Goal: Task Accomplishment & Management: Complete application form

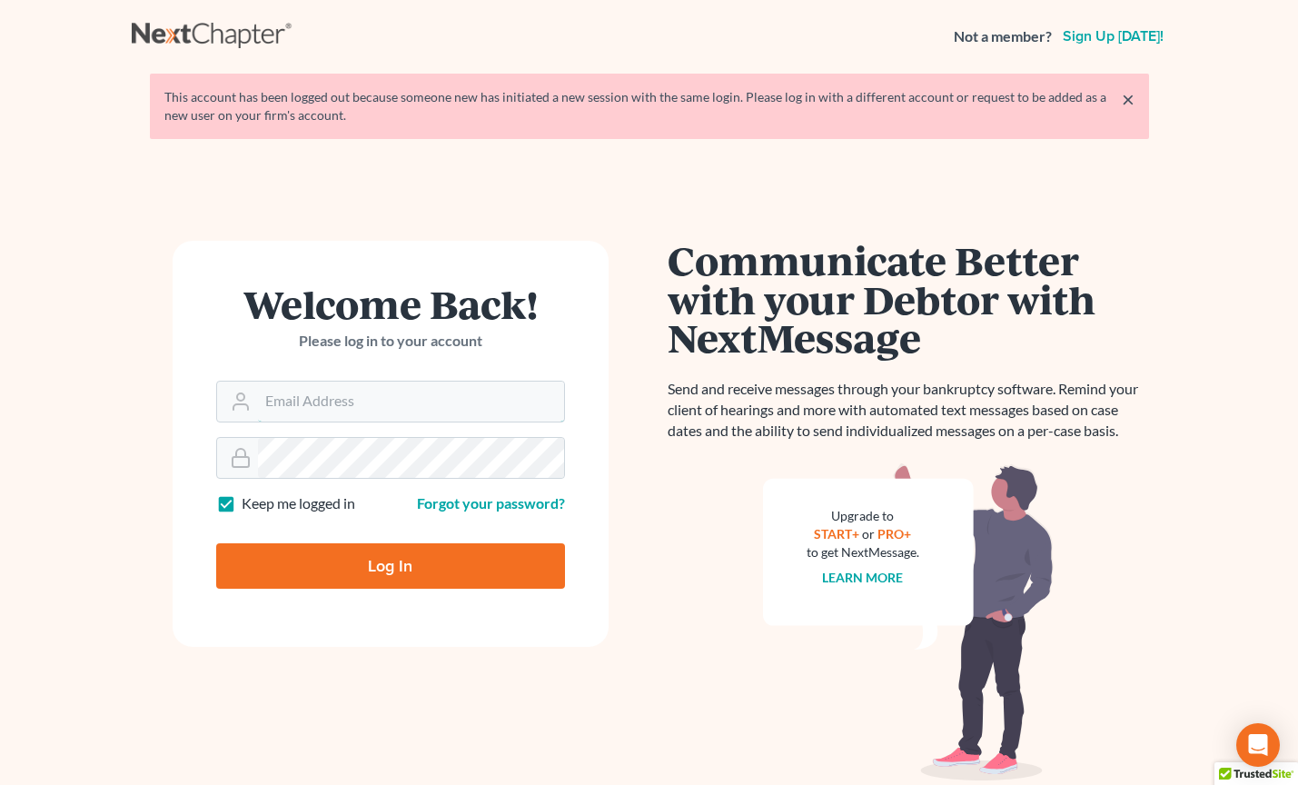
type input "[EMAIL_ADDRESS][DOMAIN_NAME]"
click at [378, 561] on input "Log In" at bounding box center [390, 565] width 349 height 45
type input "Thinking..."
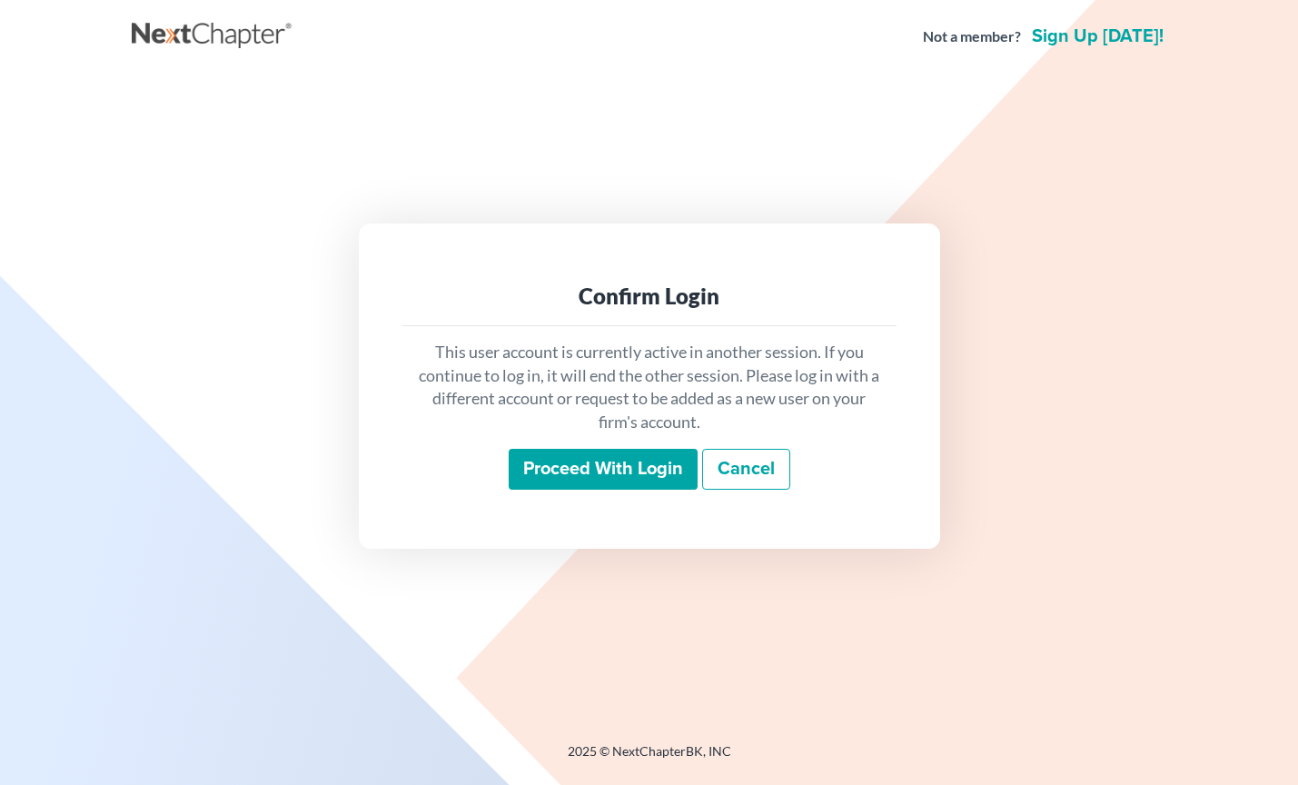
click at [608, 471] on input "Proceed with login" at bounding box center [603, 470] width 189 height 42
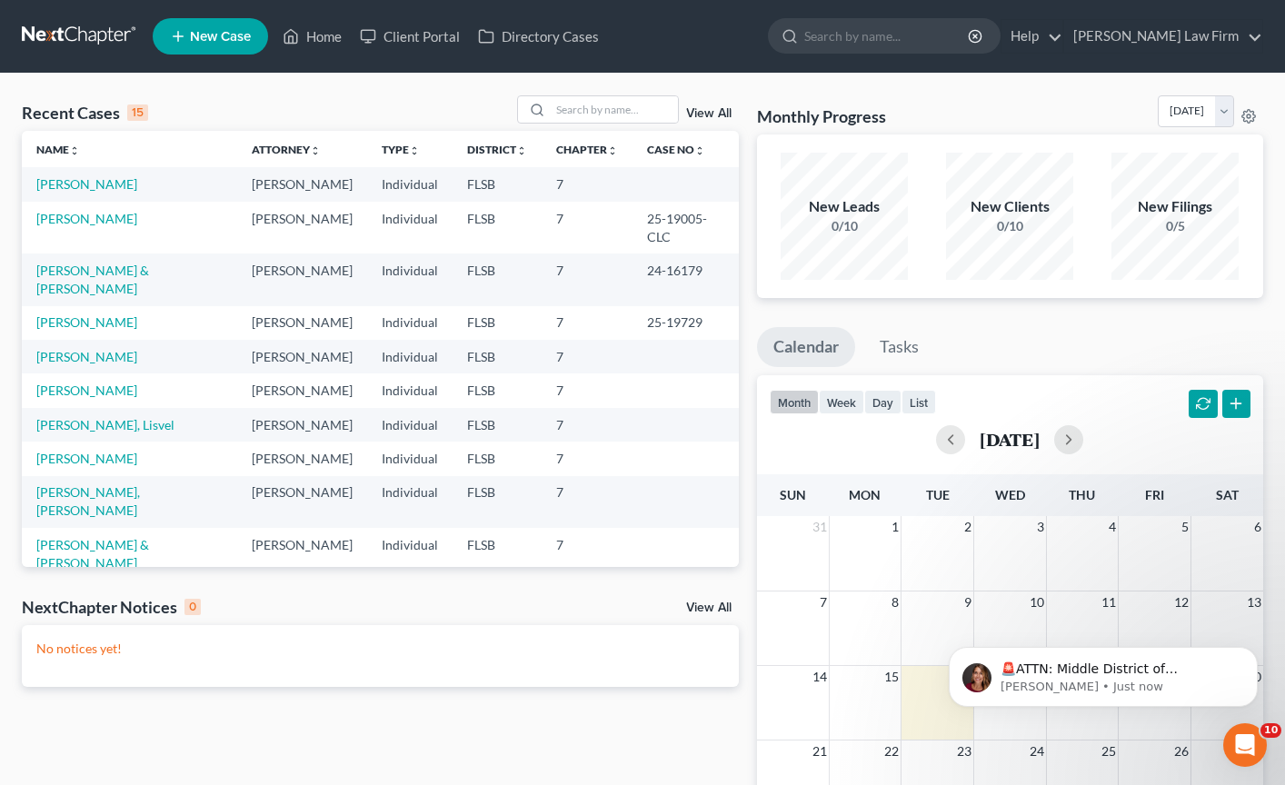
click at [212, 36] on span "New Case" at bounding box center [220, 37] width 61 height 14
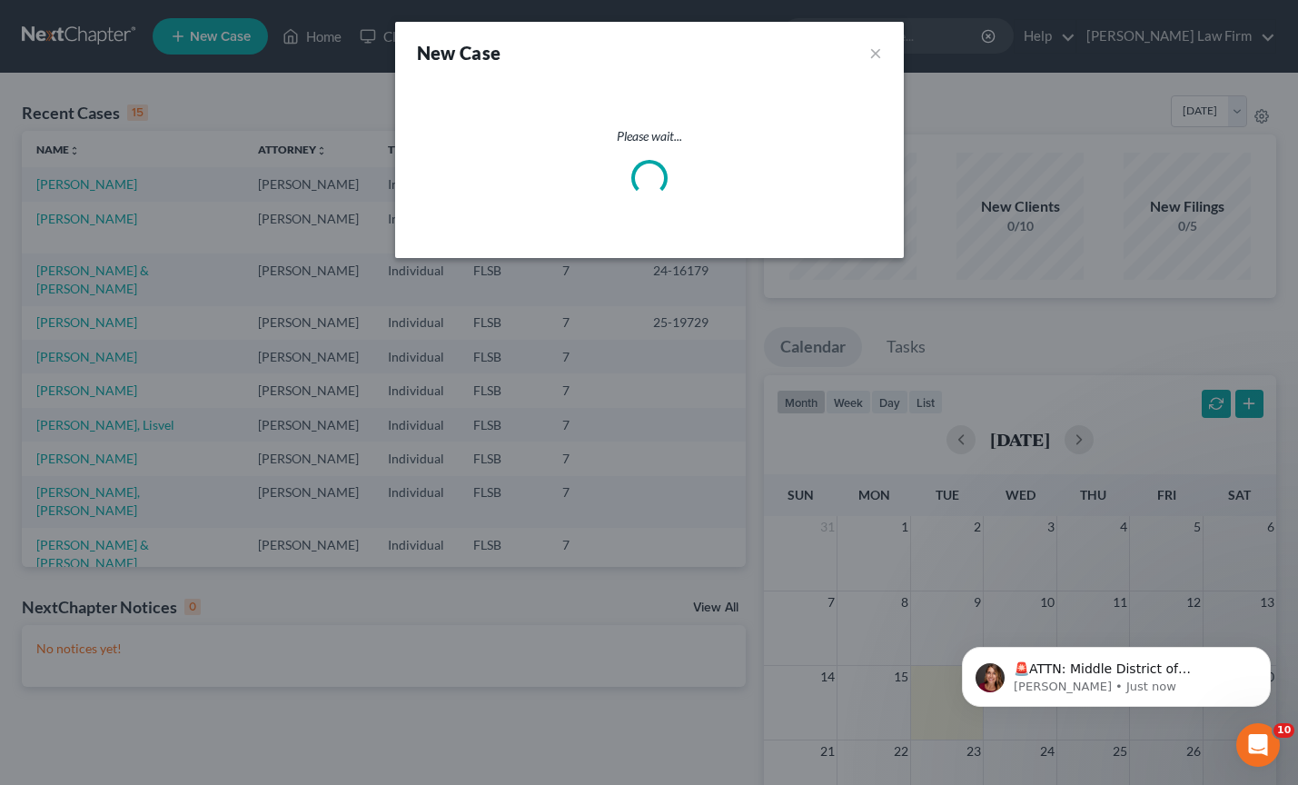
select select "17"
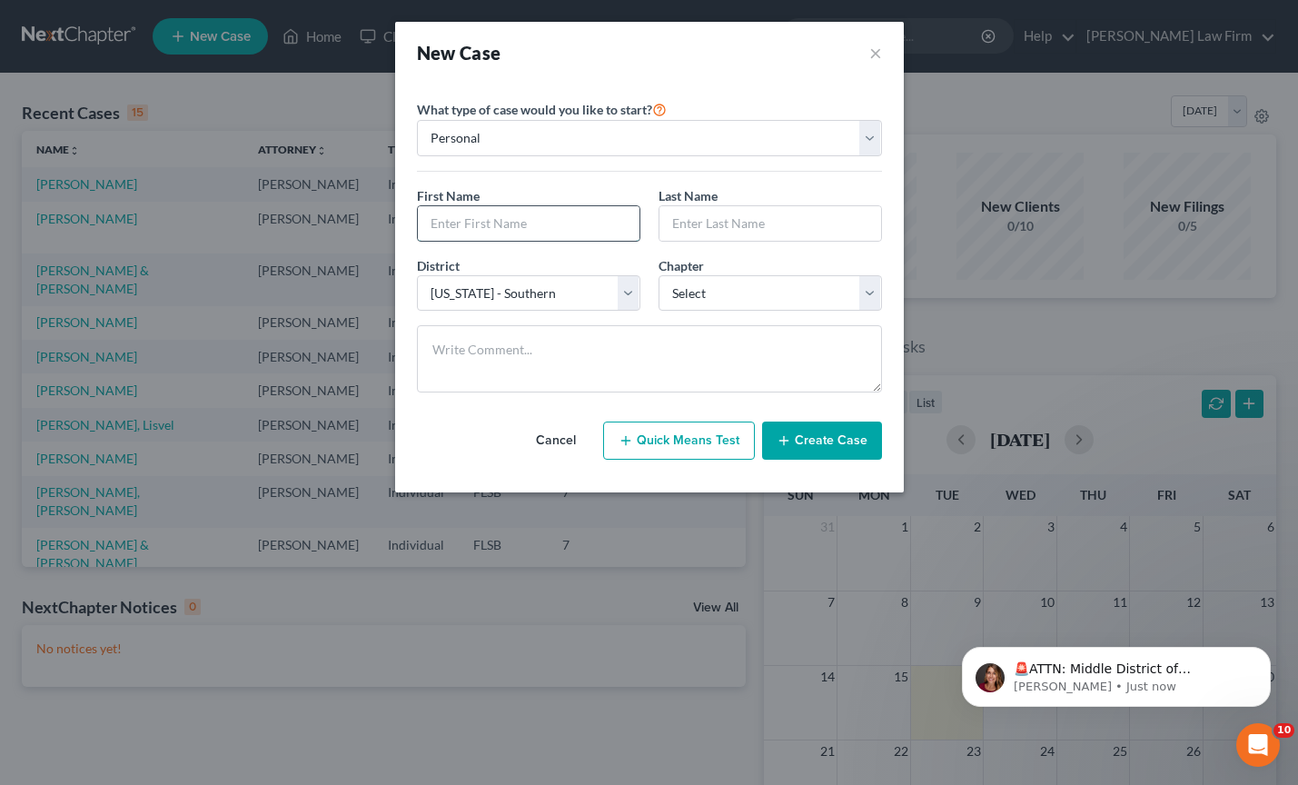
click at [515, 228] on input "text" at bounding box center [529, 223] width 222 height 35
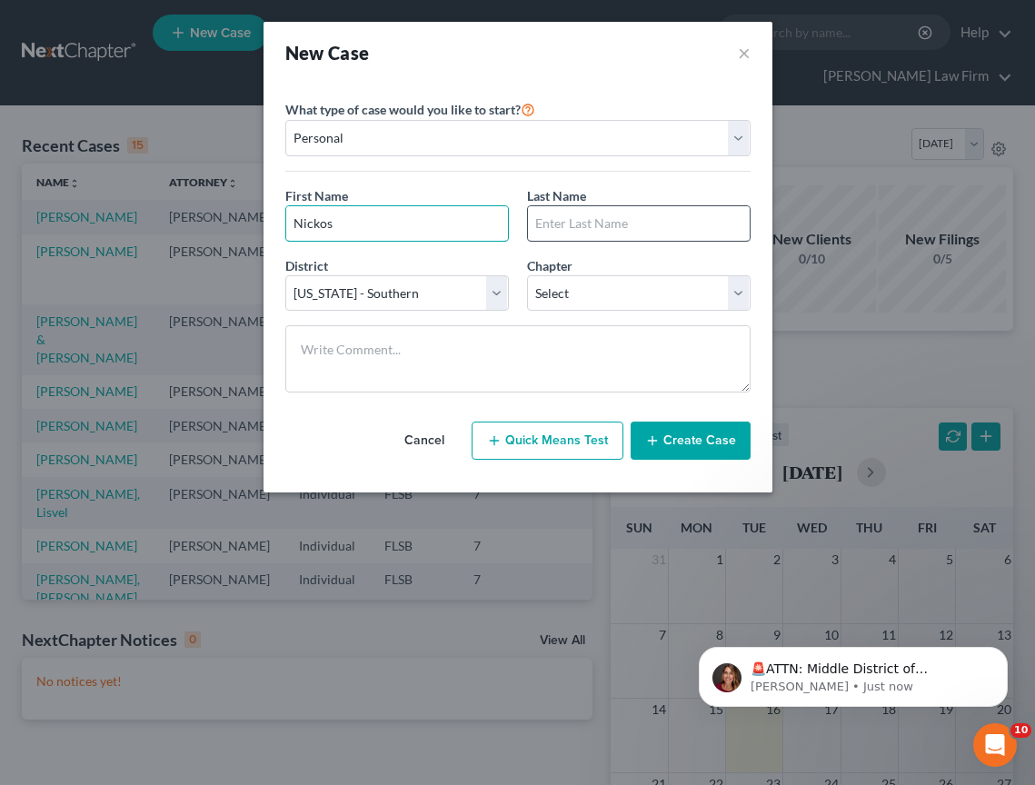
type input "Nickos"
click at [600, 226] on input "text" at bounding box center [639, 223] width 222 height 35
type input "[PERSON_NAME]"
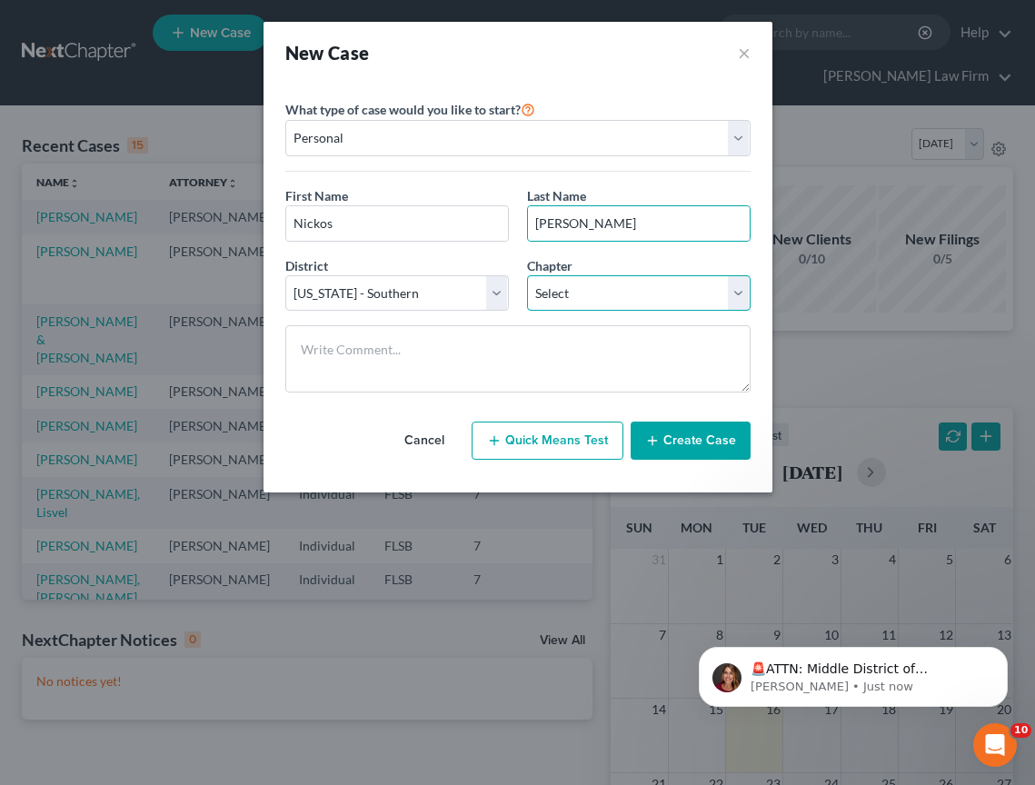
click at [738, 291] on select "Select 7 11 12 13" at bounding box center [638, 293] width 223 height 36
select select "0"
click at [697, 442] on button "Create Case" at bounding box center [690, 441] width 120 height 38
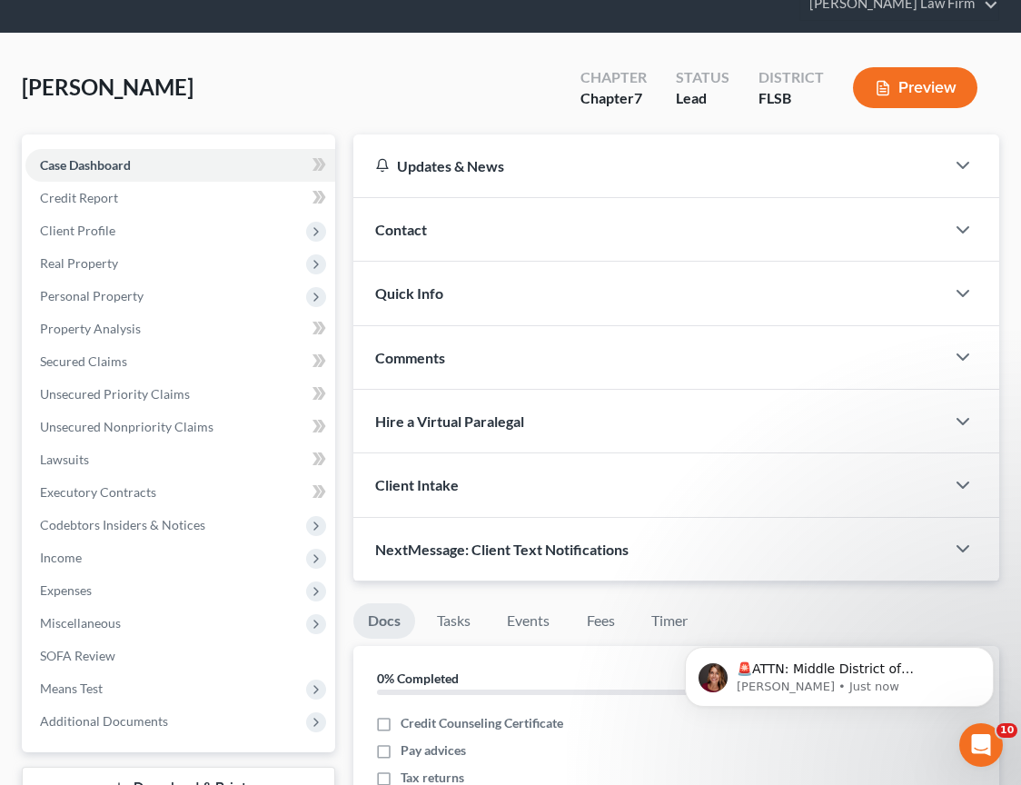
scroll to position [92, 0]
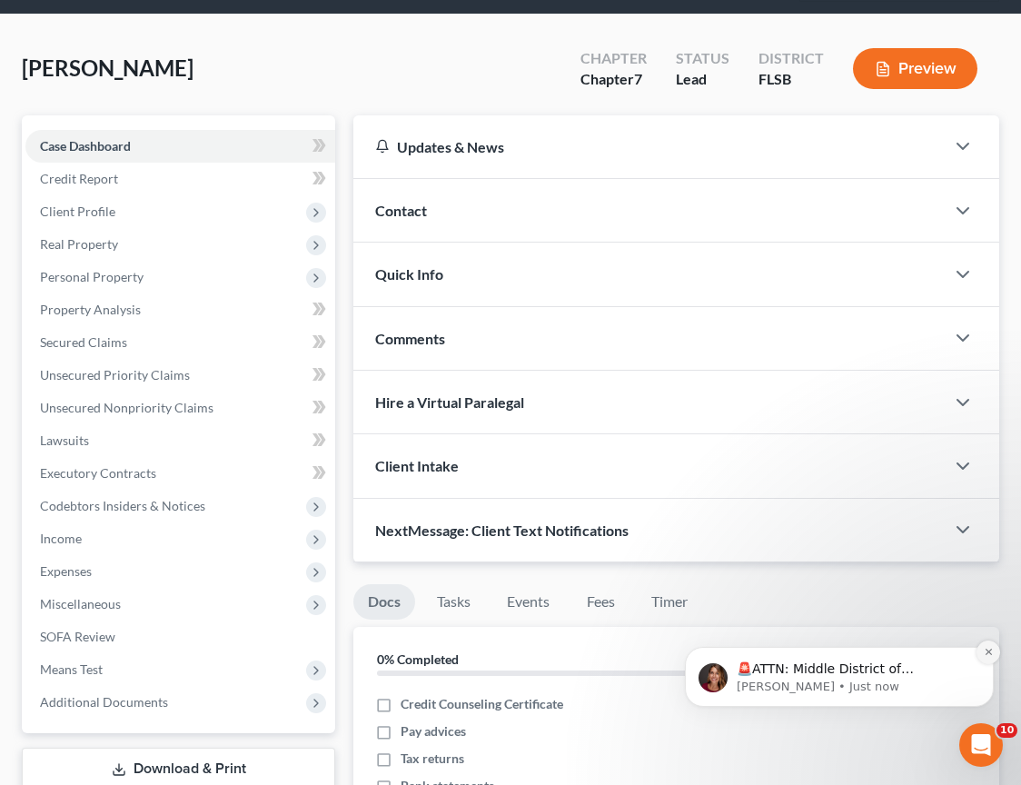
click at [987, 654] on icon "Dismiss notification" at bounding box center [988, 652] width 6 height 6
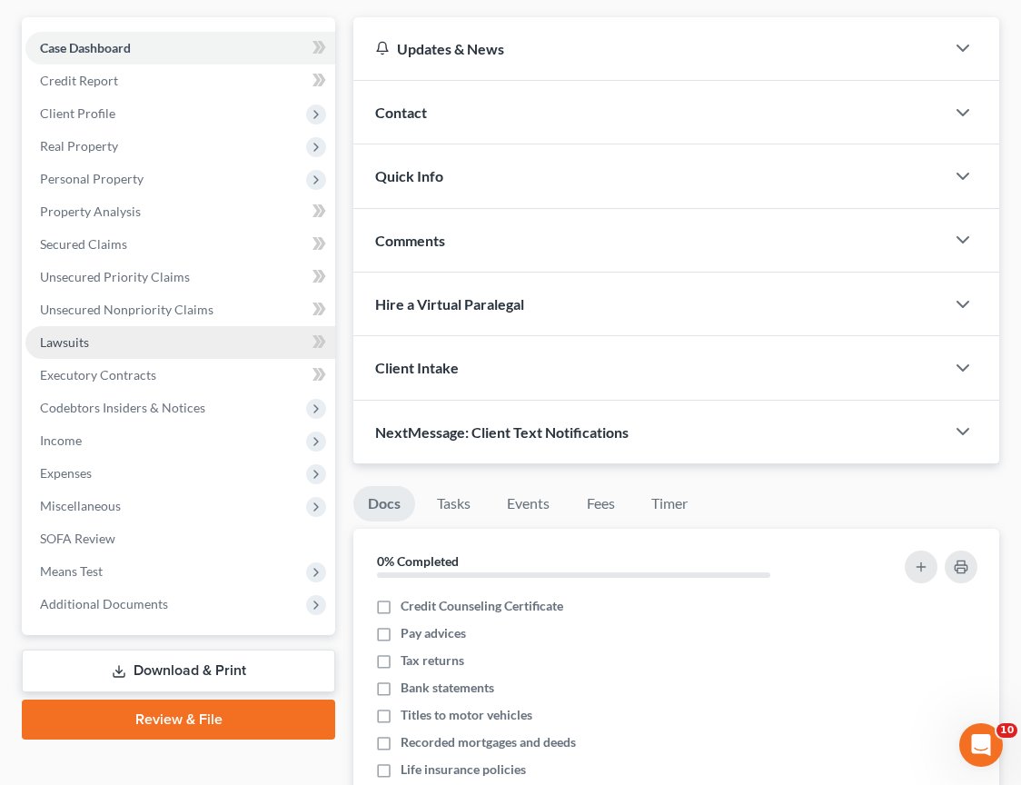
scroll to position [0, 0]
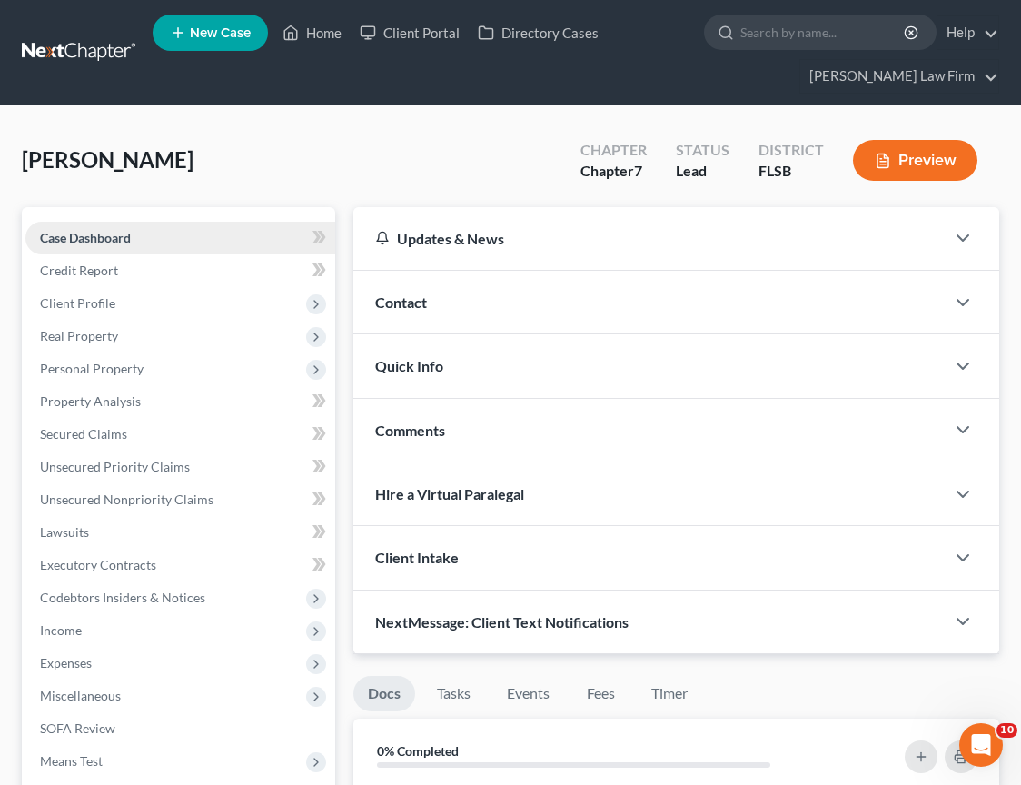
click at [158, 237] on link "Case Dashboard" at bounding box center [180, 238] width 310 height 33
click at [177, 267] on link "Credit Report" at bounding box center [180, 270] width 310 height 33
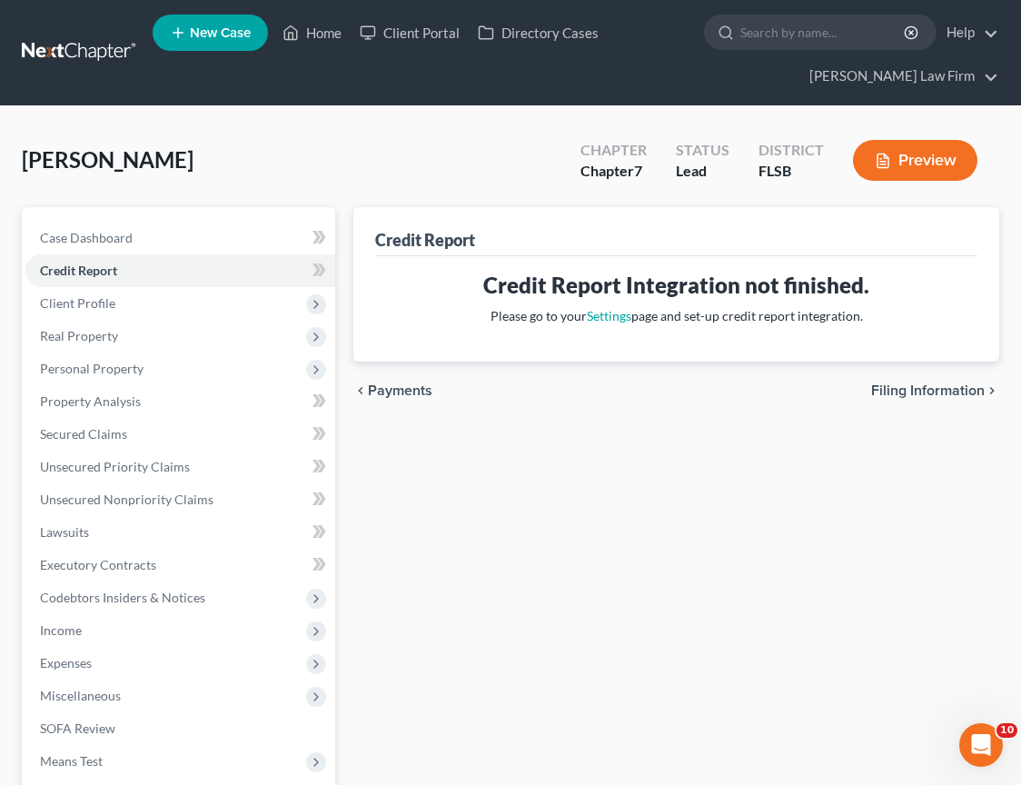
click at [918, 387] on span "Filing Information" at bounding box center [928, 390] width 114 height 15
select select "1"
select select "0"
select select "17"
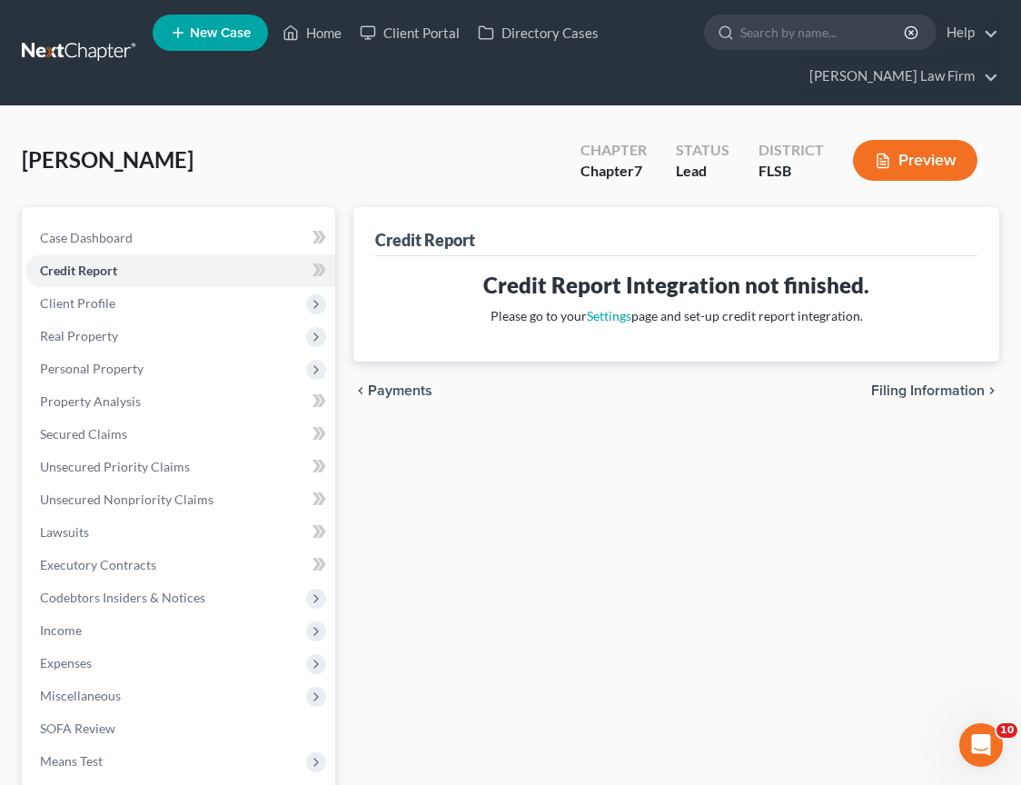
select select "9"
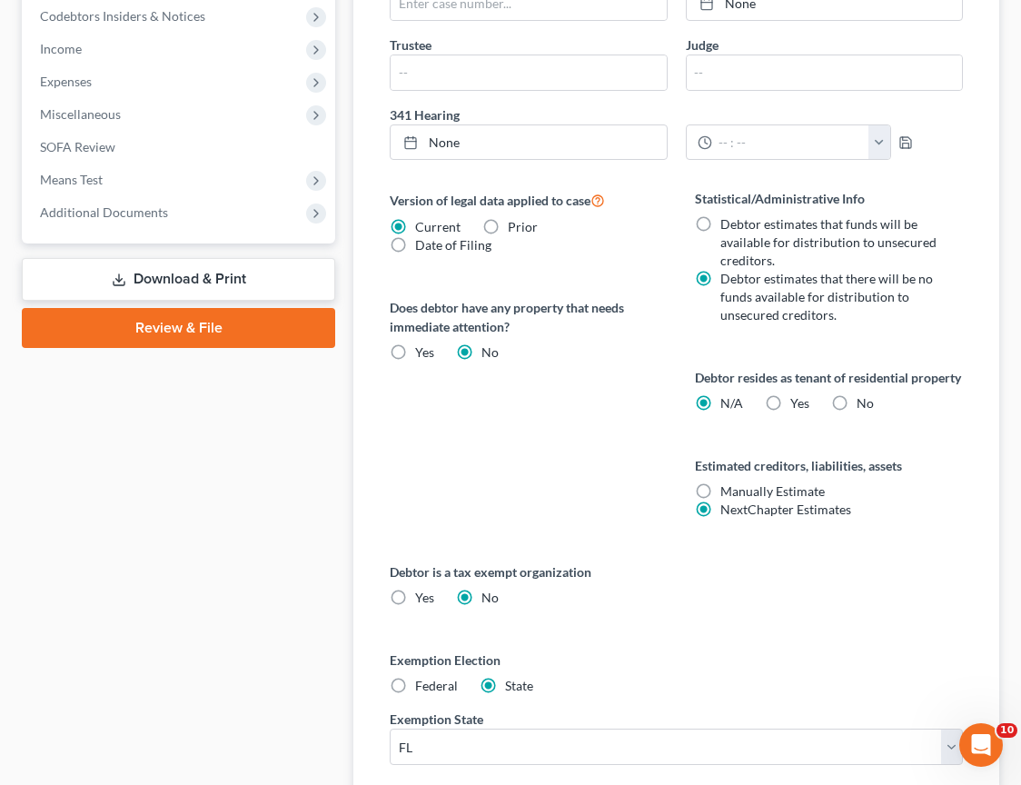
scroll to position [886, 0]
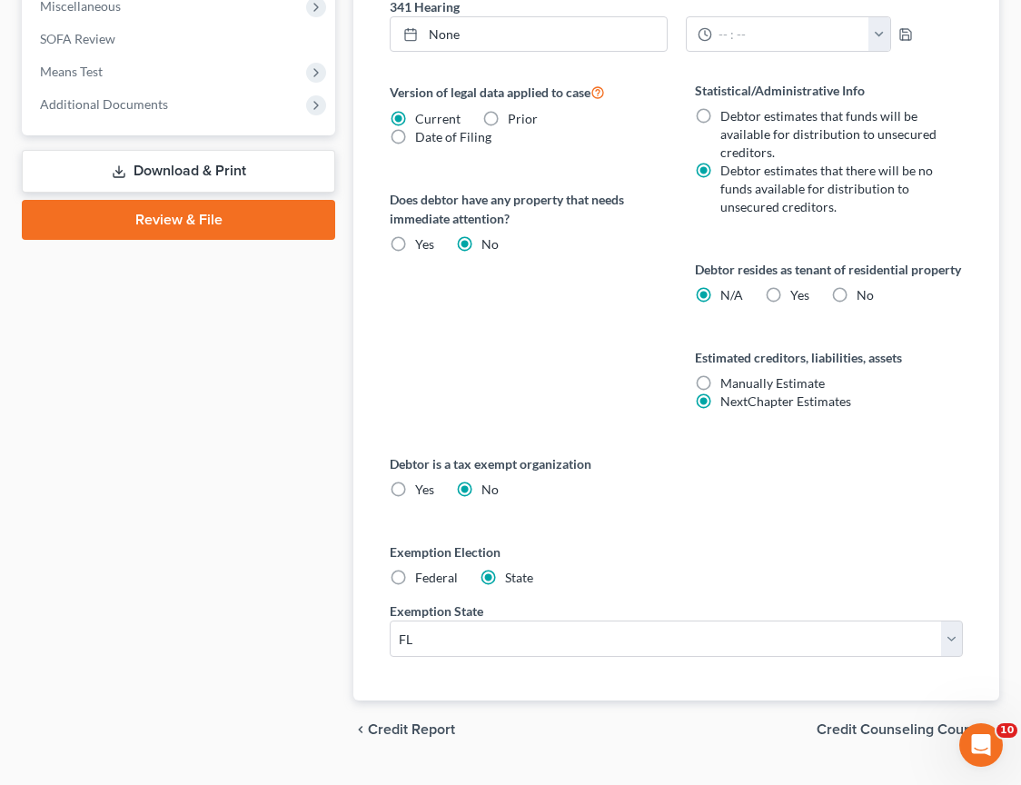
click at [900, 737] on span "Credit Counseling Course" at bounding box center [901, 729] width 168 height 15
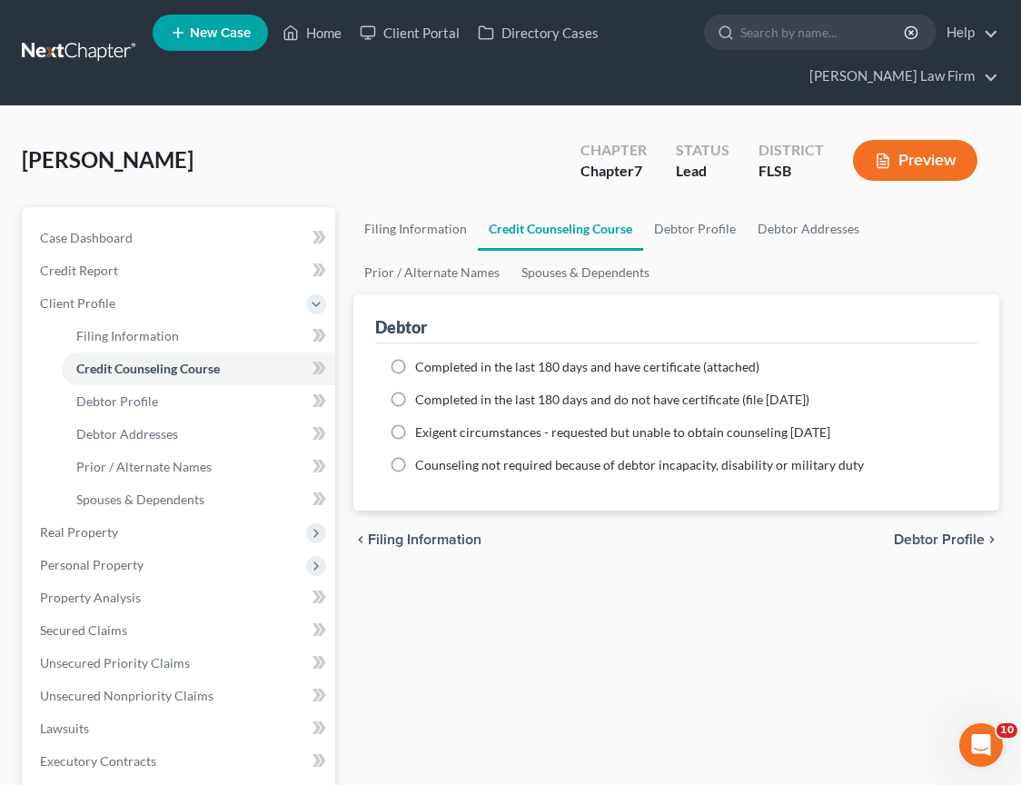
click at [415, 371] on label "Completed in the last 180 days and have certificate (attached)" at bounding box center [587, 367] width 344 height 18
click at [422, 370] on input "Completed in the last 180 days and have certificate (attached)" at bounding box center [428, 364] width 12 height 12
radio input "true"
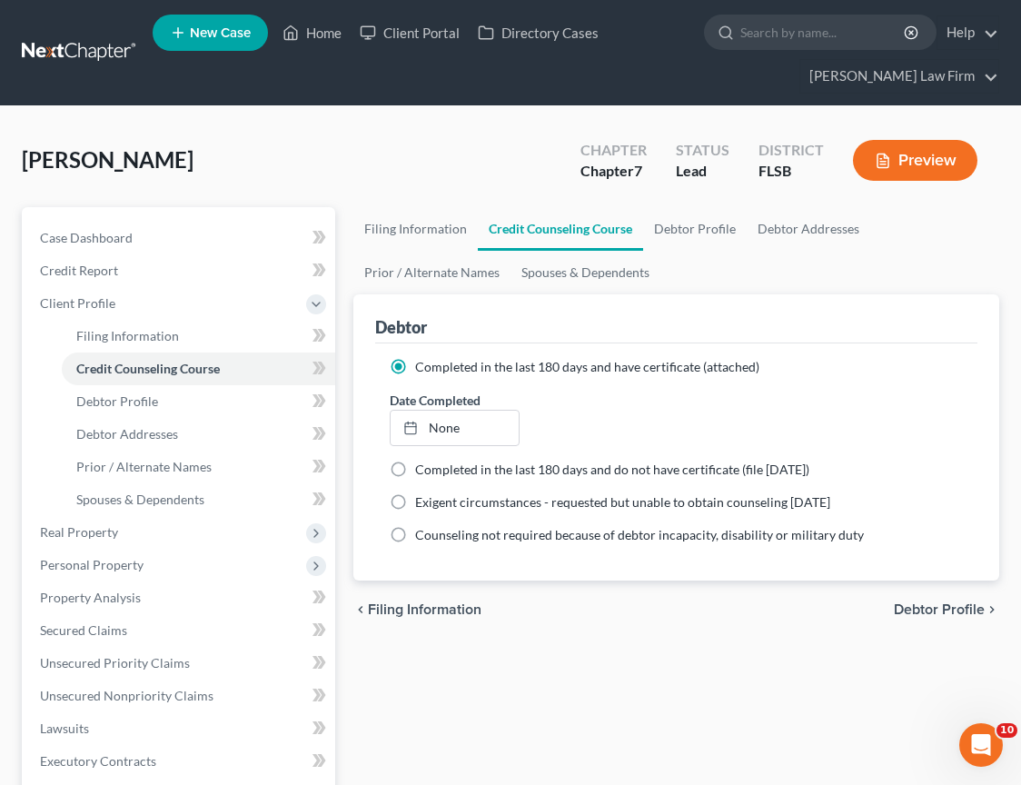
click at [415, 464] on label "Completed in the last 180 days and do not have certificate (file [DATE])" at bounding box center [612, 470] width 394 height 18
click at [422, 464] on input "Completed in the last 180 days and do not have certificate (file [DATE])" at bounding box center [428, 467] width 12 height 12
radio input "true"
radio input "false"
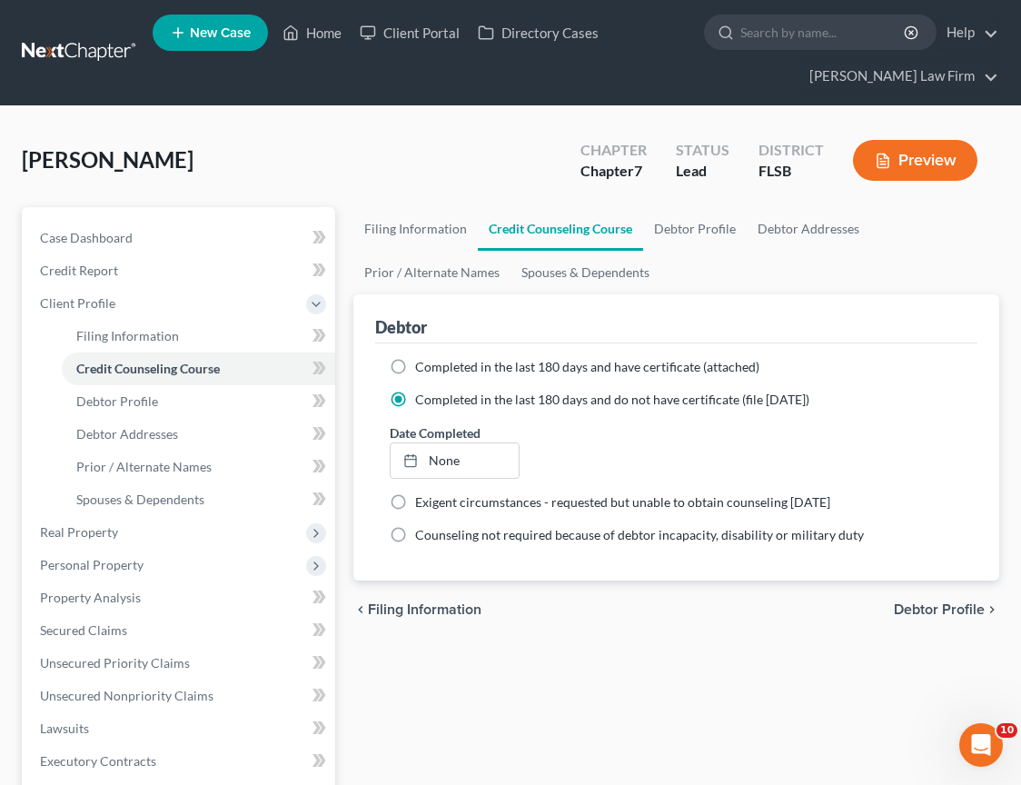
click at [967, 616] on span "Debtor Profile" at bounding box center [939, 609] width 91 height 15
select select "0"
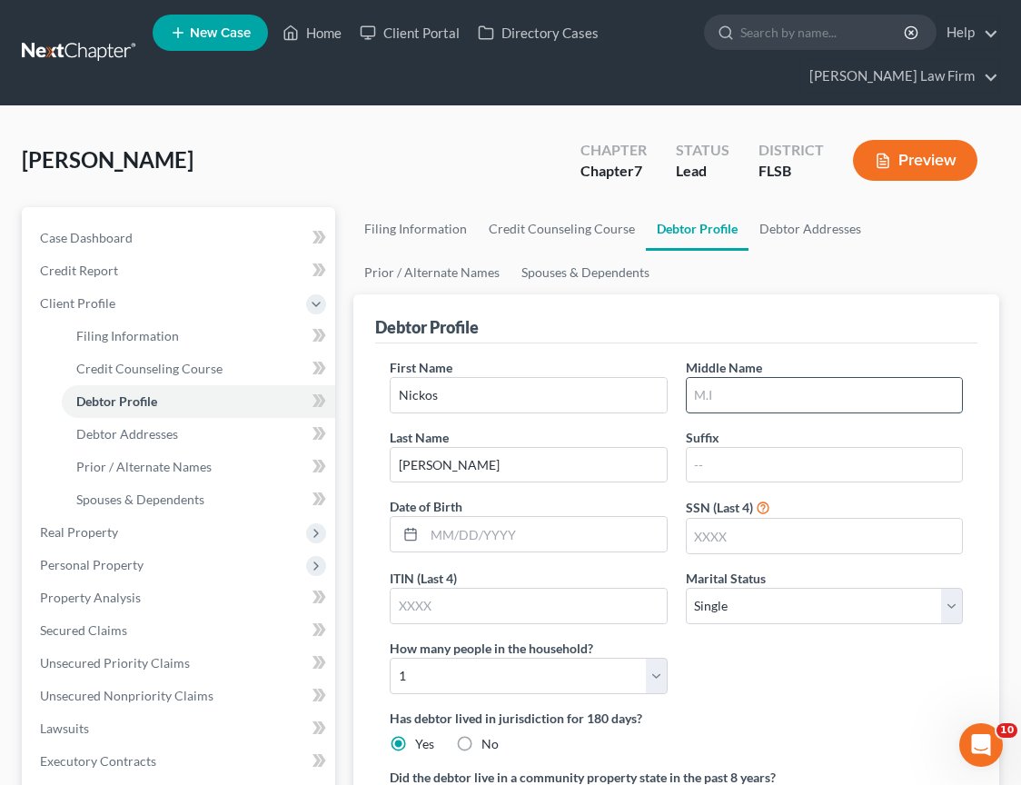
click at [743, 402] on input "text" at bounding box center [824, 395] width 275 height 35
type input "[PERSON_NAME]"
click at [716, 541] on input "text" at bounding box center [824, 536] width 275 height 35
type input "2"
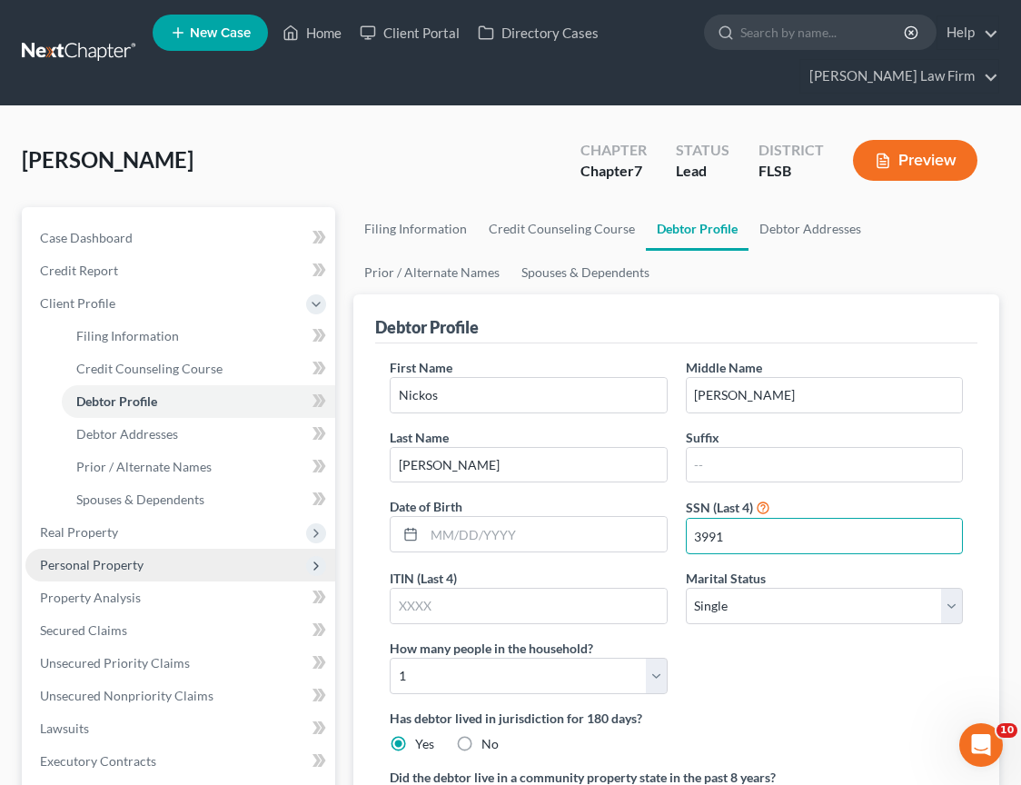
type input "3991"
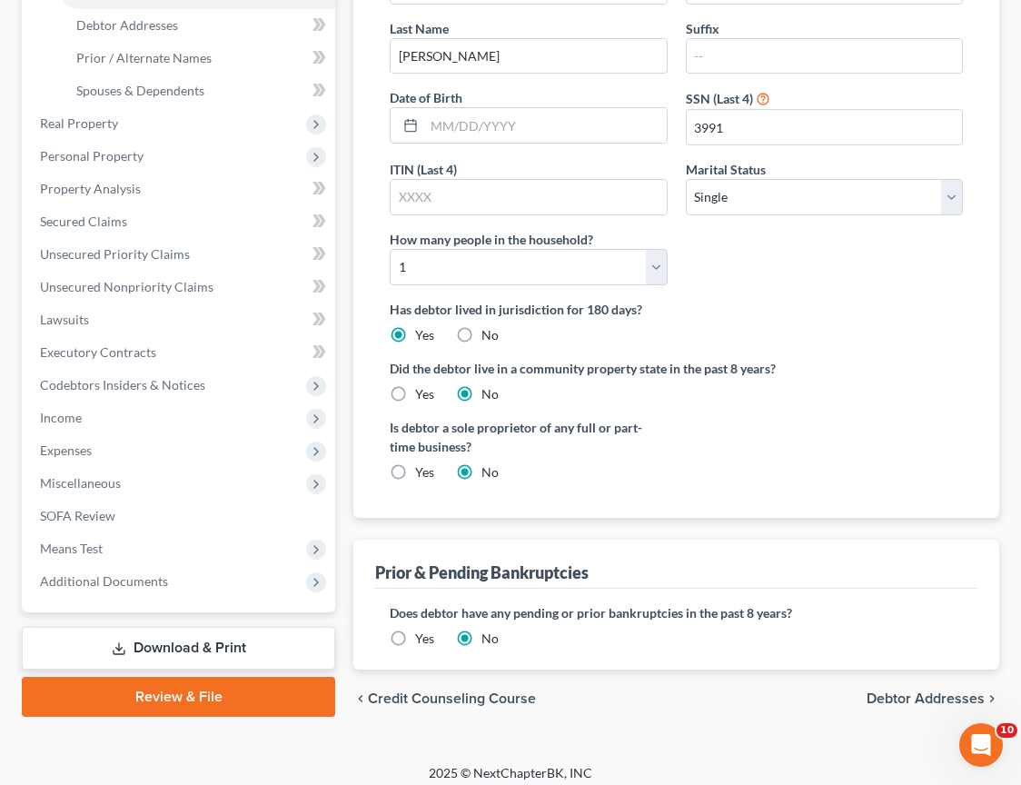
scroll to position [421, 0]
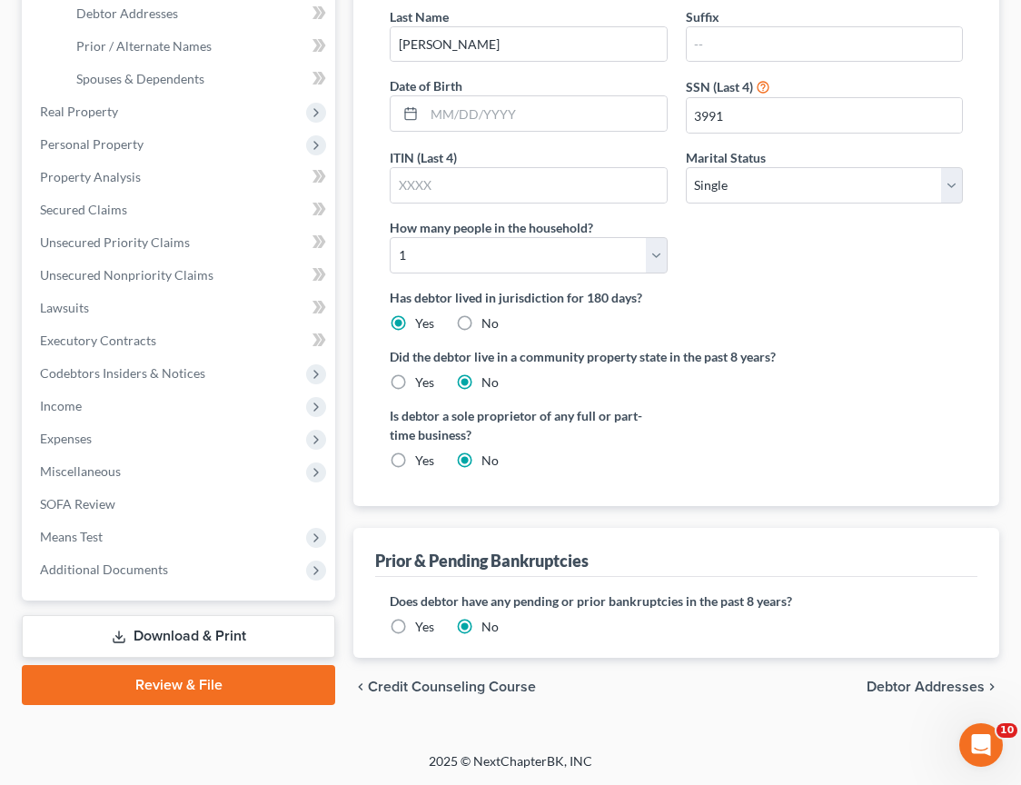
click at [923, 689] on span "Debtor Addresses" at bounding box center [926, 687] width 118 height 15
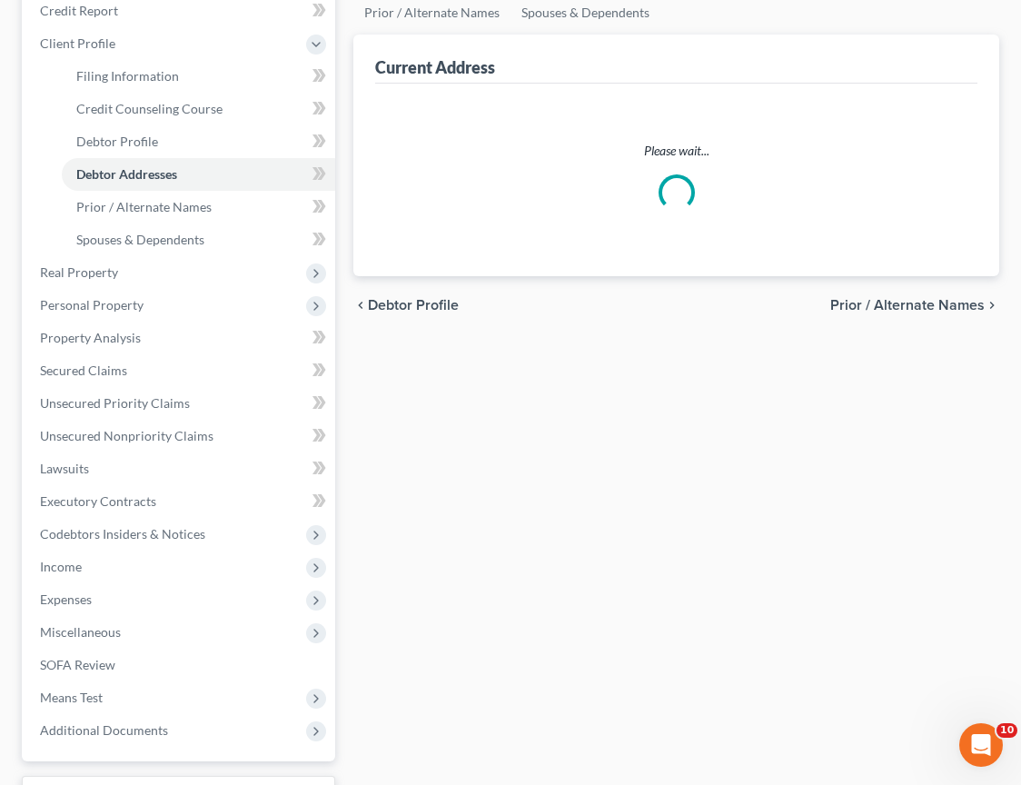
select select "0"
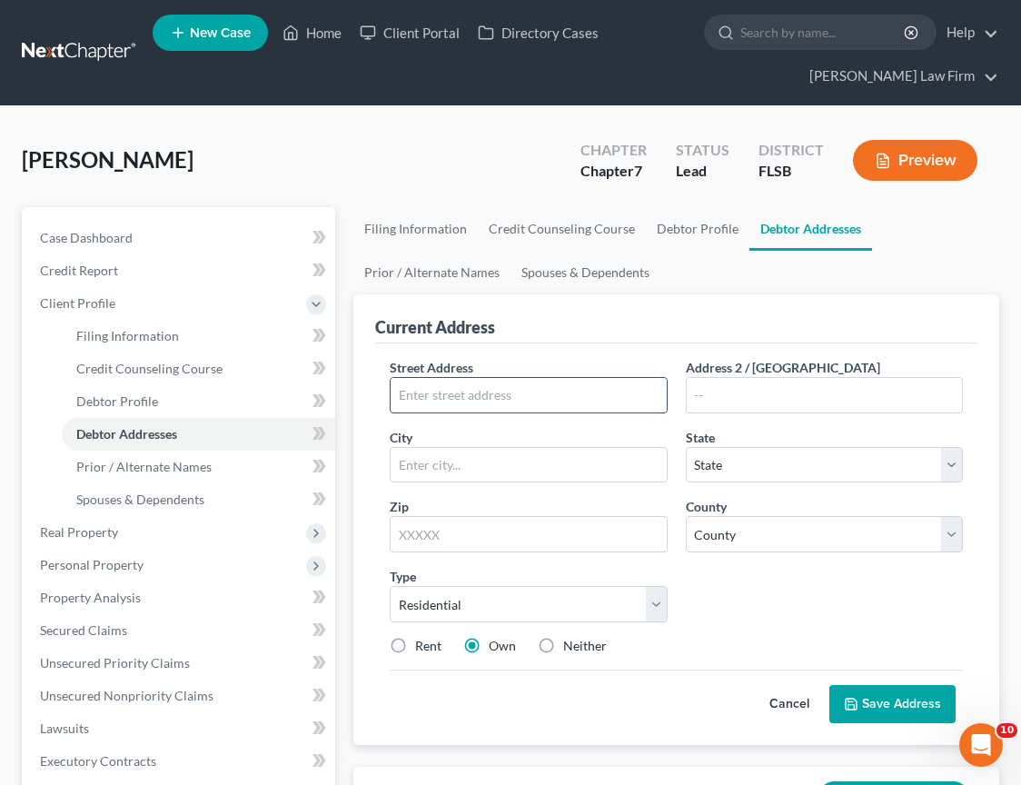
click at [451, 394] on input "text" at bounding box center [528, 395] width 275 height 35
type input "[STREET_ADDRESS]"
click at [428, 455] on input "text" at bounding box center [528, 465] width 275 height 35
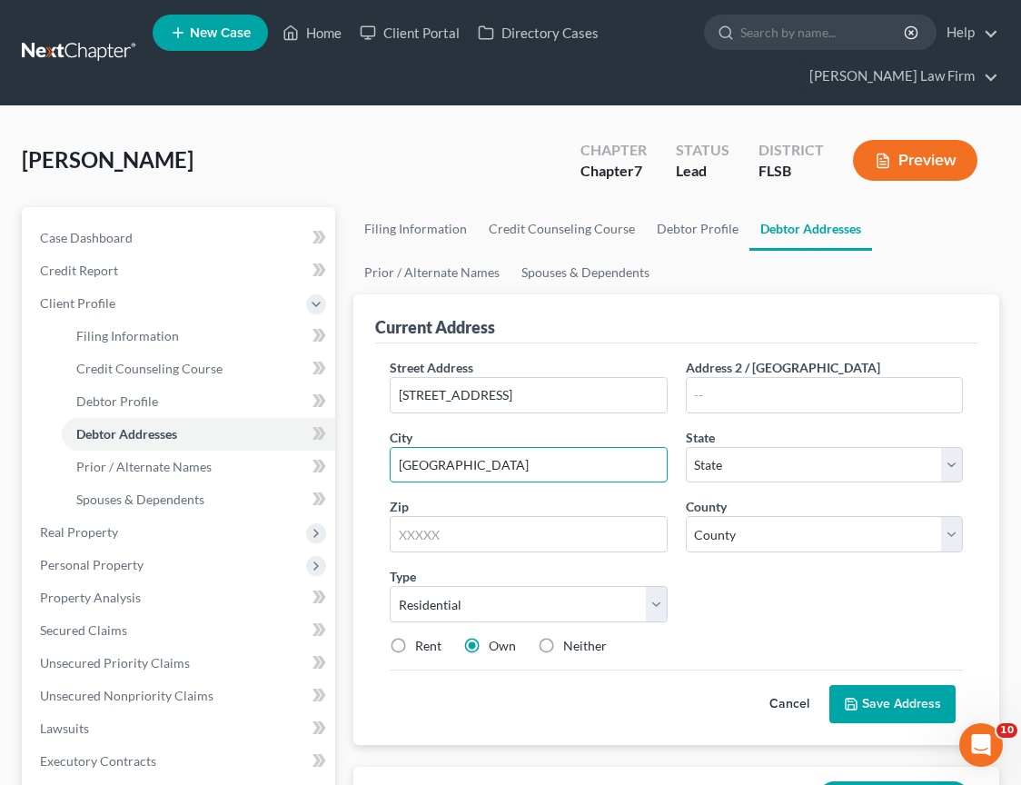
type input "[GEOGRAPHIC_DATA]"
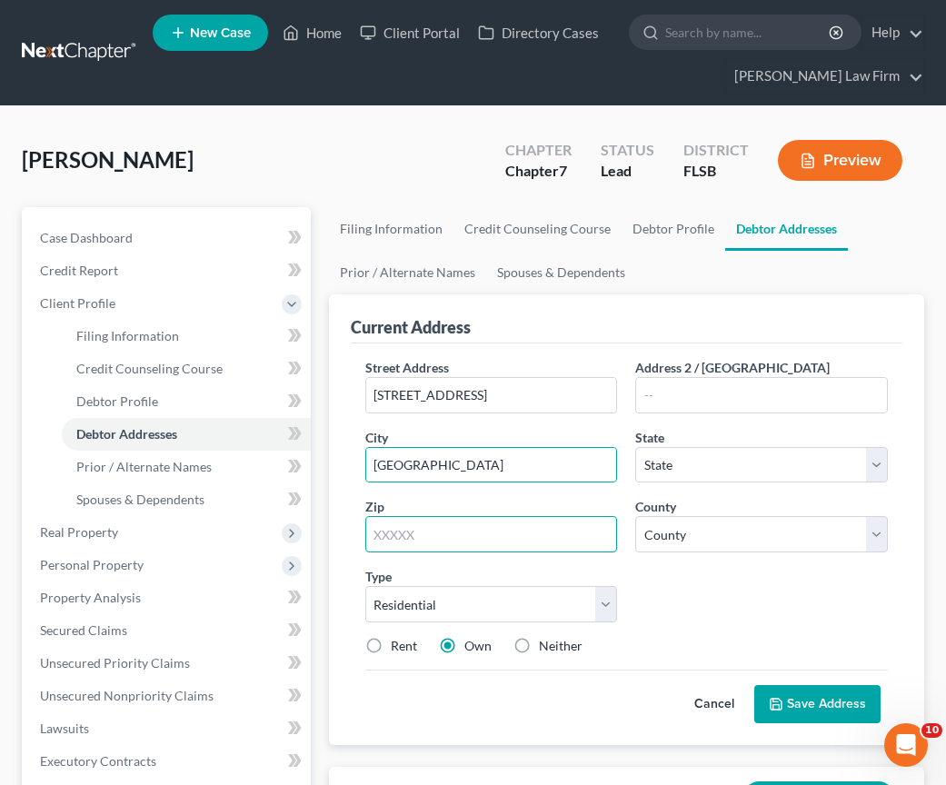
click at [408, 534] on input "text" at bounding box center [491, 534] width 253 height 36
type input "32905"
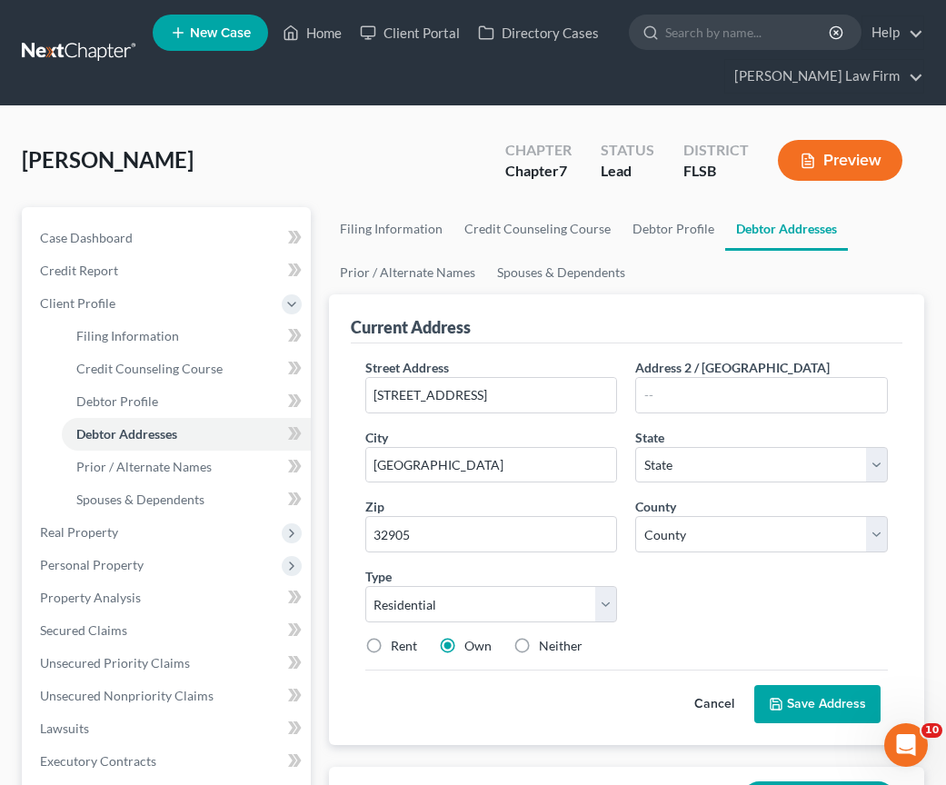
type input "[GEOGRAPHIC_DATA]"
select select "9"
click at [391, 645] on label "Rent" at bounding box center [404, 646] width 26 height 18
click at [398, 645] on input "Rent" at bounding box center [404, 643] width 12 height 12
radio input "true"
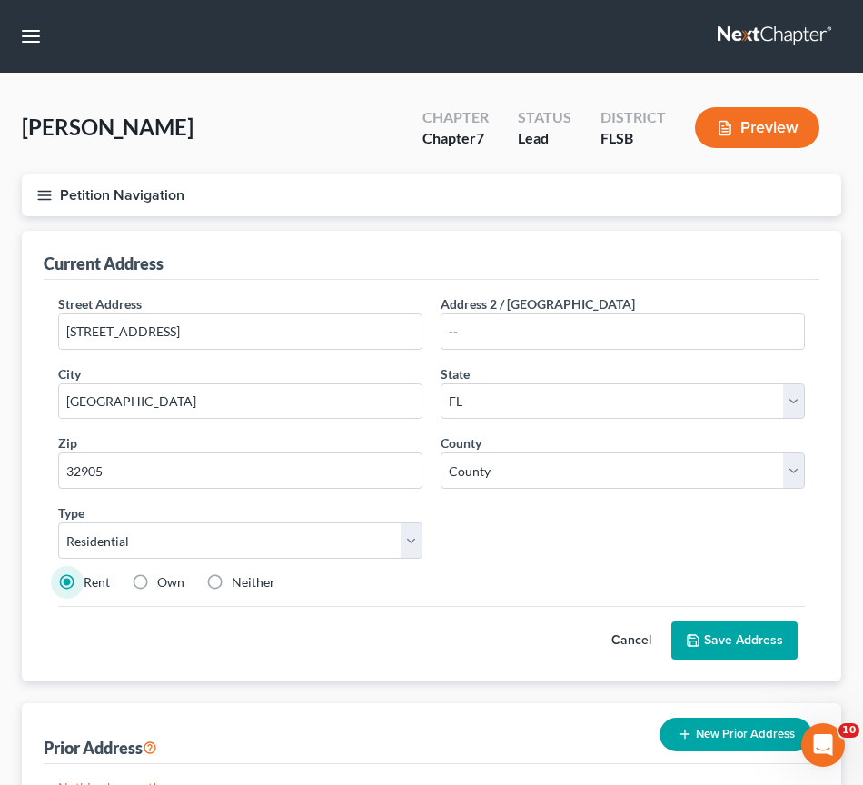
click at [722, 639] on button "Save Address" at bounding box center [734, 640] width 126 height 38
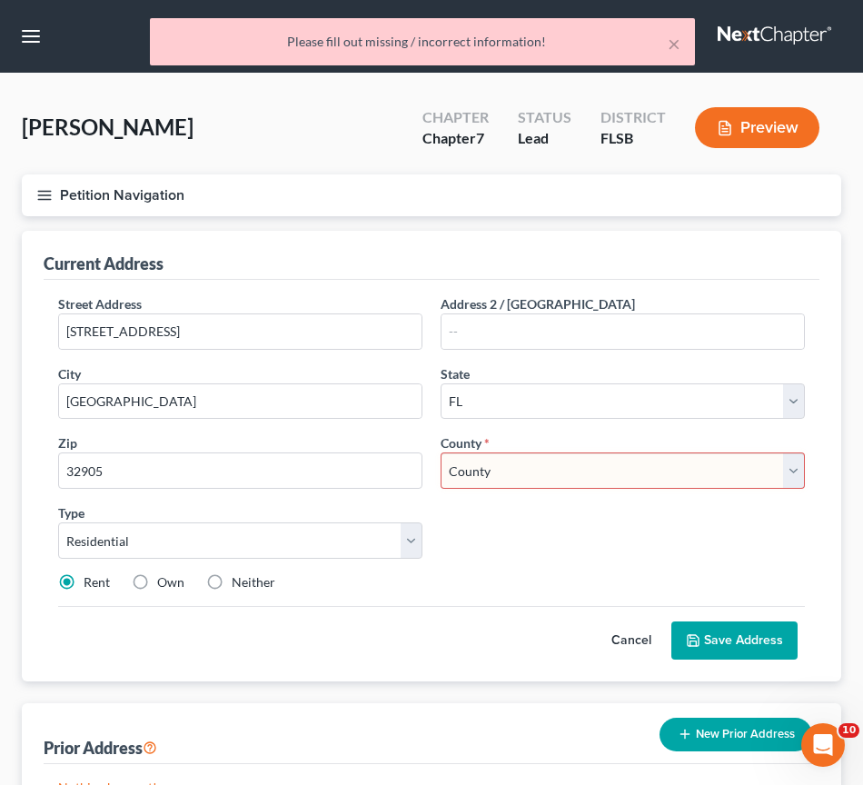
click at [794, 473] on select "County [GEOGRAPHIC_DATA] [GEOGRAPHIC_DATA] [GEOGRAPHIC_DATA] [GEOGRAPHIC_DATA] …" at bounding box center [623, 470] width 364 height 36
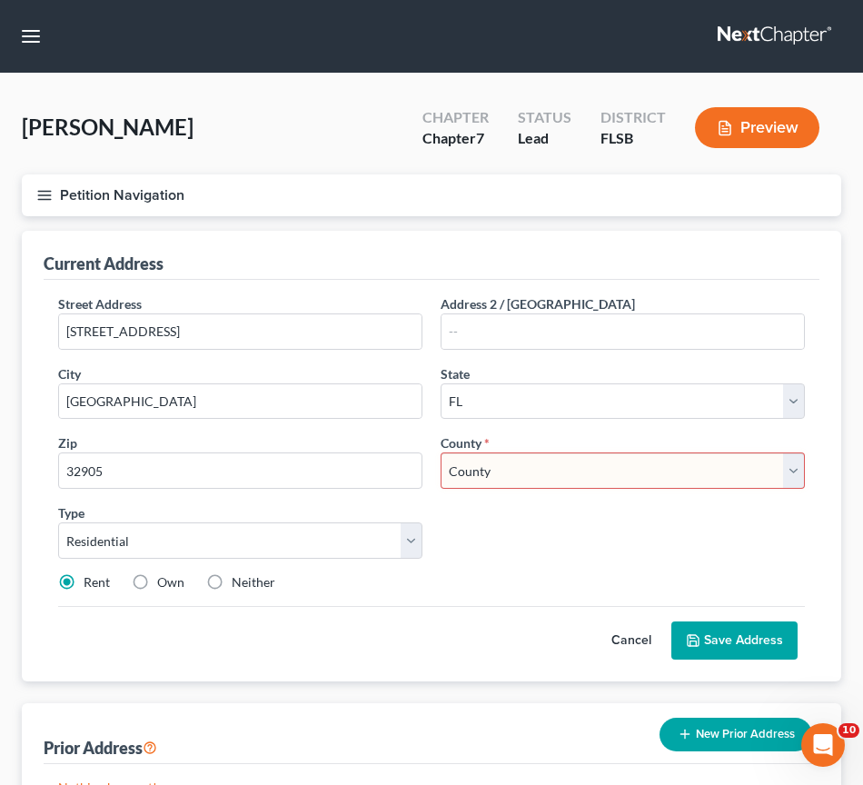
select select "49"
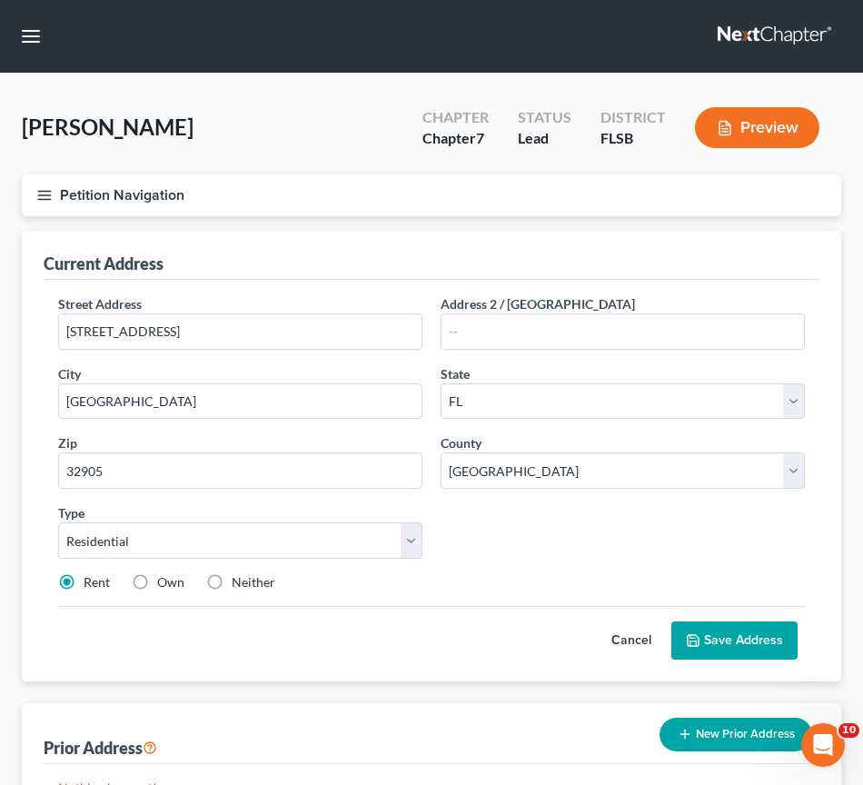
click at [753, 638] on button "Save Address" at bounding box center [734, 640] width 126 height 38
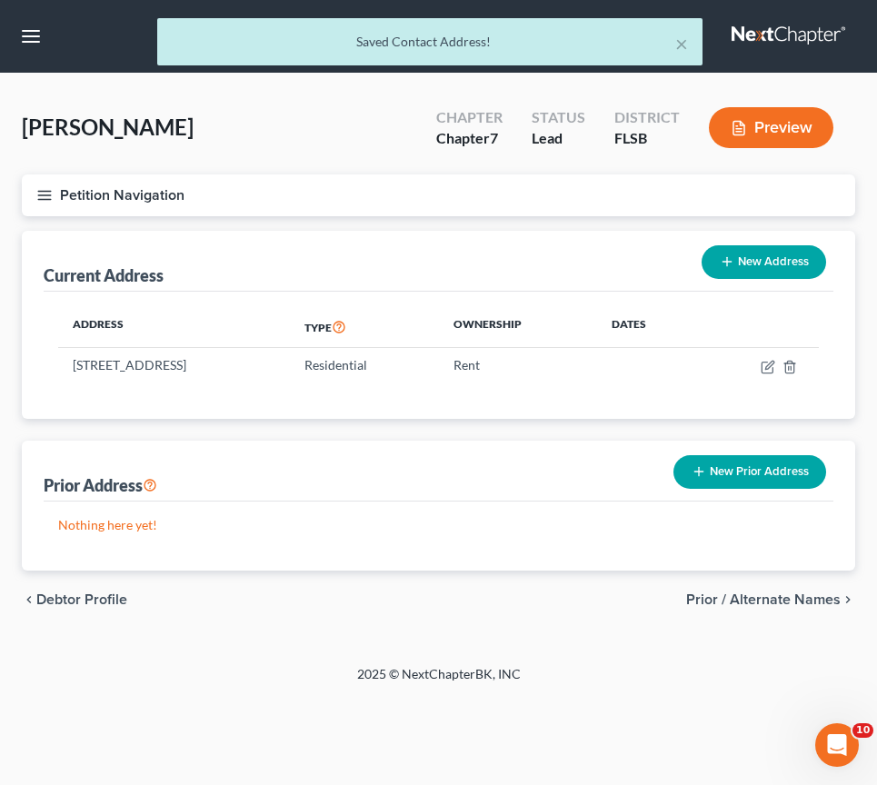
click at [677, 328] on th "Dates" at bounding box center [649, 327] width 104 height 42
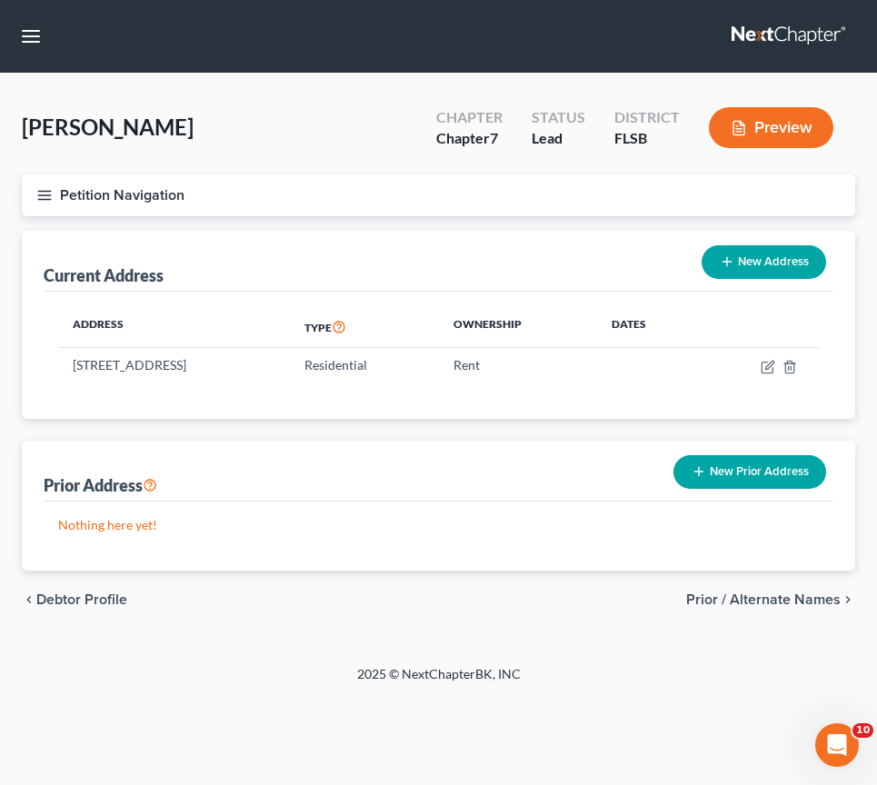
click at [757, 476] on button "New Prior Address" at bounding box center [749, 472] width 153 height 34
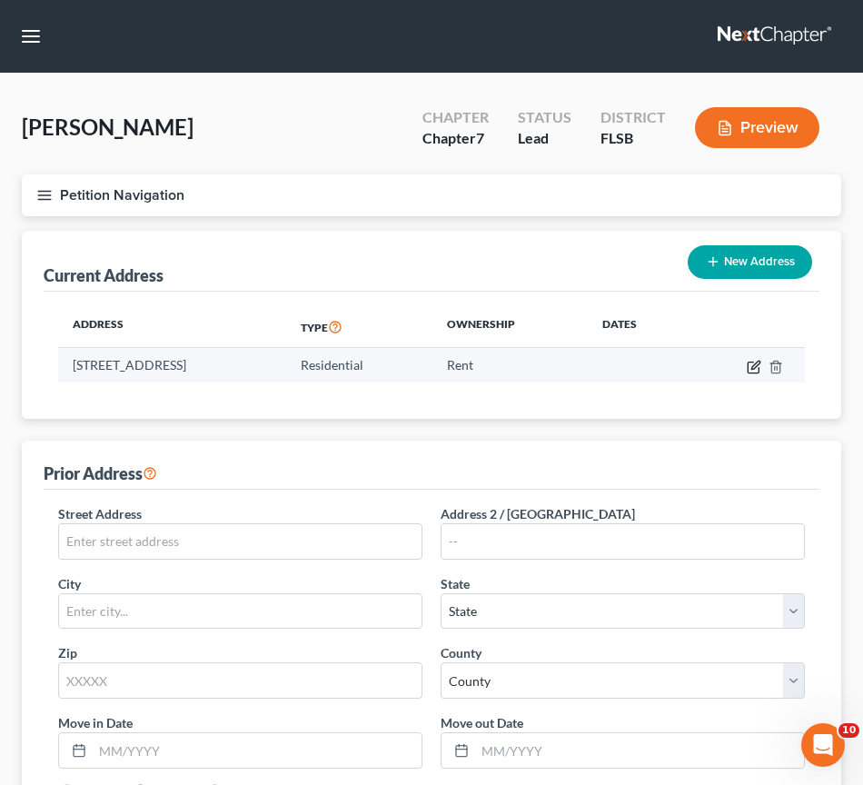
click at [753, 367] on icon "button" at bounding box center [754, 367] width 15 height 15
select select "9"
select select "49"
select select "0"
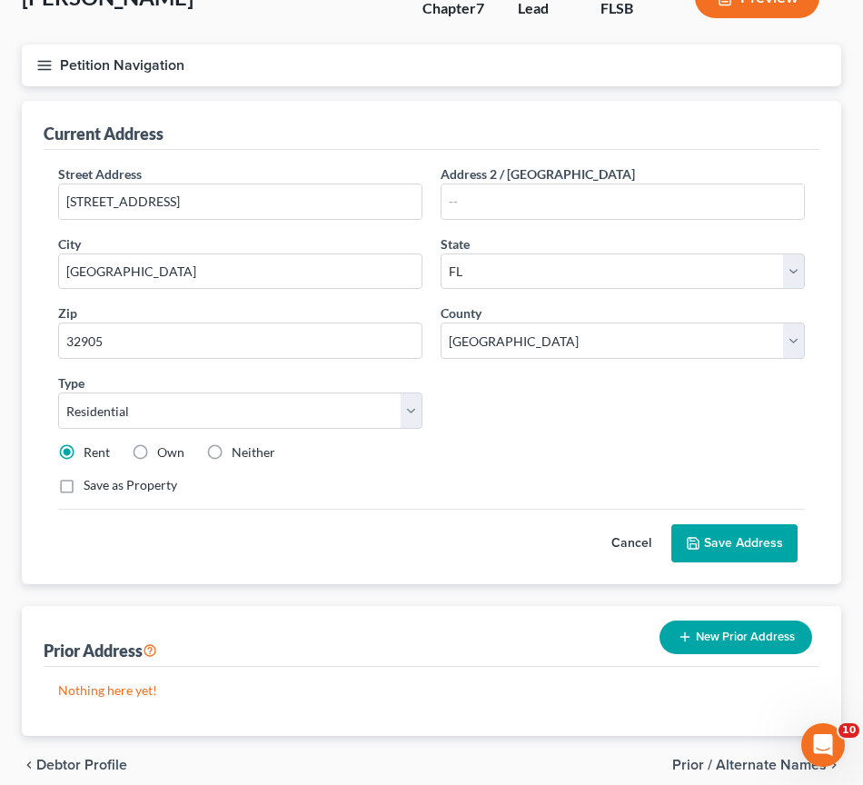
scroll to position [208, 0]
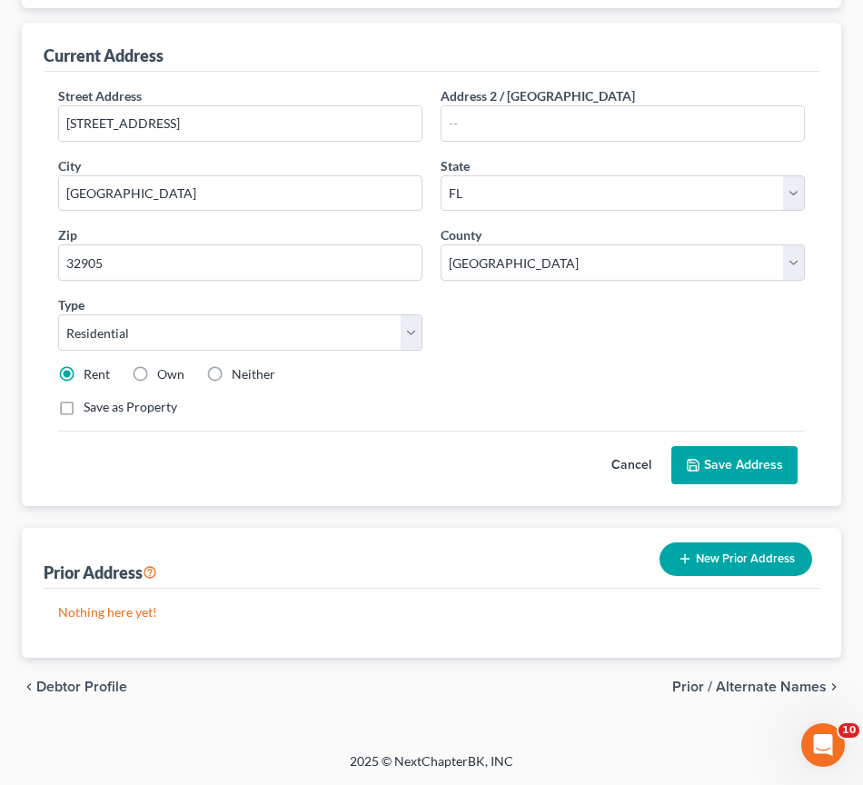
click at [772, 559] on button "New Prior Address" at bounding box center [736, 559] width 153 height 34
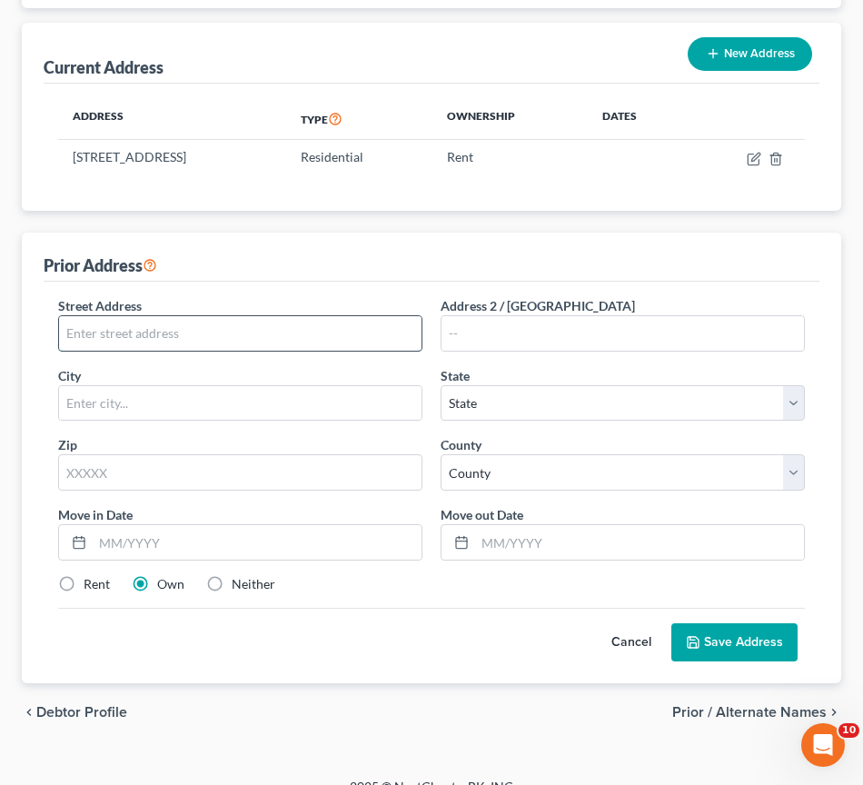
click at [287, 327] on input "text" at bounding box center [240, 333] width 362 height 35
type input "[STREET_ADDRESS]"
click at [144, 403] on input "text" at bounding box center [240, 403] width 362 height 35
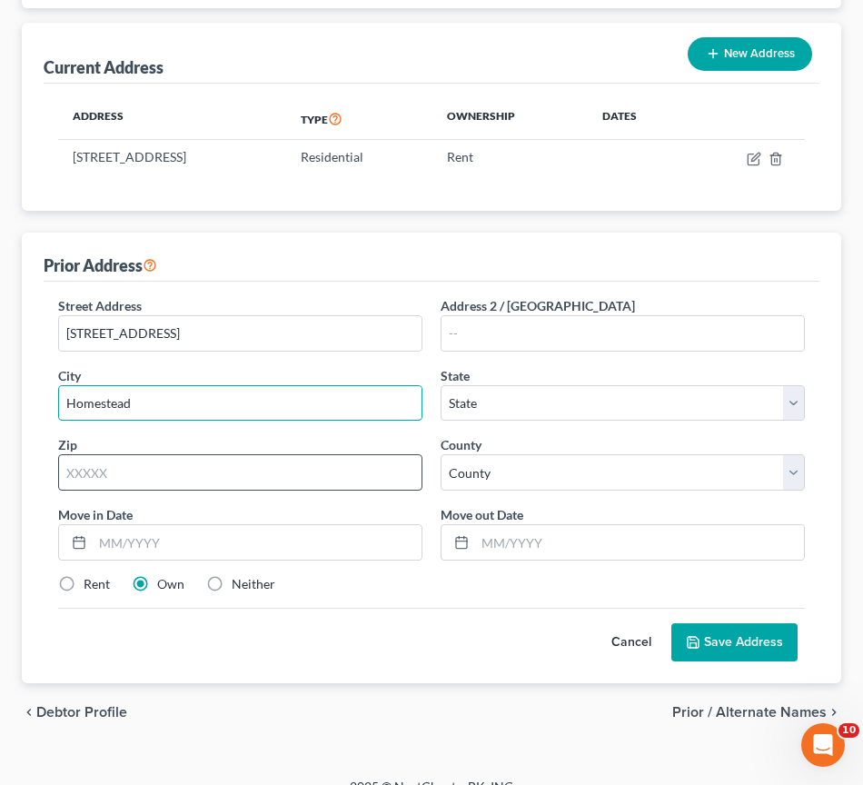
type input "Homestead"
click at [134, 469] on input "text" at bounding box center [240, 472] width 364 height 36
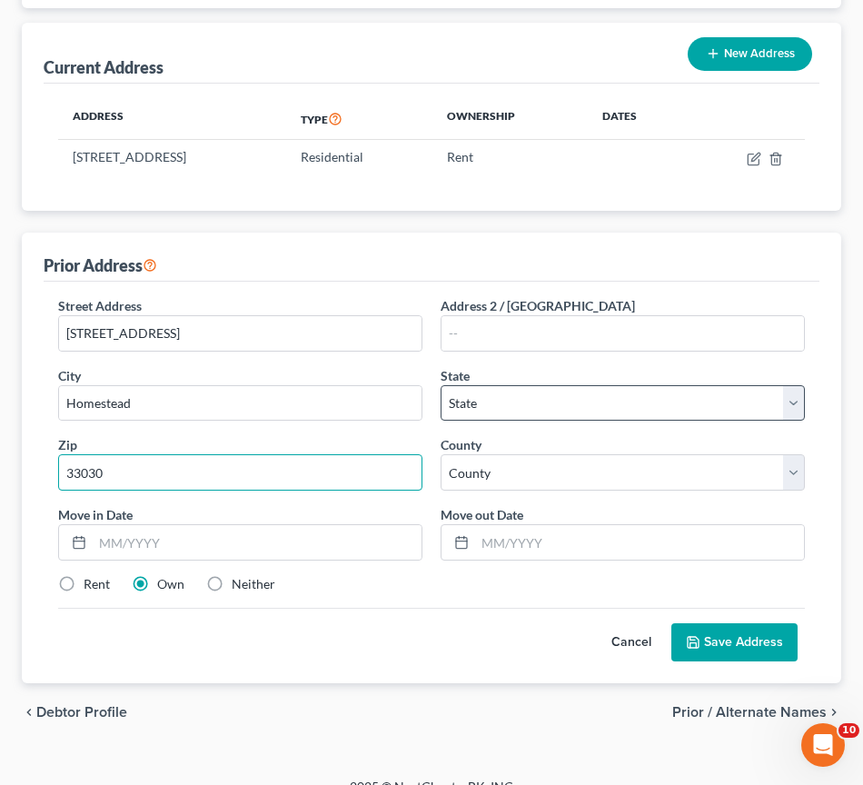
type input "33030"
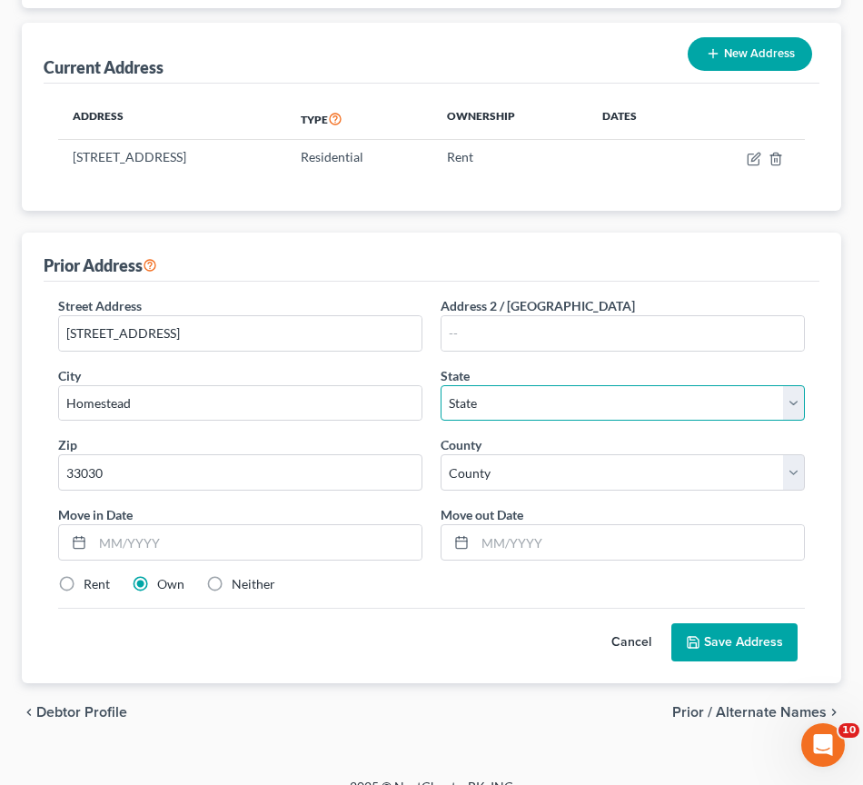
click at [575, 408] on select "State [US_STATE] AK AR AZ CA CO CT DE DC [GEOGRAPHIC_DATA] [GEOGRAPHIC_DATA] GU…" at bounding box center [623, 403] width 364 height 36
select select "9"
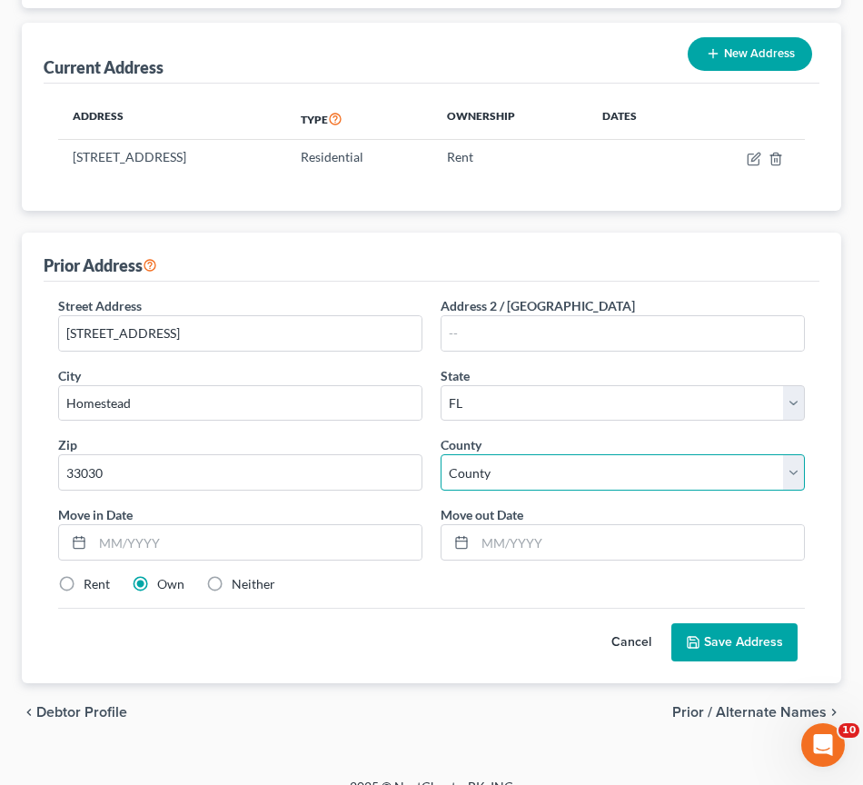
click at [549, 478] on select "County [GEOGRAPHIC_DATA] [GEOGRAPHIC_DATA] [GEOGRAPHIC_DATA] [GEOGRAPHIC_DATA] …" at bounding box center [623, 472] width 364 height 36
select select "42"
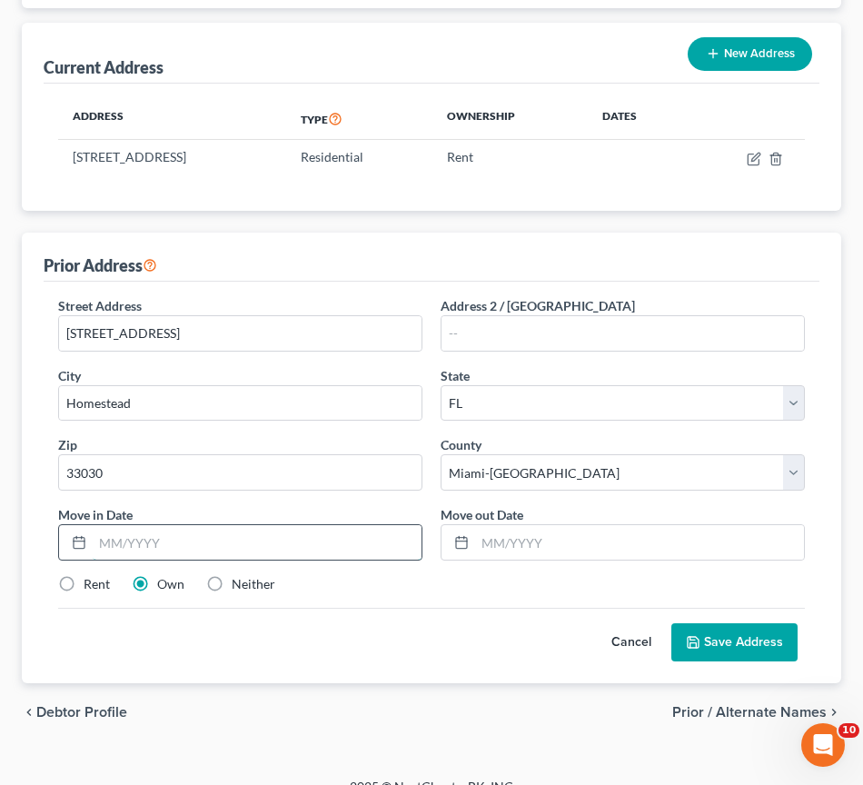
click at [237, 549] on input "text" at bounding box center [257, 542] width 329 height 35
type input "02/2022"
click at [588, 544] on input "text" at bounding box center [639, 542] width 329 height 35
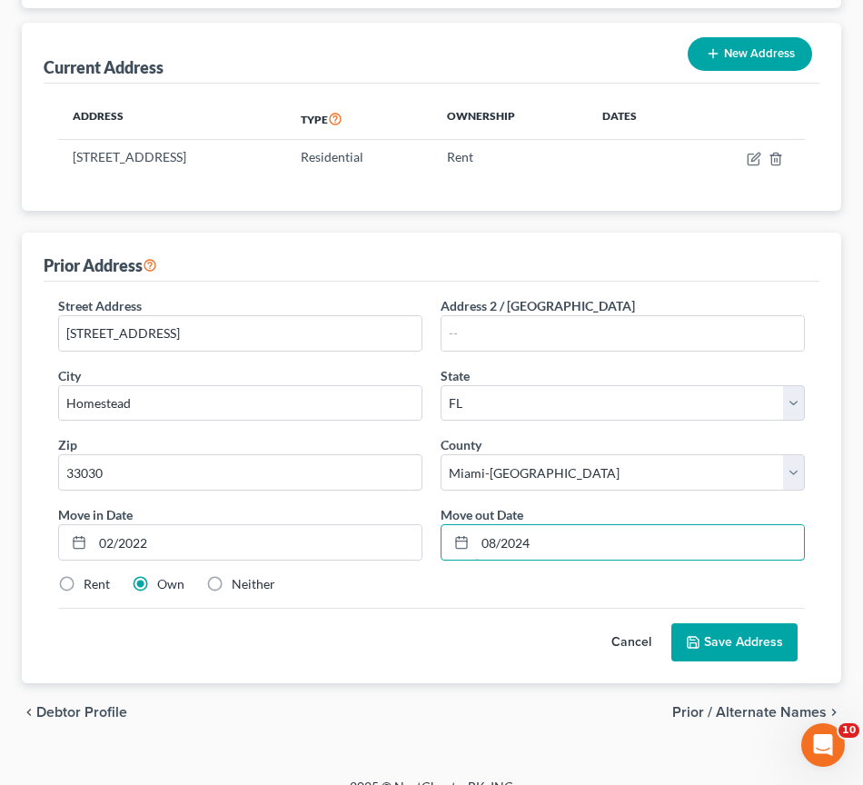
type input "08/2024"
click at [742, 644] on button "Save Address" at bounding box center [734, 642] width 126 height 38
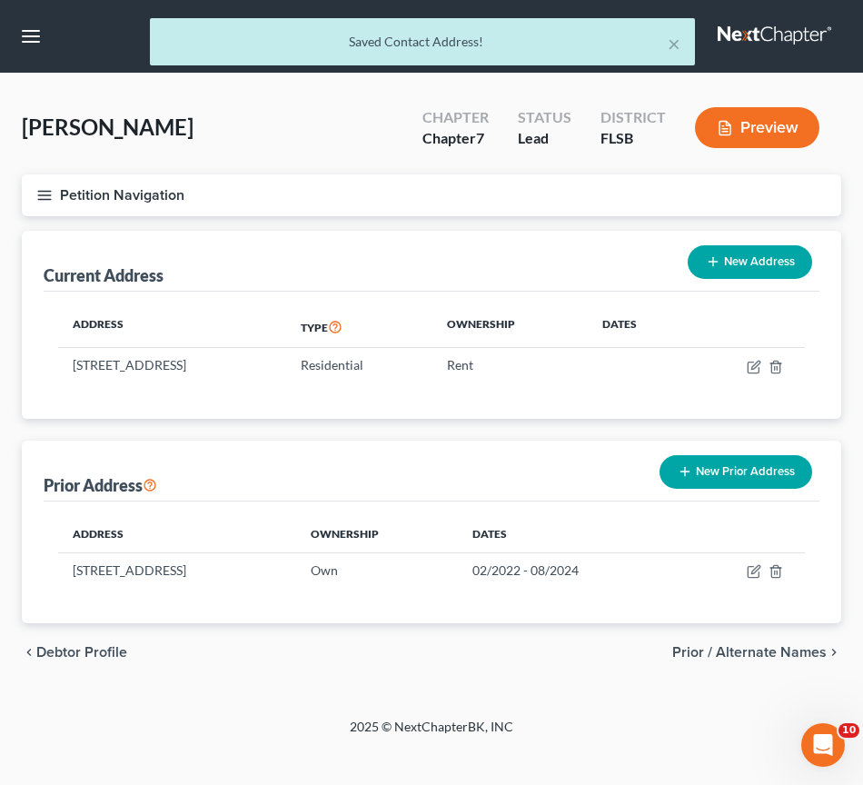
scroll to position [0, 0]
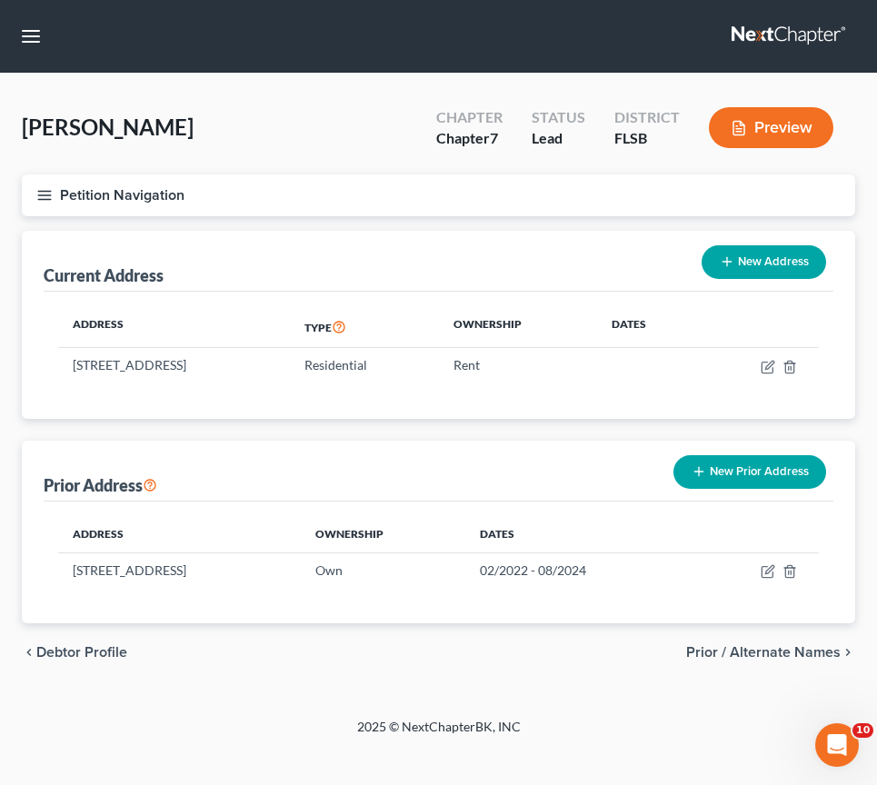
click at [757, 472] on button "New Prior Address" at bounding box center [749, 472] width 153 height 34
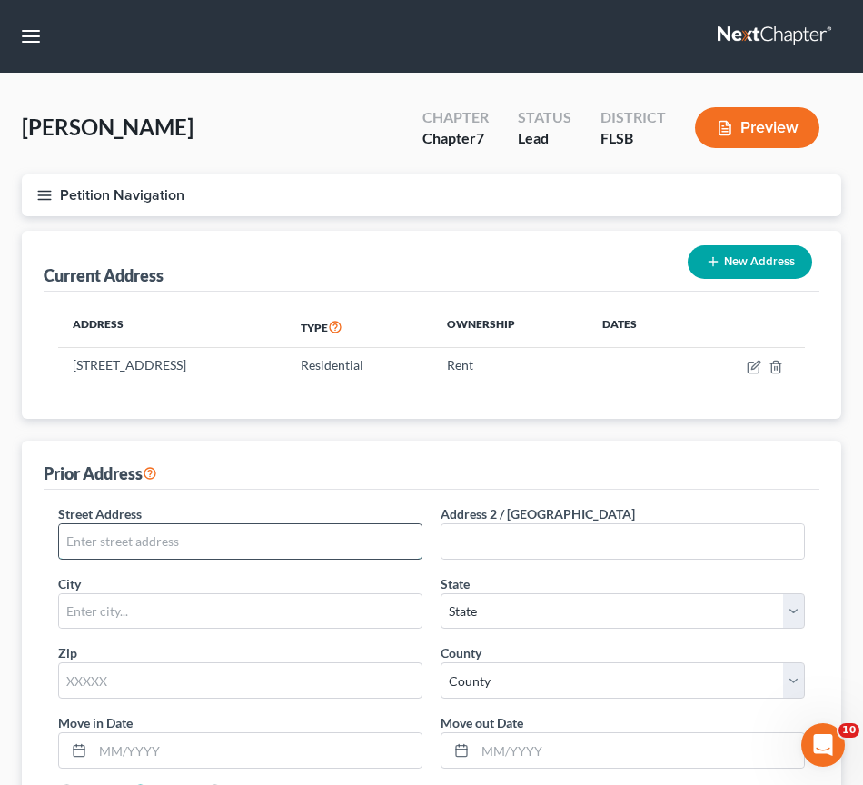
click at [202, 546] on input "text" at bounding box center [240, 541] width 362 height 35
type input "[STREET_ADDRESS]"
click at [249, 622] on input "text" at bounding box center [240, 611] width 362 height 35
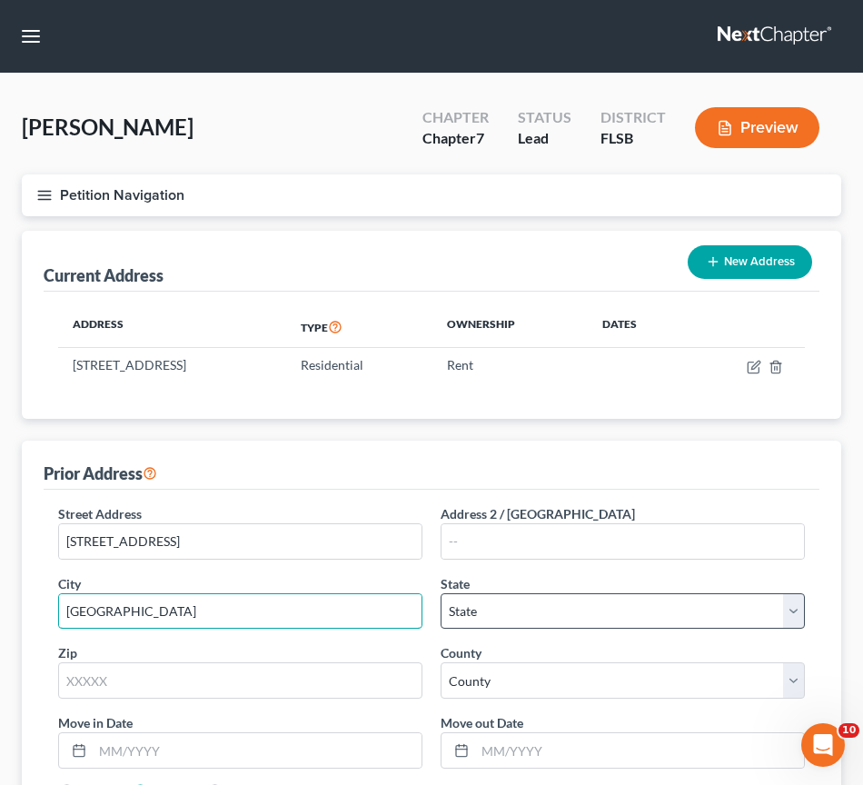
type input "[GEOGRAPHIC_DATA]"
click at [489, 603] on select "State [US_STATE] AK AR AZ CA CO CT DE DC [GEOGRAPHIC_DATA] [GEOGRAPHIC_DATA] GU…" at bounding box center [623, 611] width 364 height 36
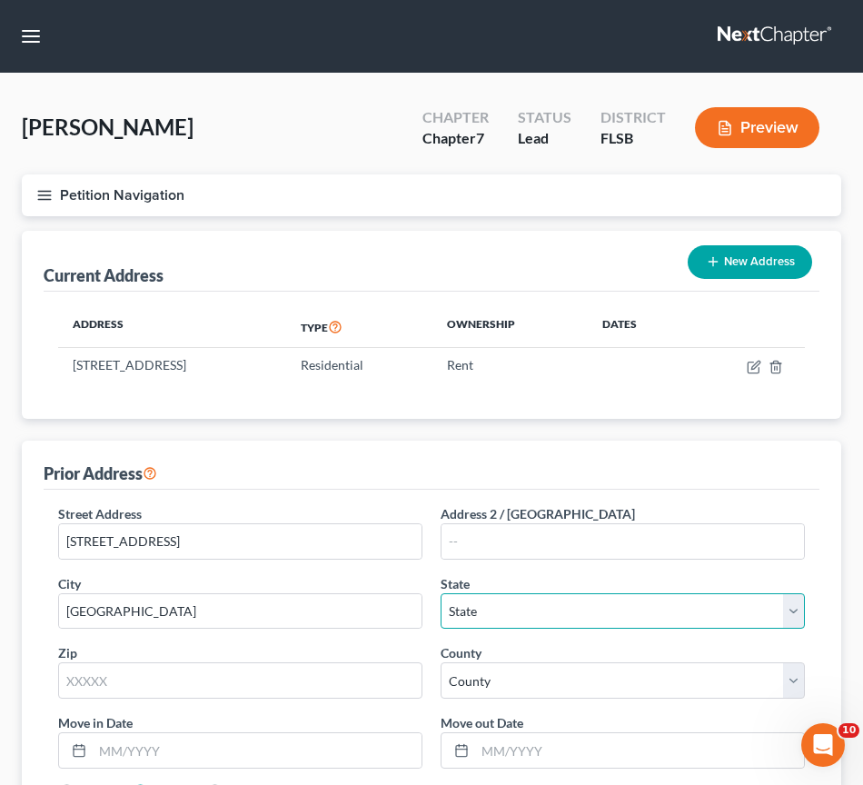
select select "9"
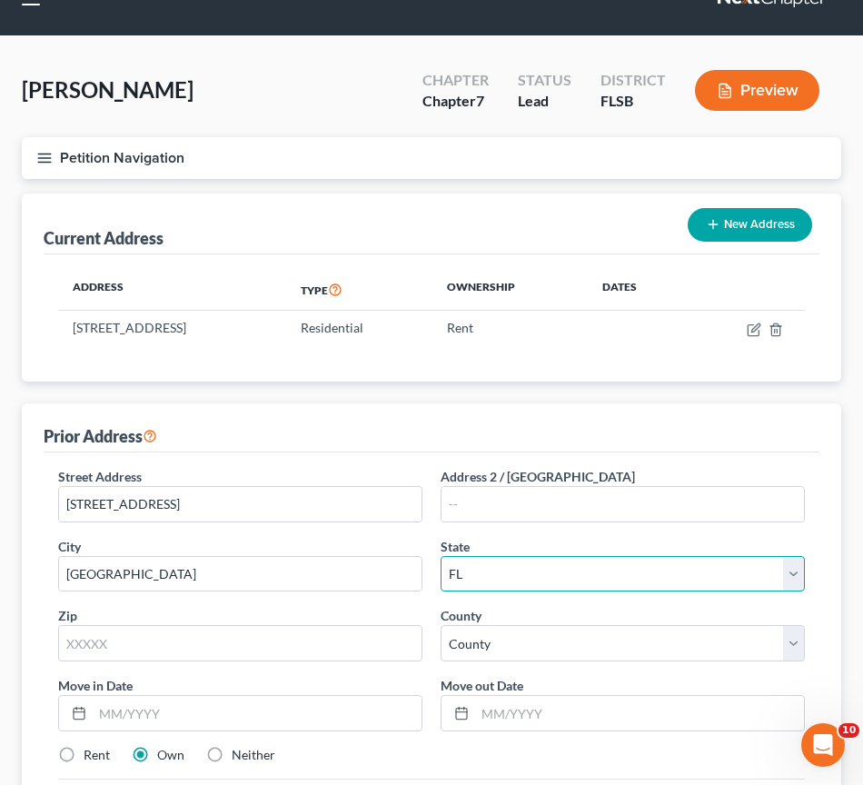
scroll to position [55, 0]
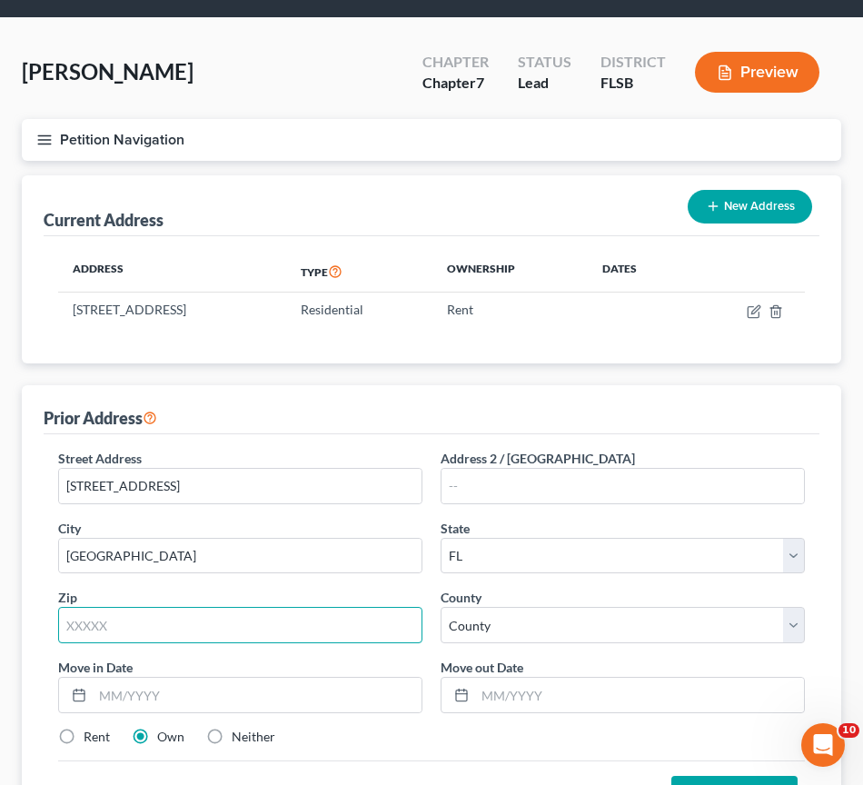
click at [233, 624] on input "text" at bounding box center [240, 625] width 364 height 36
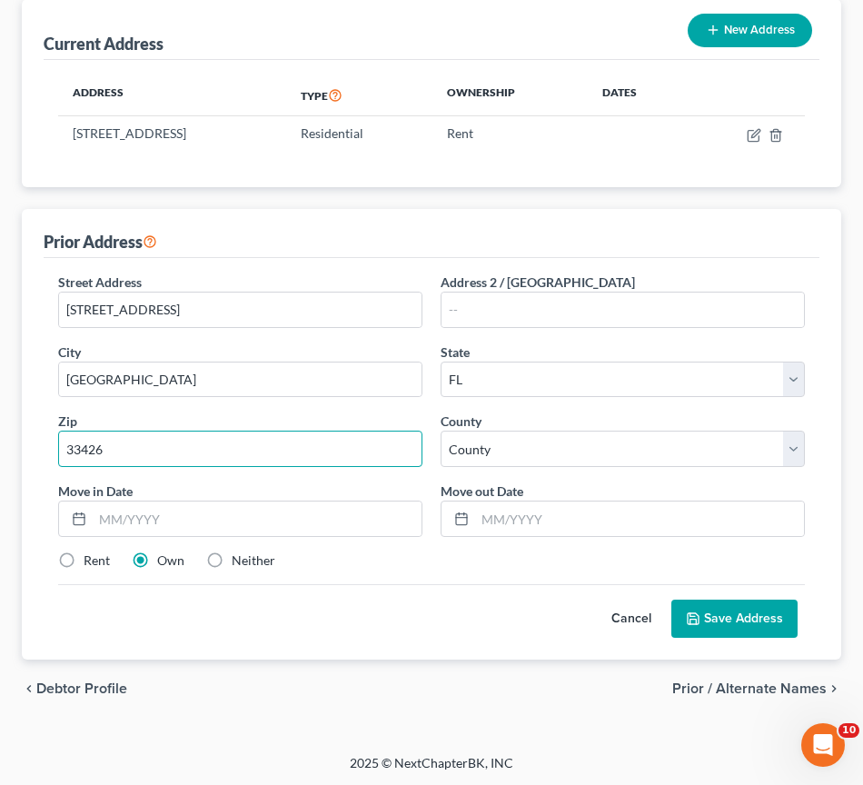
scroll to position [233, 0]
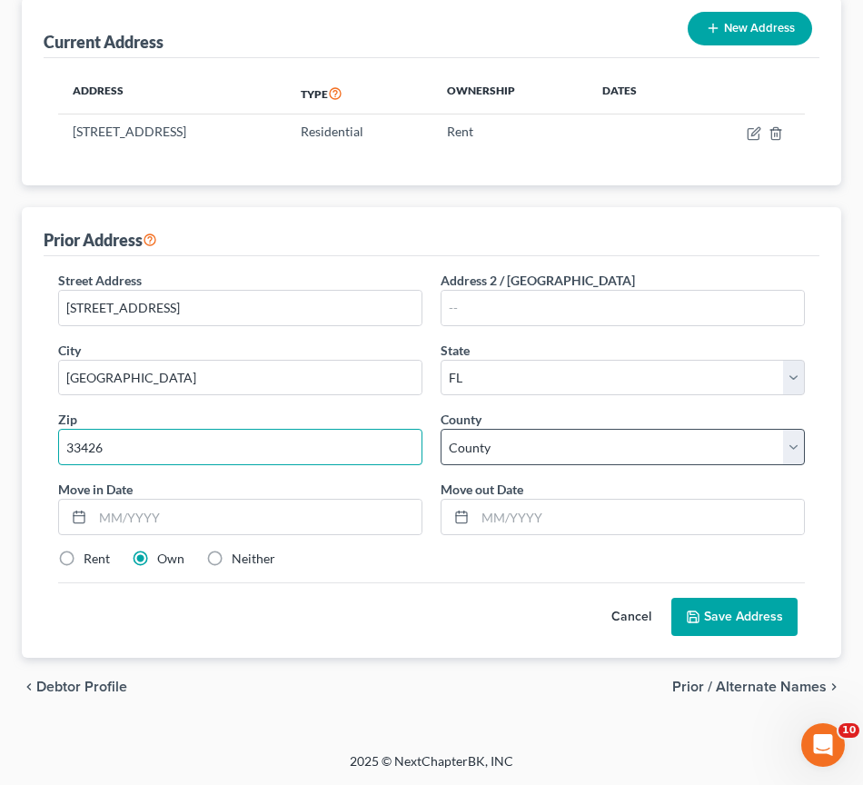
type input "33426"
click at [680, 450] on select "County [GEOGRAPHIC_DATA] [GEOGRAPHIC_DATA] [GEOGRAPHIC_DATA] [GEOGRAPHIC_DATA] …" at bounding box center [623, 447] width 364 height 36
type input "[GEOGRAPHIC_DATA]"
select select "49"
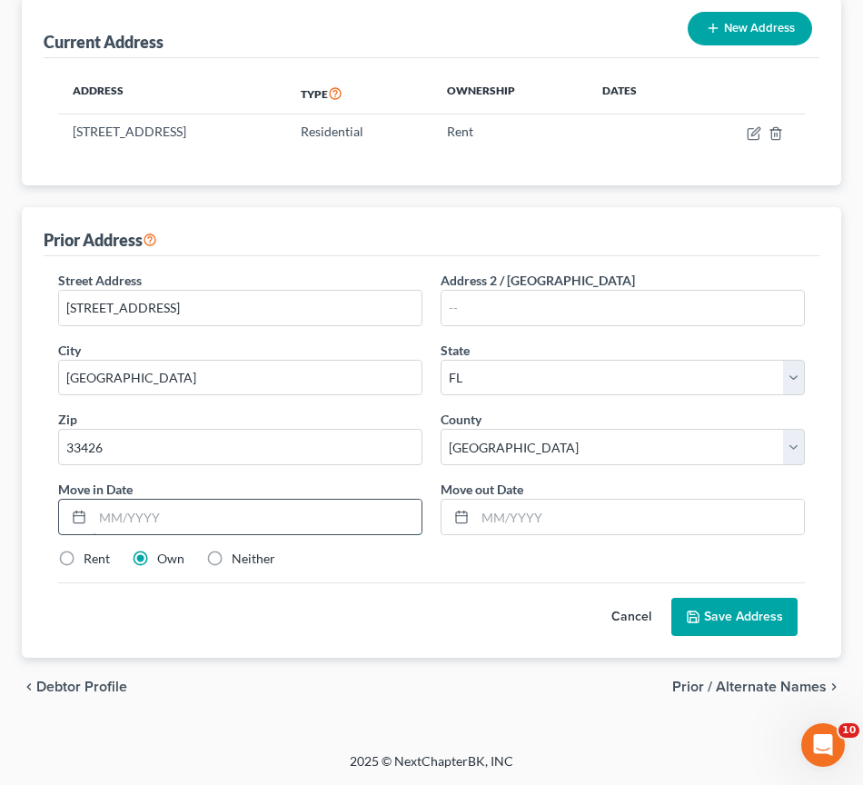
click at [178, 521] on input "text" at bounding box center [257, 517] width 329 height 35
type input "J"
type input "06/2021"
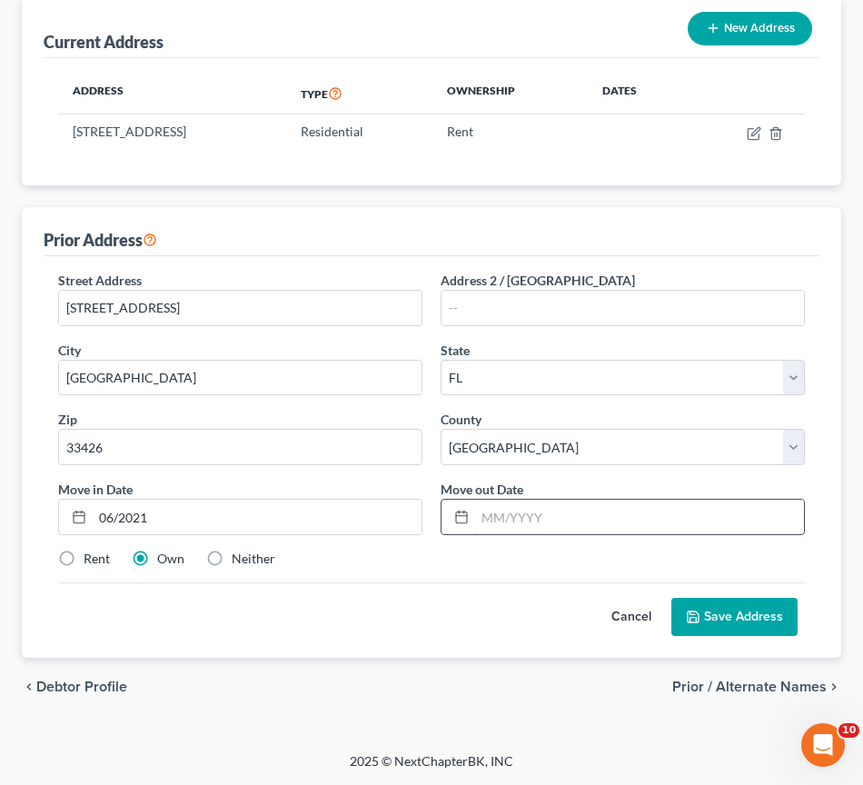
click at [507, 516] on input "text" at bounding box center [639, 517] width 329 height 35
type input "01/2022"
click at [84, 558] on label "Rent" at bounding box center [97, 559] width 26 height 18
click at [91, 558] on input "Rent" at bounding box center [97, 556] width 12 height 12
radio input "true"
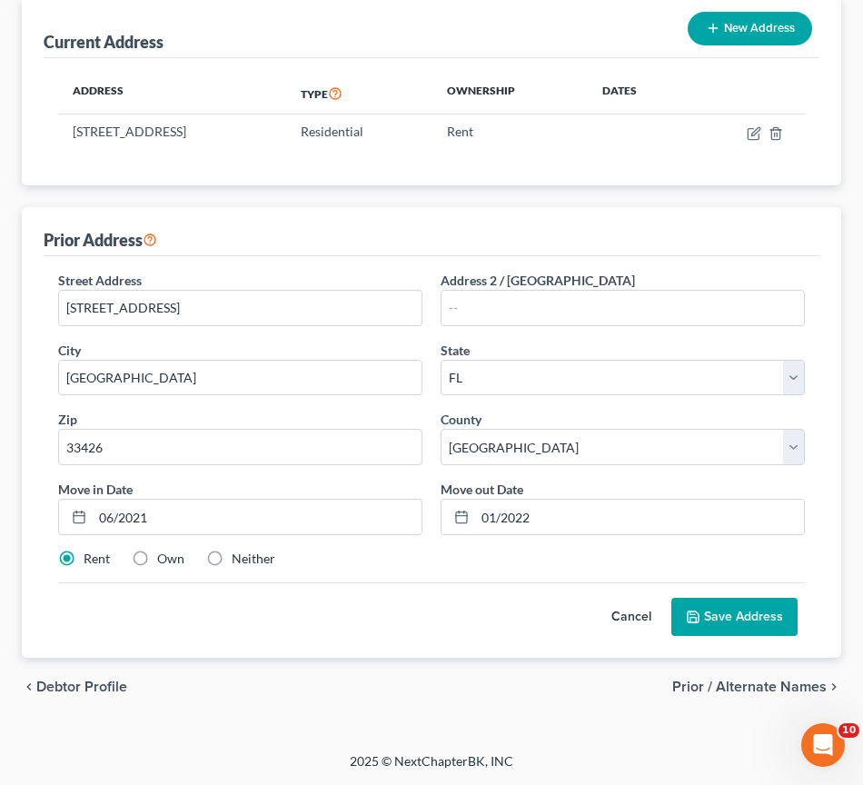
click at [759, 614] on button "Save Address" at bounding box center [734, 617] width 126 height 38
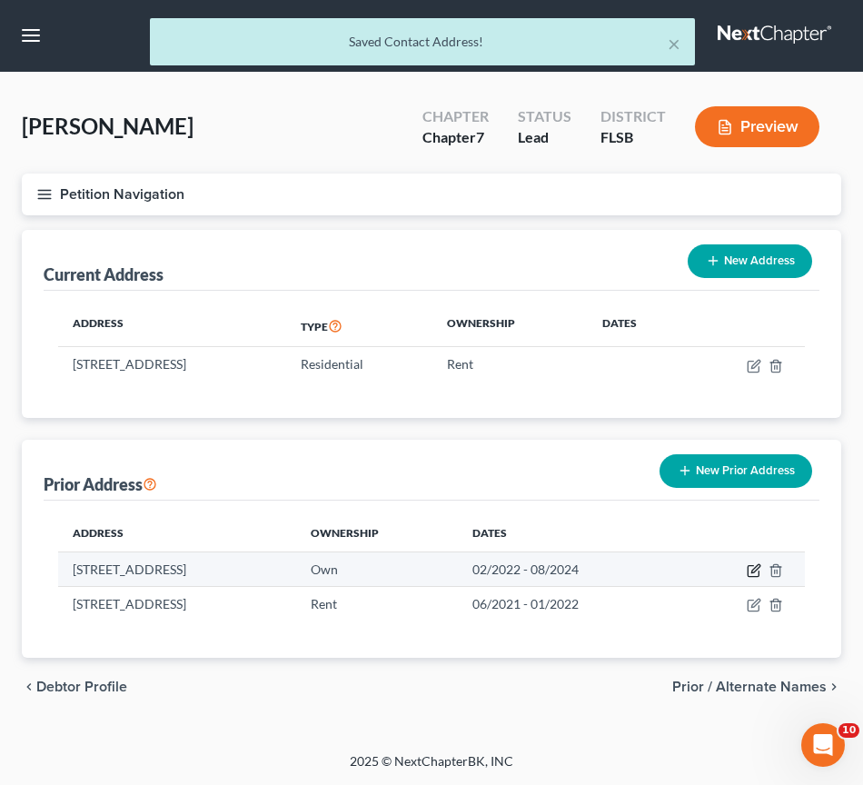
click at [757, 571] on icon "button" at bounding box center [754, 570] width 15 height 15
select select "9"
select select "42"
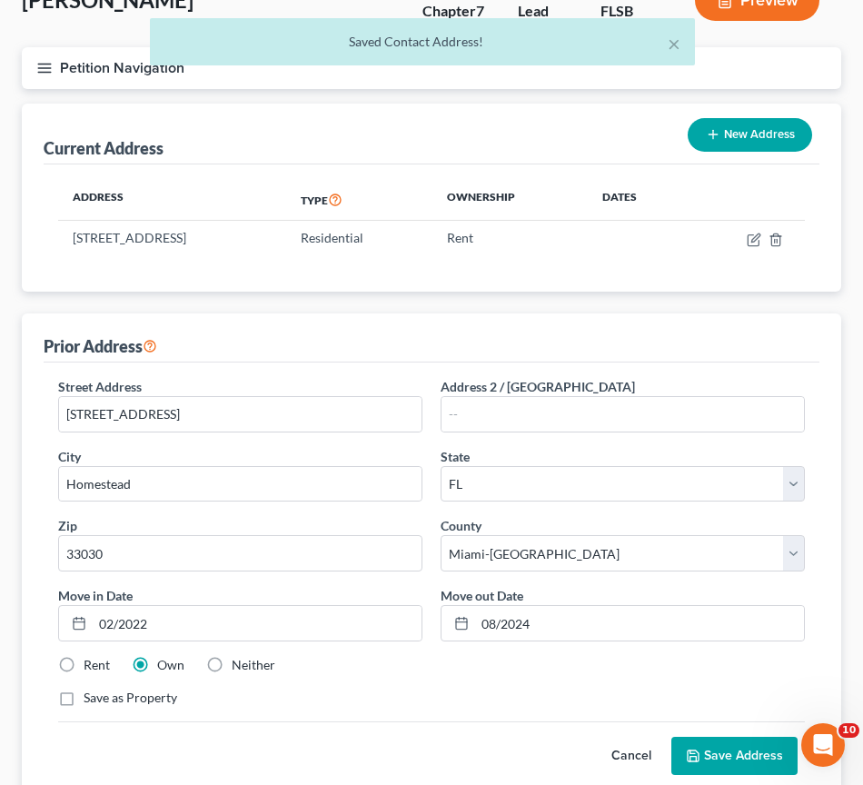
scroll to position [266, 0]
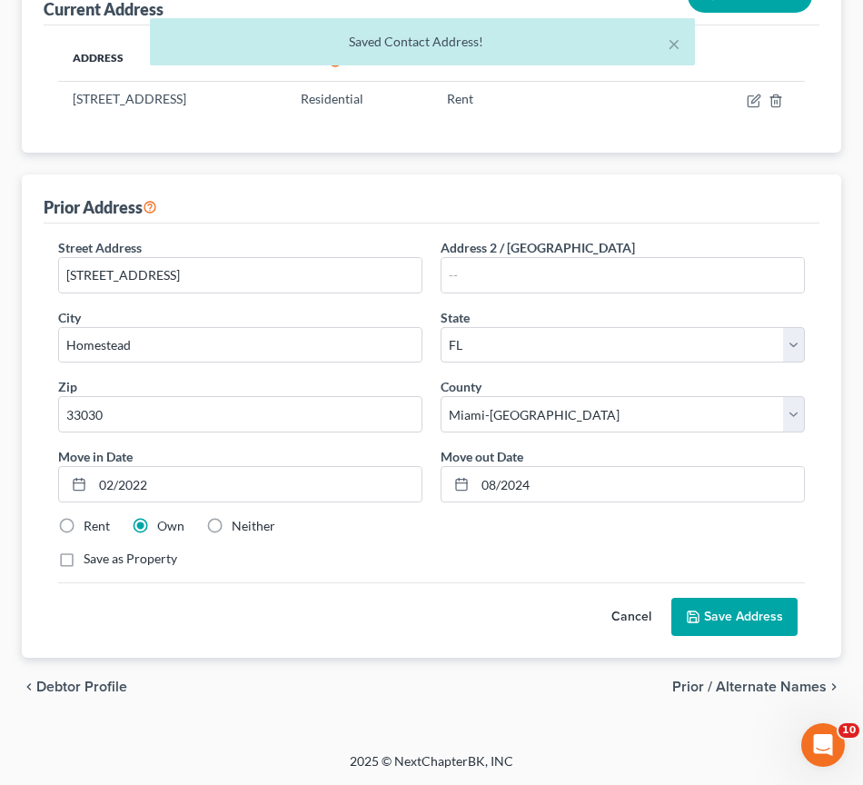
click at [84, 527] on label "Rent" at bounding box center [97, 526] width 26 height 18
click at [91, 527] on input "Rent" at bounding box center [97, 523] width 12 height 12
radio input "true"
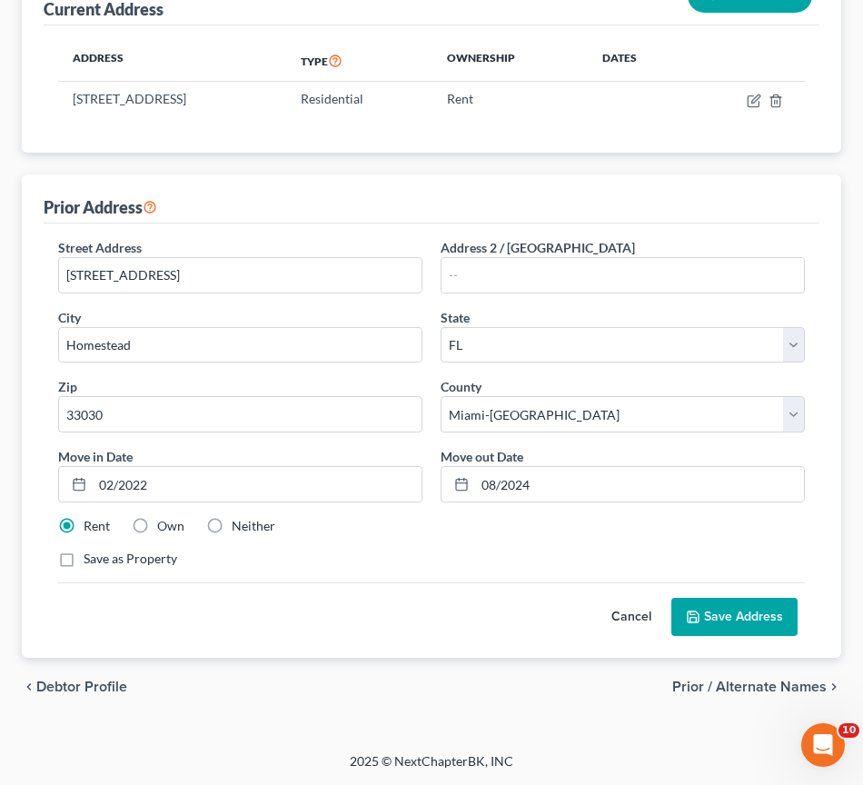
click at [708, 620] on button "Save Address" at bounding box center [734, 617] width 126 height 38
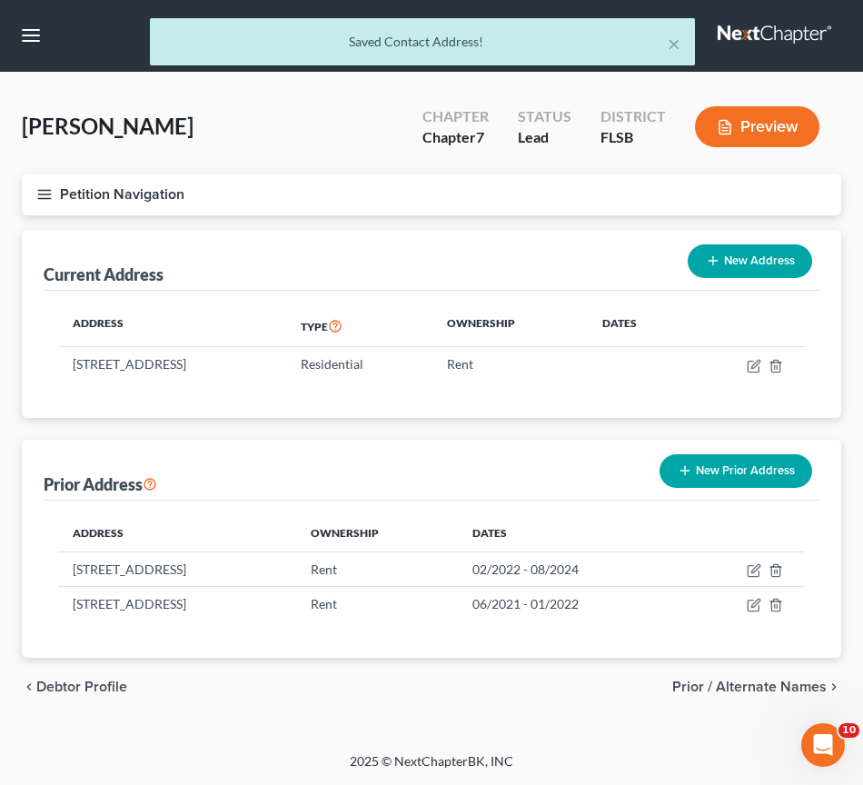
scroll to position [1, 0]
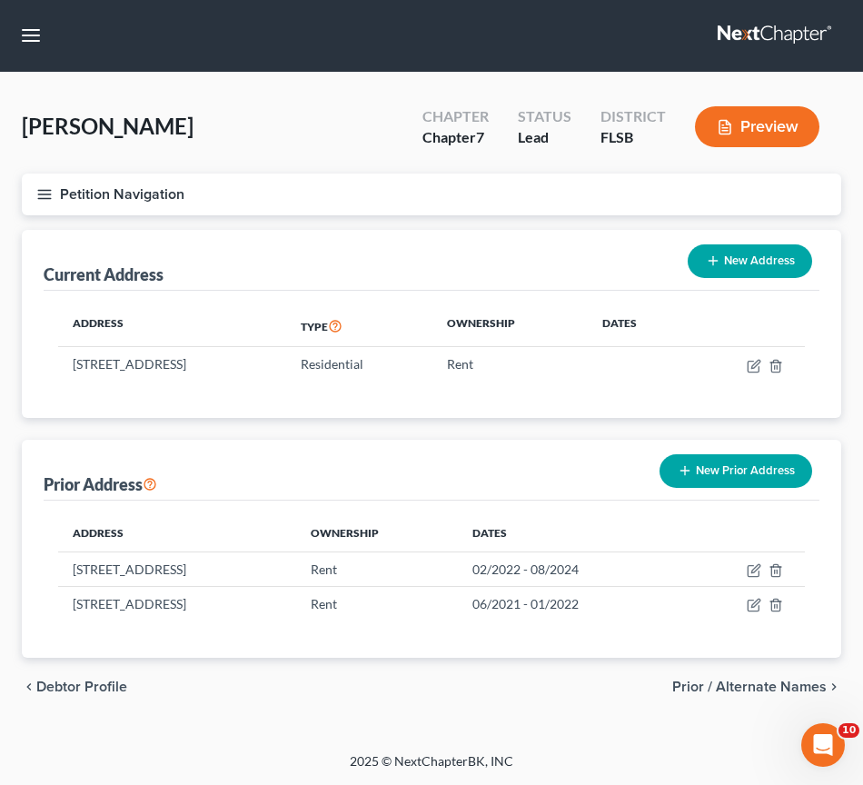
click at [763, 684] on span "Prior / Alternate Names" at bounding box center [749, 687] width 154 height 15
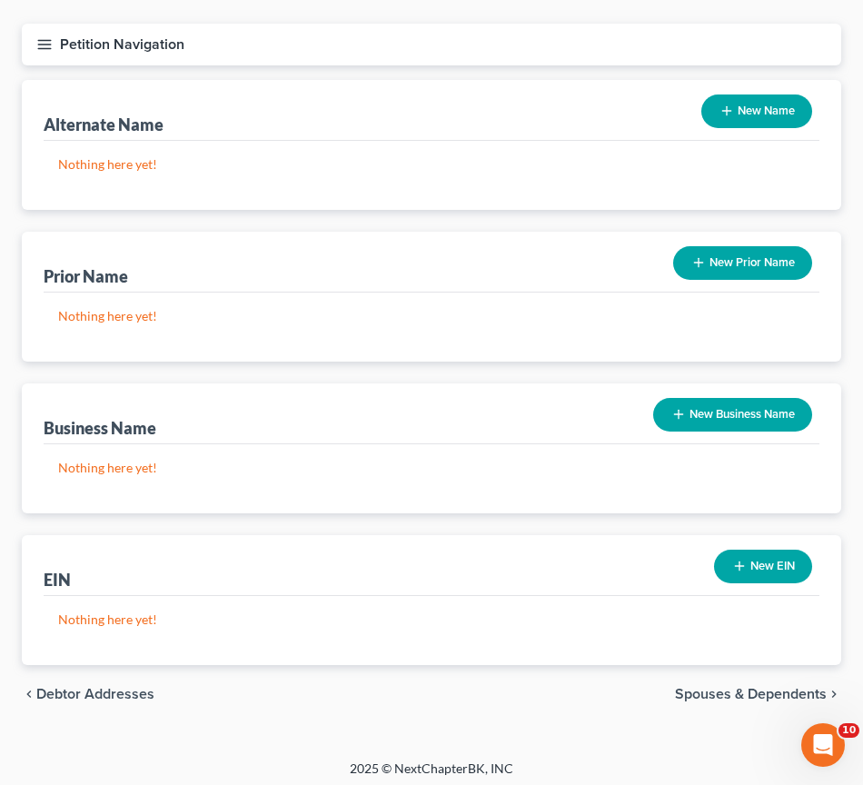
scroll to position [154, 0]
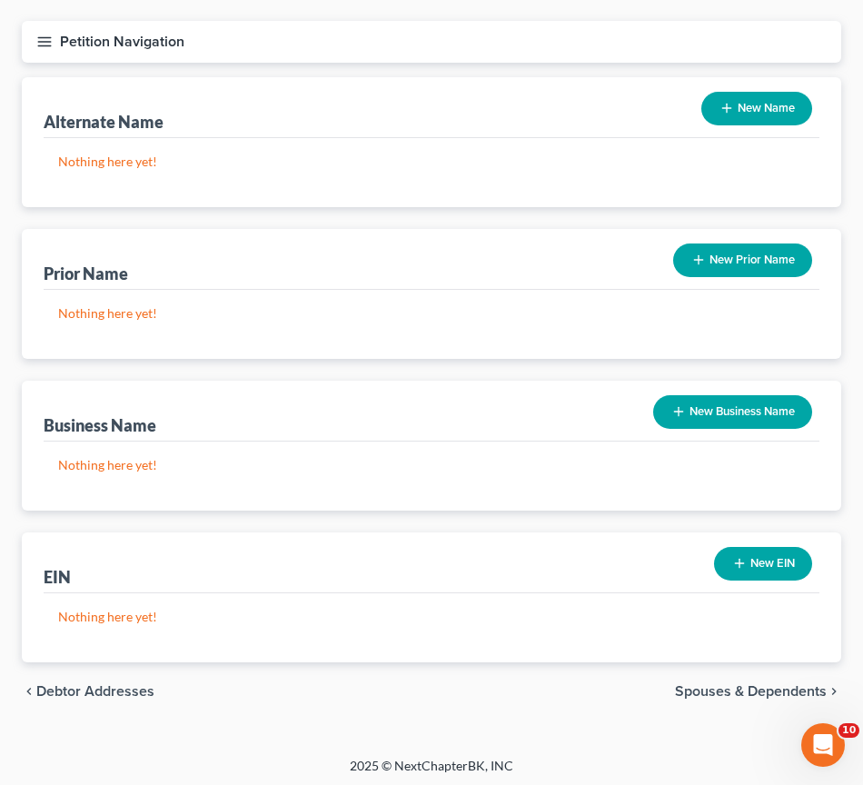
click at [746, 690] on span "Spouses & Dependents" at bounding box center [751, 691] width 152 height 15
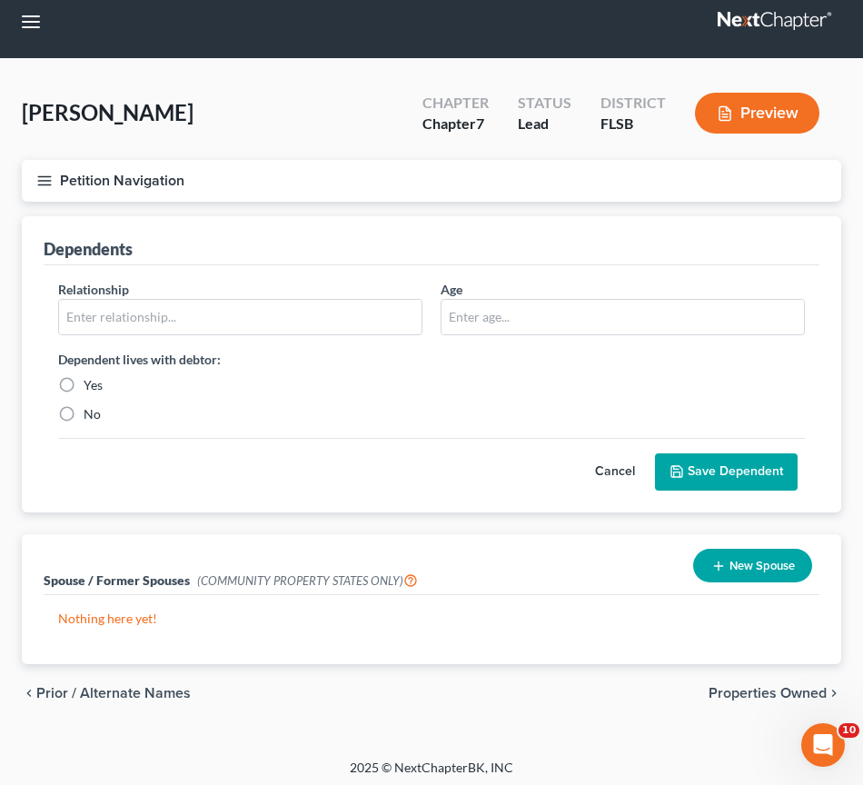
scroll to position [21, 0]
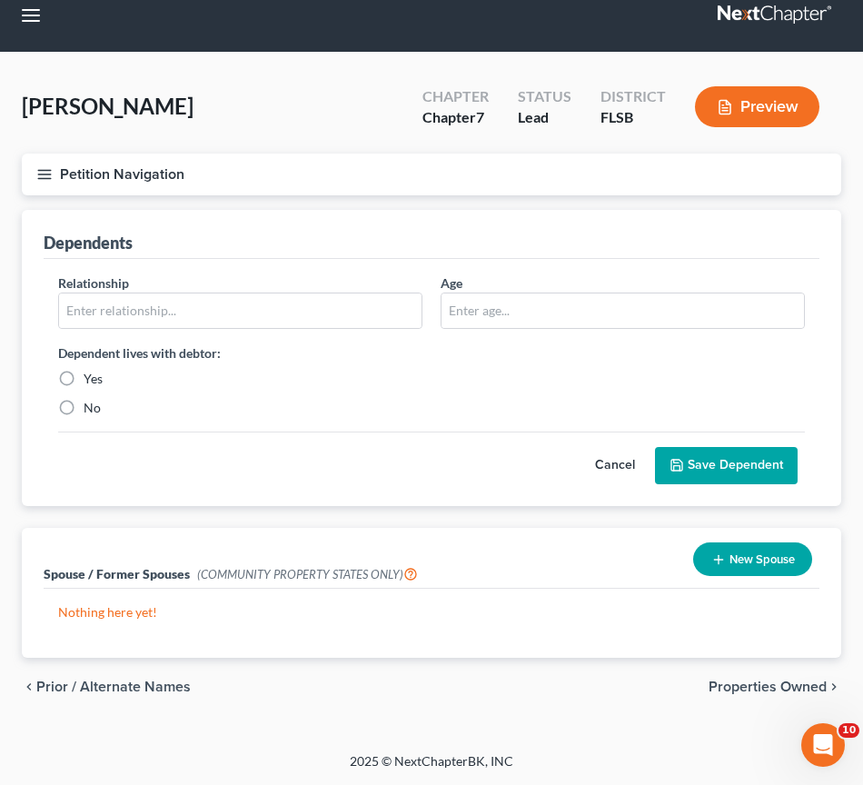
click at [807, 685] on span "Properties Owned" at bounding box center [768, 687] width 118 height 15
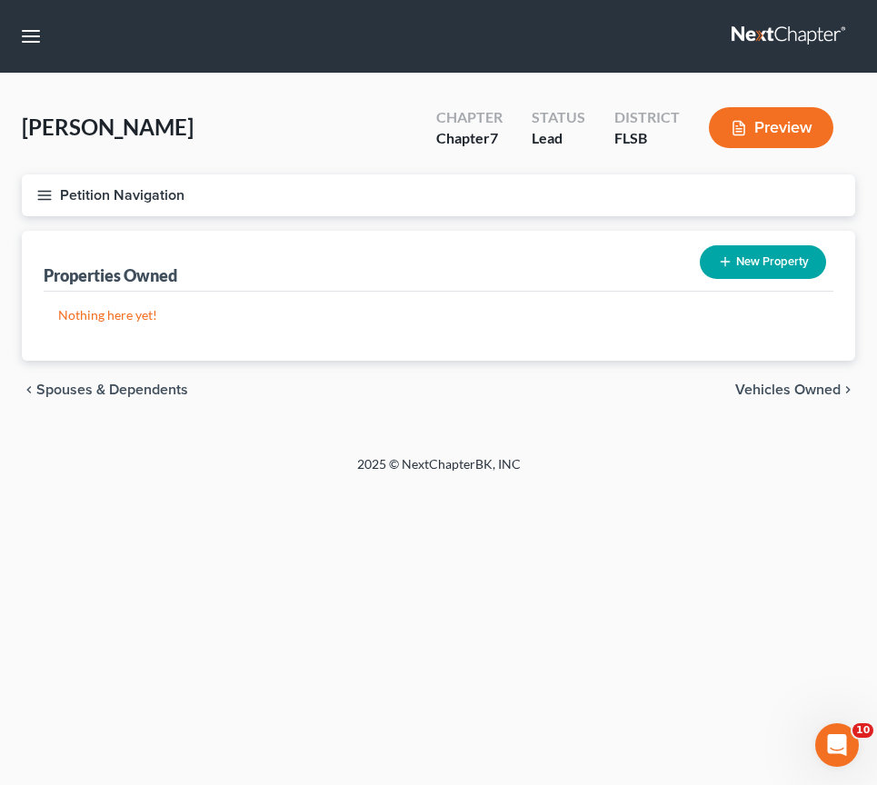
click at [773, 390] on span "Vehicles Owned" at bounding box center [787, 389] width 105 height 15
click at [812, 393] on span "Vehicles Leased" at bounding box center [787, 389] width 106 height 15
click at [813, 388] on span "Secured Assets" at bounding box center [789, 389] width 103 height 15
click at [813, 388] on span "Personal Items" at bounding box center [791, 389] width 97 height 15
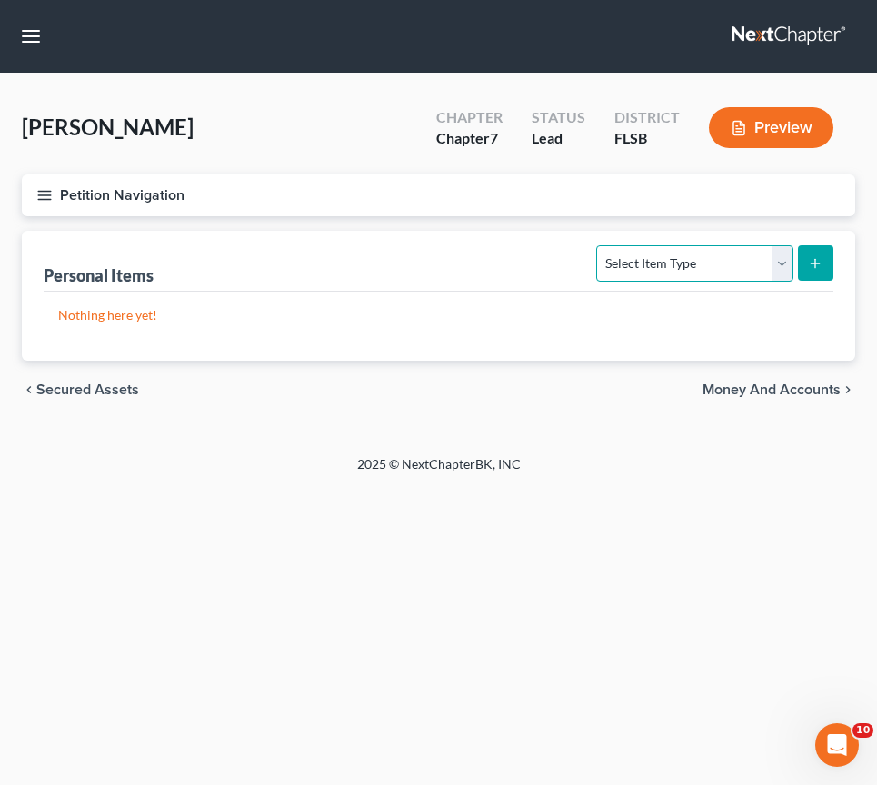
click at [782, 262] on select "Select Item Type Clothing Collectibles Of Value Electronics Firearms Household …" at bounding box center [694, 263] width 196 height 36
select select "household_goods"
click at [818, 258] on icon "submit" at bounding box center [815, 263] width 15 height 15
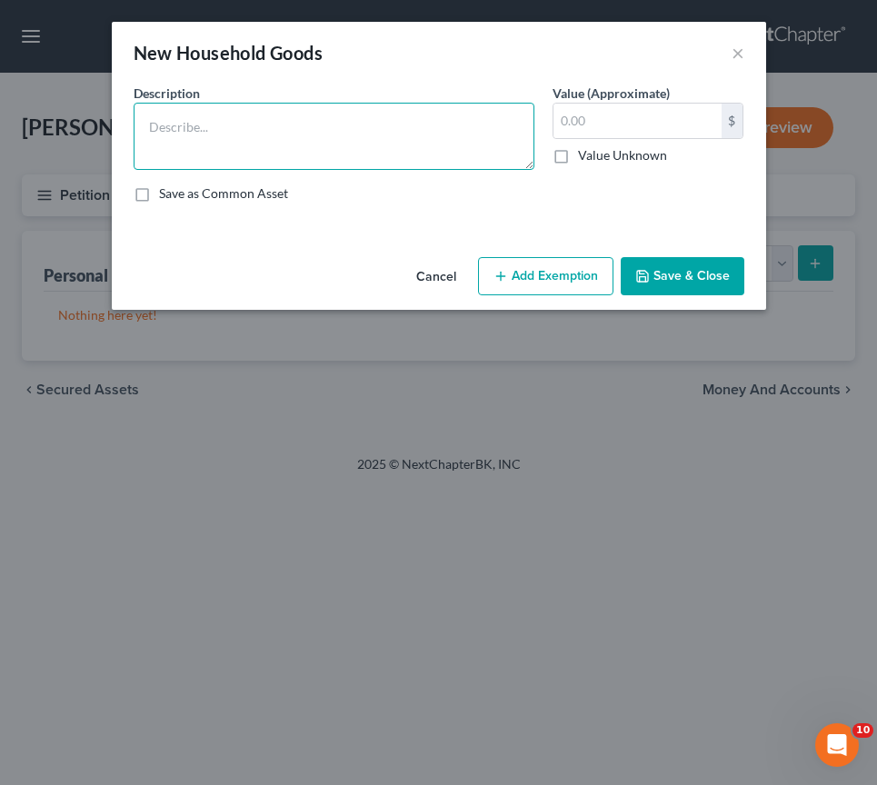
click at [243, 124] on textarea at bounding box center [334, 136] width 401 height 67
type textarea "1 Full bed"
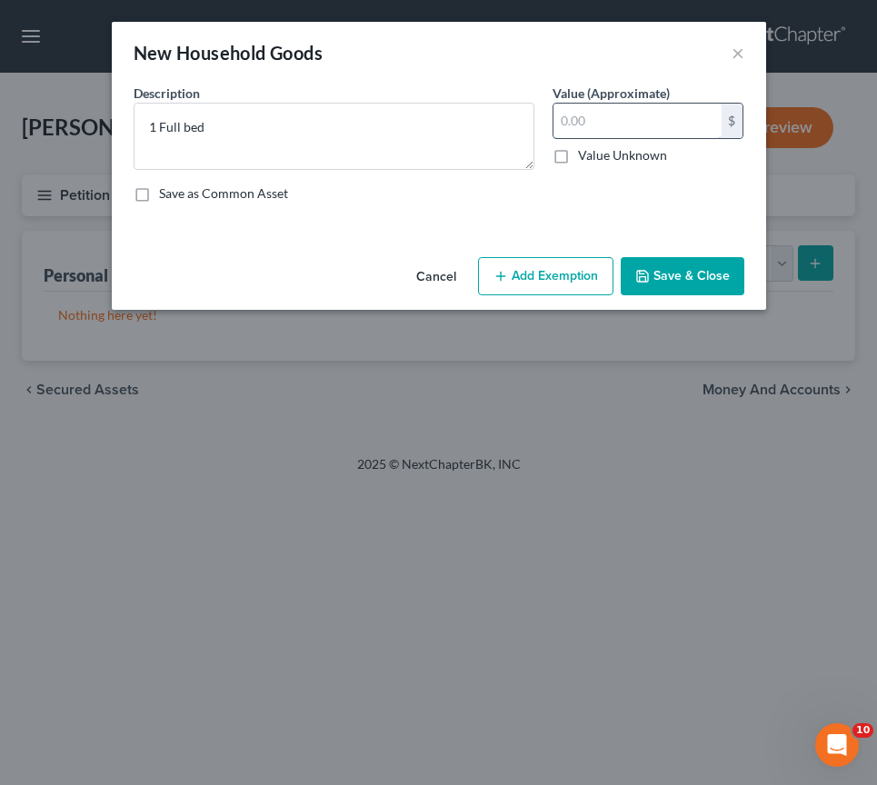
click at [618, 116] on input "text" at bounding box center [637, 121] width 168 height 35
type input "100"
click at [227, 129] on textarea "1 Full bed" at bounding box center [334, 136] width 401 height 67
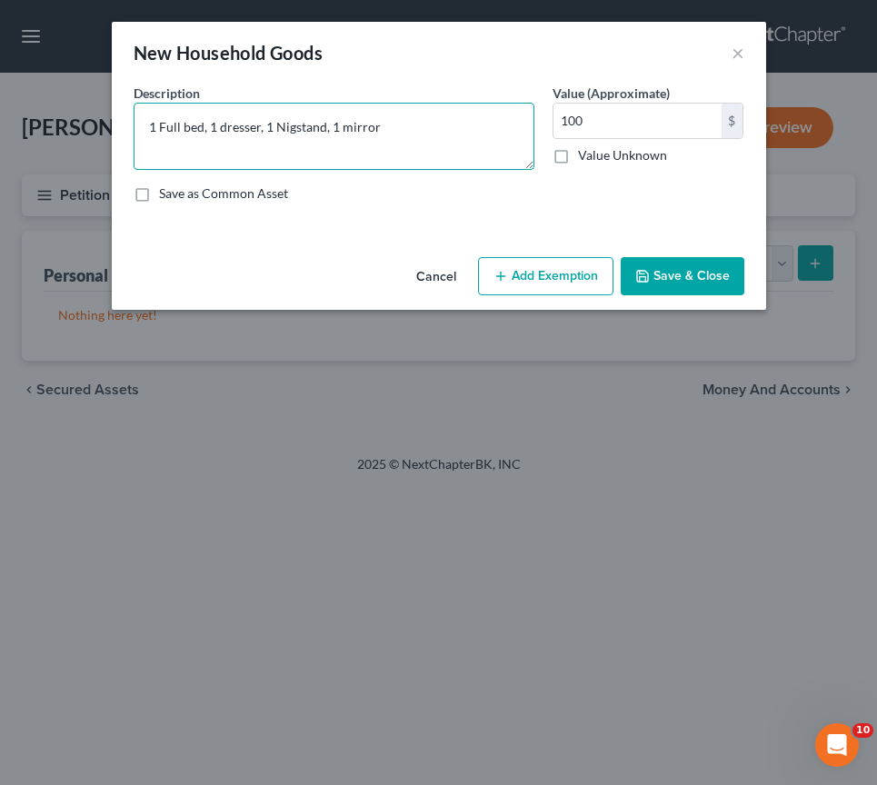
click at [282, 123] on textarea "1 Full bed, 1 dresser, 1 Nigstand, 1 mirror" at bounding box center [334, 136] width 401 height 67
click at [163, 124] on textarea "1 Full bed, 1 dresser, 1 nigstand, 1 mirror" at bounding box center [334, 136] width 401 height 67
click at [288, 124] on textarea "1 full bed, 1 dresser, 1 nigstand, 1 mirror" at bounding box center [334, 136] width 401 height 67
type textarea "1 full bed, 1 dresser, 1 nightstand, 1 mirror"
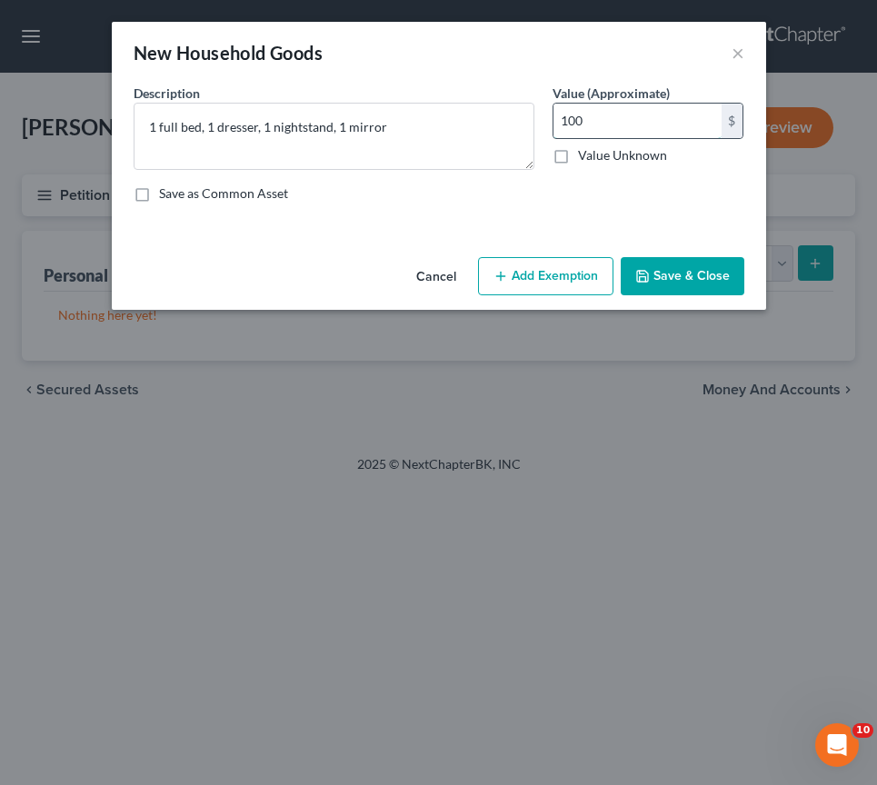
drag, startPoint x: 603, startPoint y: 124, endPoint x: 565, endPoint y: 124, distance: 38.2
click at [516, 121] on div "Description * 1 full bed, 1 dresser, 1 nightstand, 1 mirror Value (Approximate)…" at bounding box center [438, 151] width 629 height 134
drag, startPoint x: 615, startPoint y: 126, endPoint x: 551, endPoint y: 119, distance: 64.0
click at [552, 119] on div "100 $" at bounding box center [648, 121] width 192 height 36
type input "420"
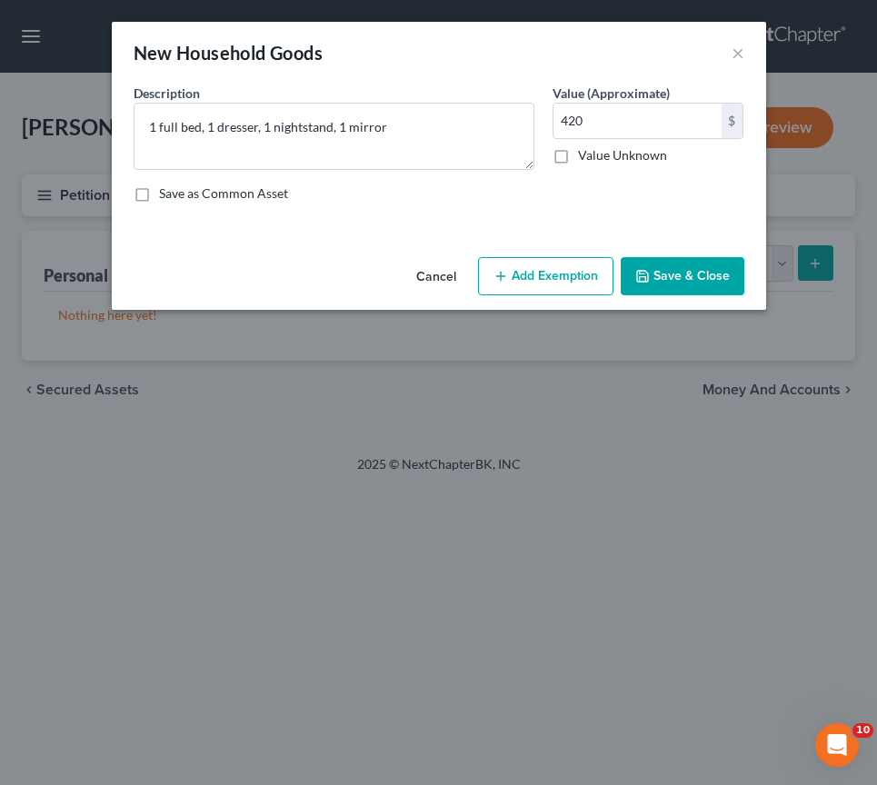
click at [695, 280] on button "Save & Close" at bounding box center [682, 276] width 124 height 38
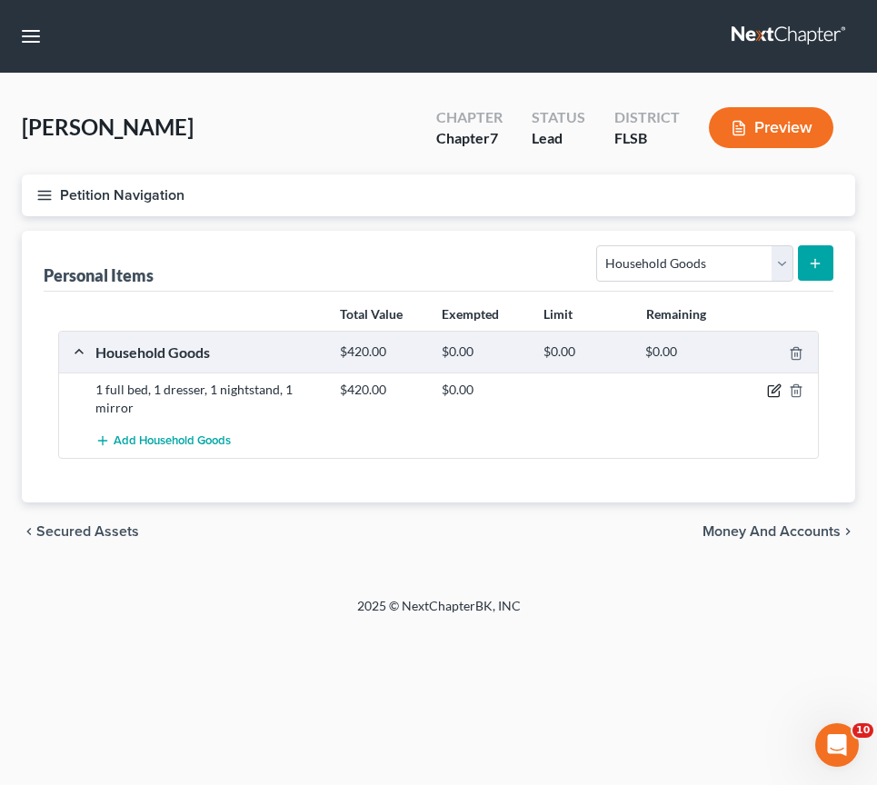
click at [773, 392] on icon "button" at bounding box center [774, 390] width 15 height 15
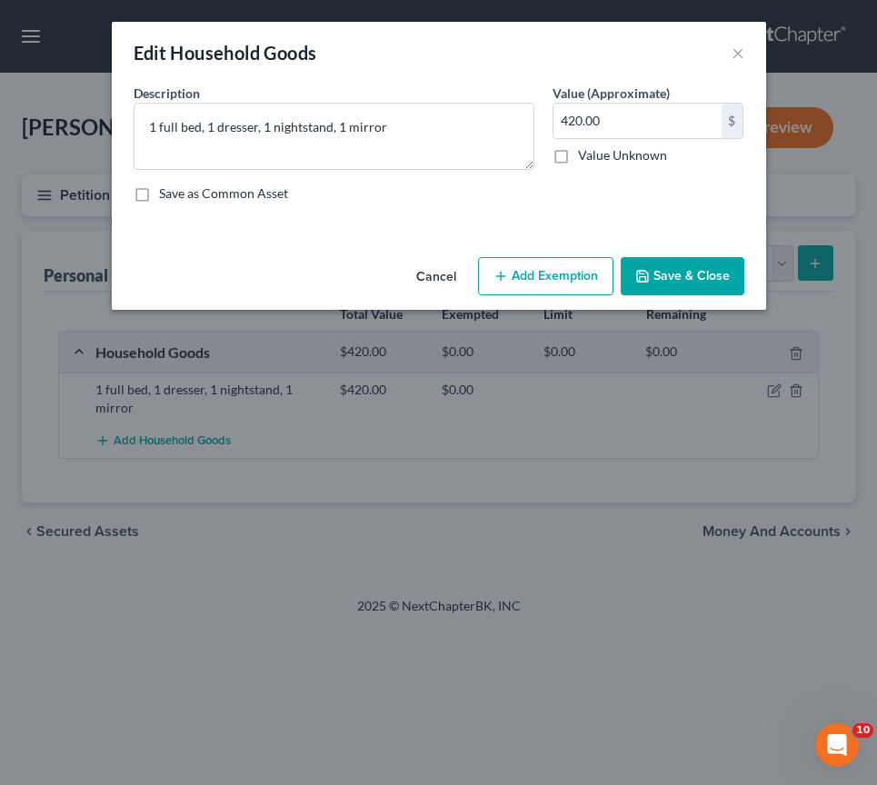
click at [513, 275] on button "Add Exemption" at bounding box center [545, 276] width 135 height 38
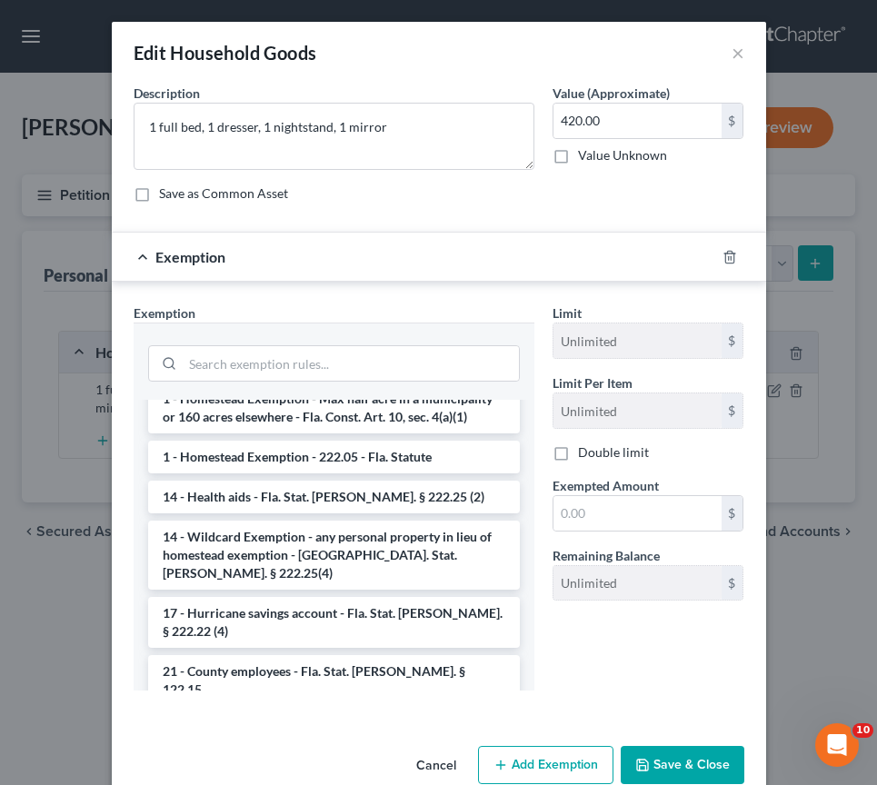
scroll to position [412, 0]
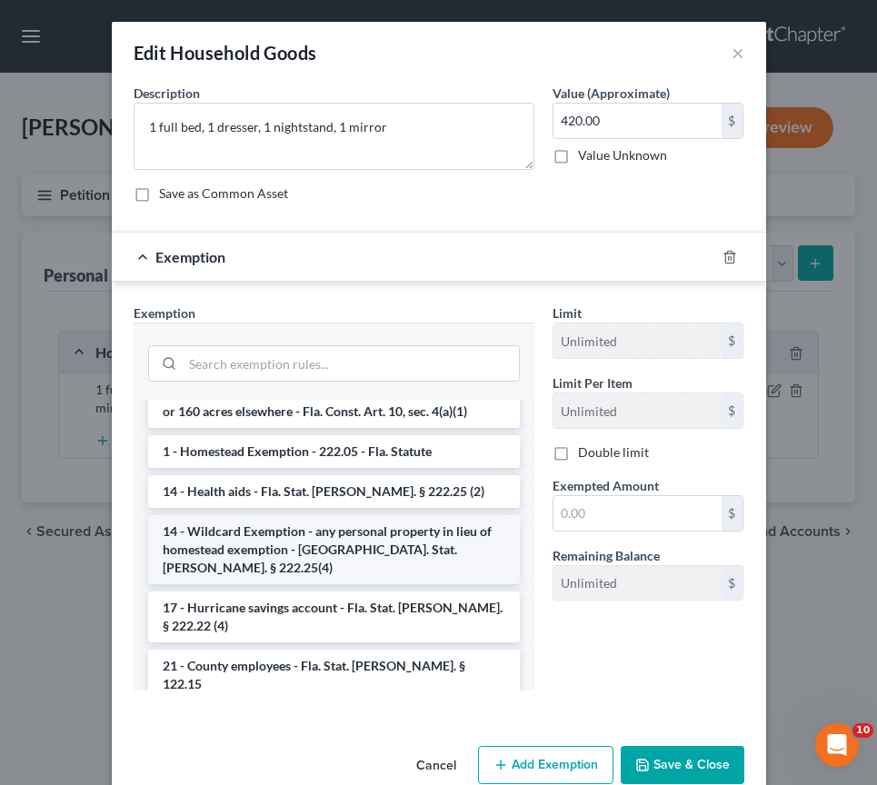
click at [301, 515] on li "14 - Wildcard Exemption - any personal property in lieu of homestead exemption …" at bounding box center [334, 549] width 372 height 69
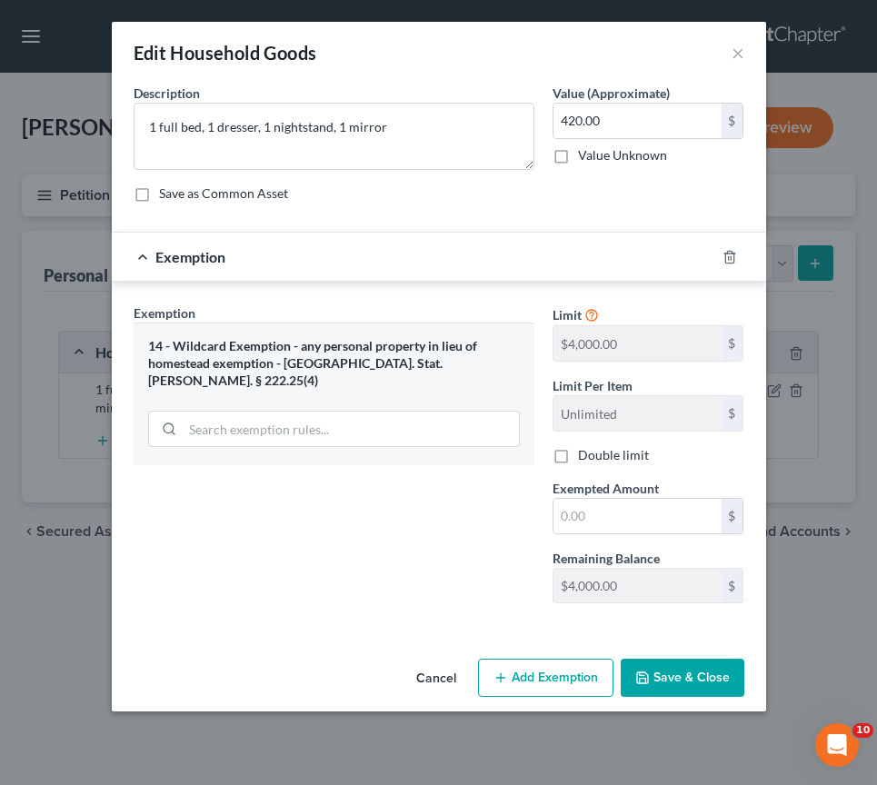
click at [670, 674] on button "Save & Close" at bounding box center [682, 678] width 124 height 38
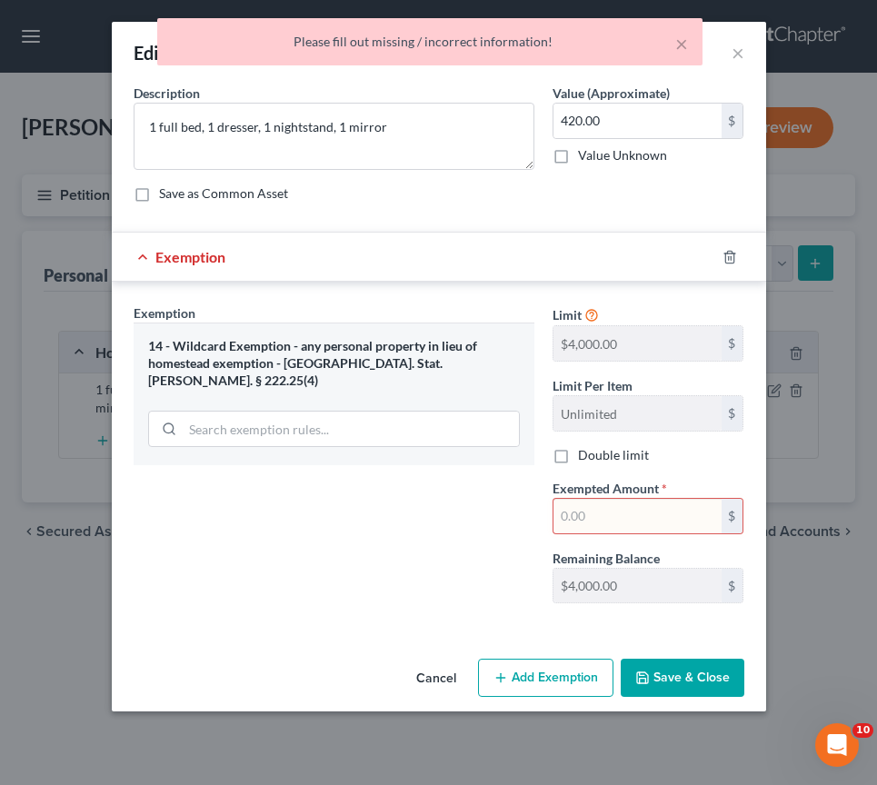
click at [592, 519] on input "text" at bounding box center [637, 516] width 168 height 35
type input "420"
click at [449, 536] on div "Exemption Set must be selected for CA. Exemption * 14 - Wildcard Exemption - an…" at bounding box center [333, 460] width 419 height 314
click at [665, 681] on button "Save & Close" at bounding box center [682, 678] width 124 height 38
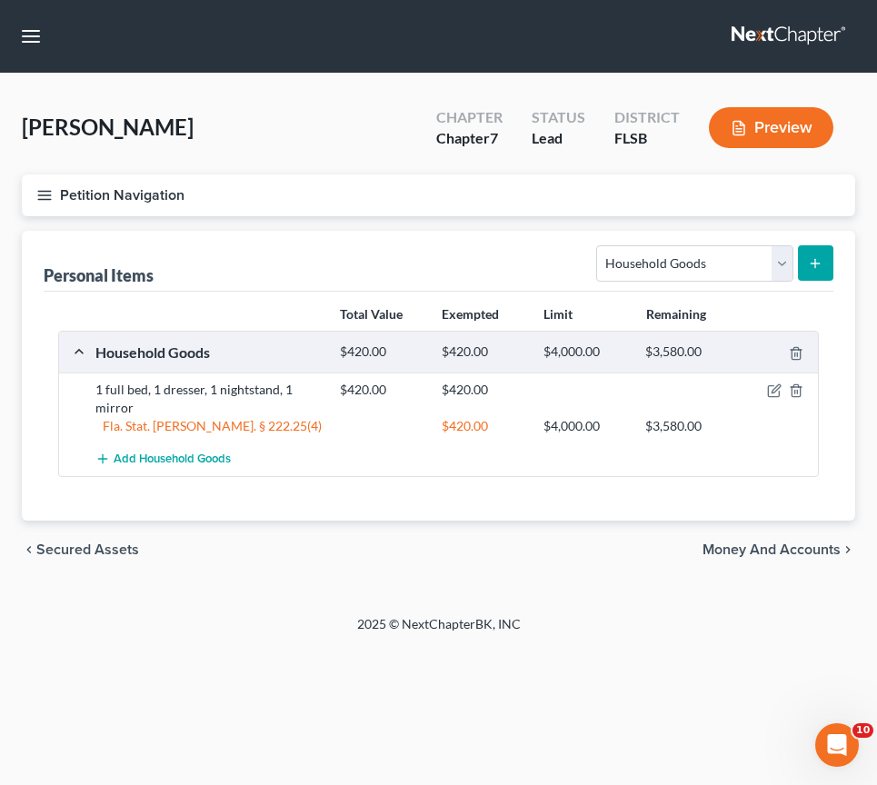
drag, startPoint x: 758, startPoint y: 548, endPoint x: 306, endPoint y: 623, distance: 457.8
click at [758, 548] on span "Money and Accounts" at bounding box center [771, 549] width 138 height 15
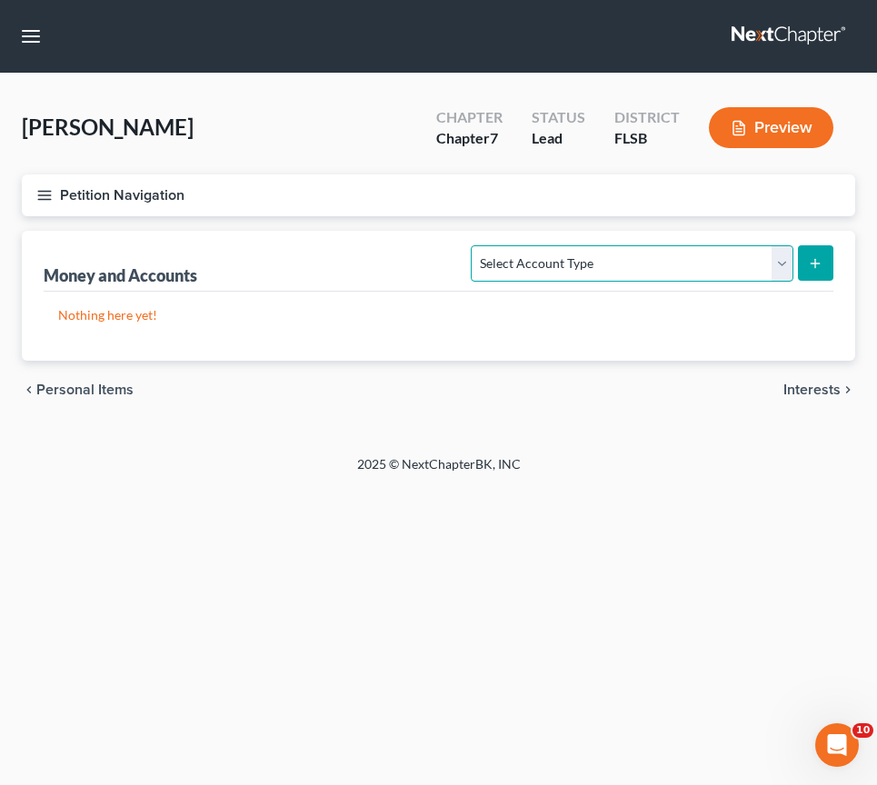
click at [781, 262] on select "Select Account Type Brokerage Cash on Hand Certificates of Deposit Checking Acc…" at bounding box center [632, 263] width 322 height 36
select select "checking"
click at [821, 259] on icon "submit" at bounding box center [815, 263] width 15 height 15
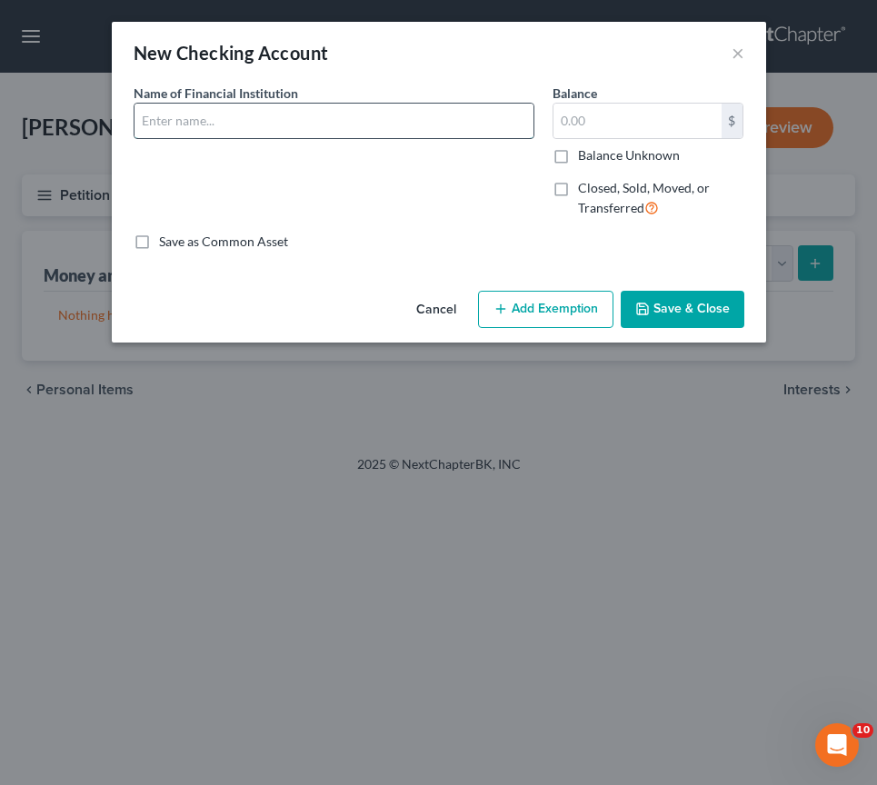
click at [243, 120] on input "text" at bounding box center [333, 121] width 399 height 35
type input "Chase Bank Account # 2033"
click at [604, 129] on input "text" at bounding box center [637, 121] width 168 height 35
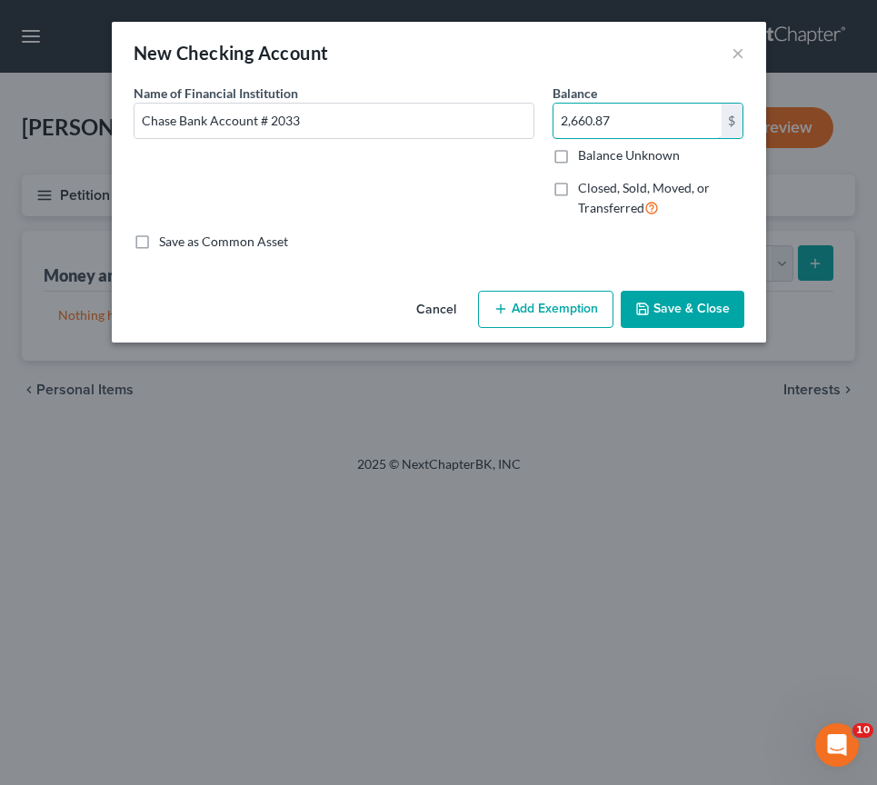
type input "2,660.87"
click at [576, 314] on button "Add Exemption" at bounding box center [545, 310] width 135 height 38
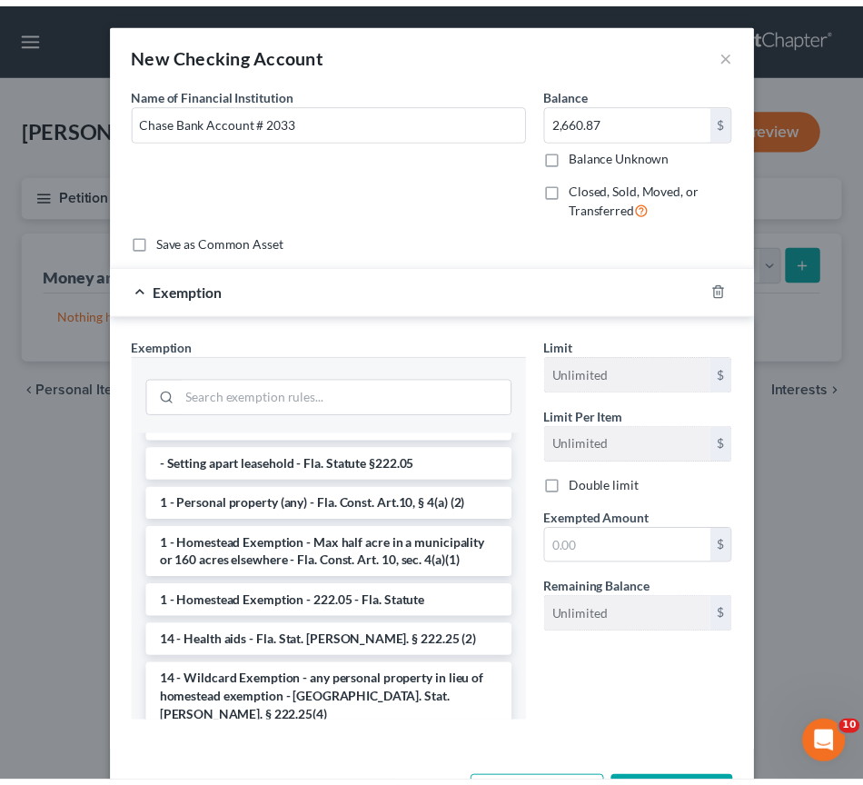
scroll to position [220, 0]
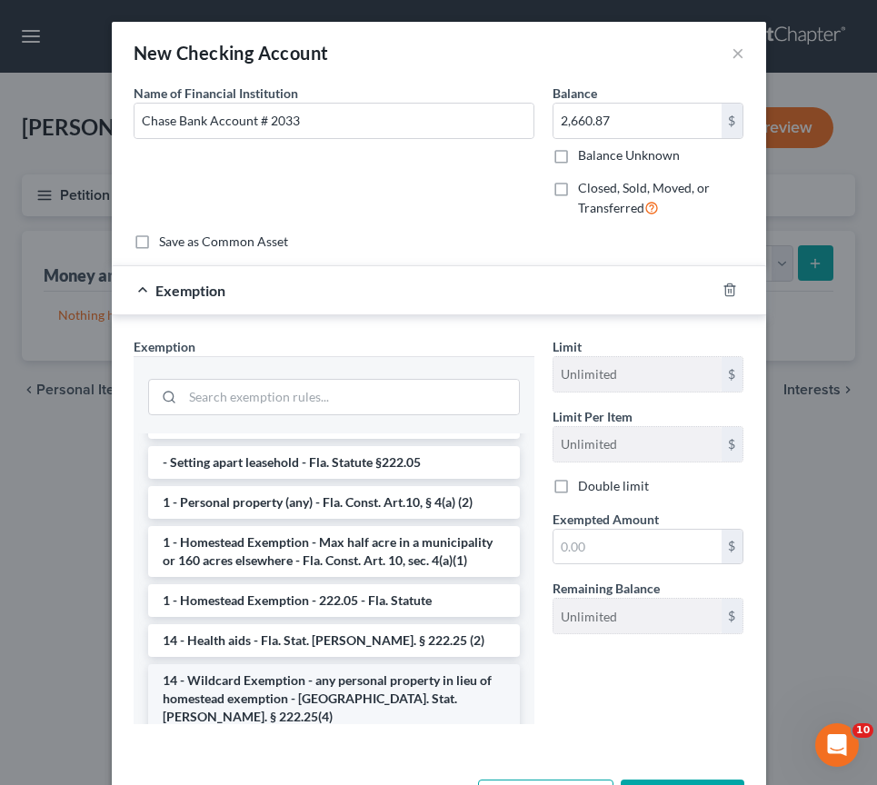
click at [297, 664] on li "14 - Wildcard Exemption - any personal property in lieu of homestead exemption …" at bounding box center [334, 698] width 372 height 69
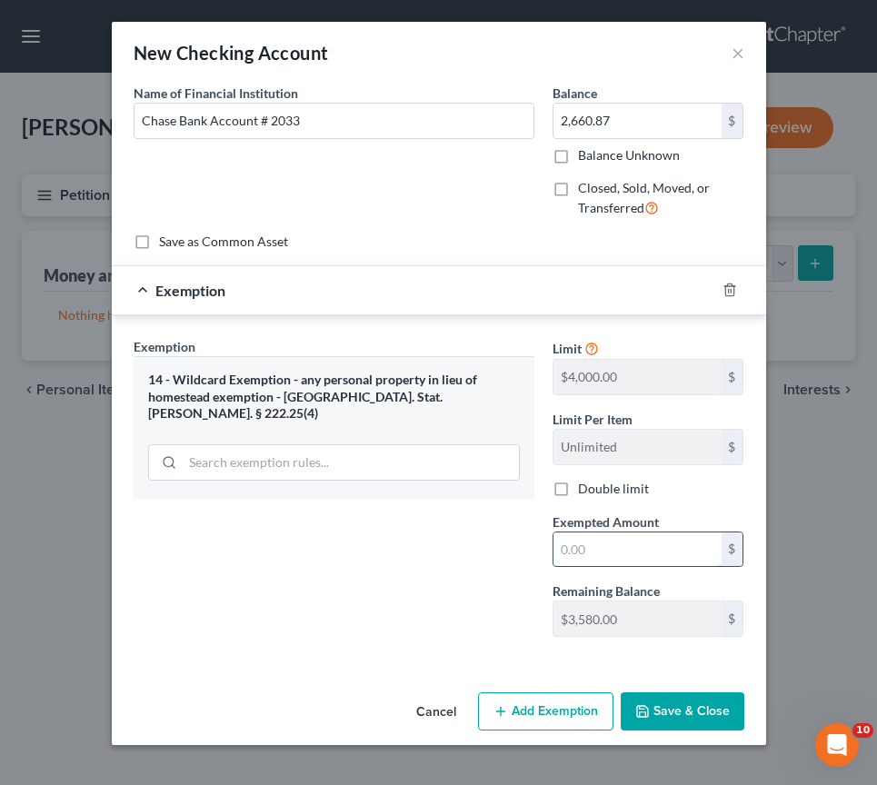
click at [628, 551] on input "text" at bounding box center [637, 549] width 168 height 35
type input "2,660.87"
click at [720, 709] on button "Save & Close" at bounding box center [682, 711] width 124 height 38
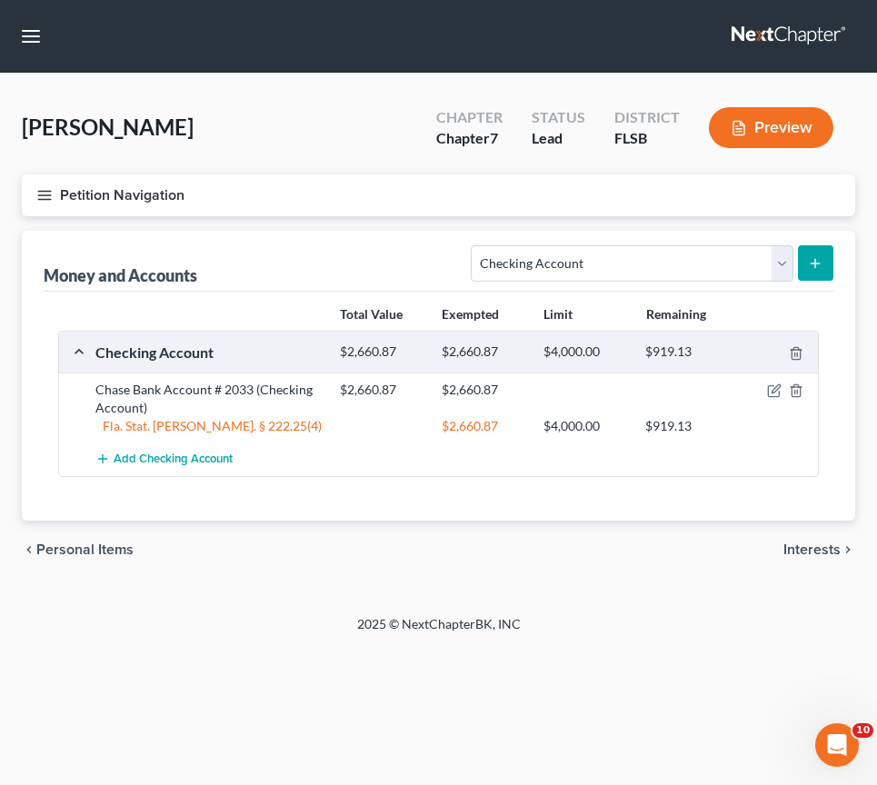
click at [819, 546] on span "Interests" at bounding box center [811, 549] width 57 height 15
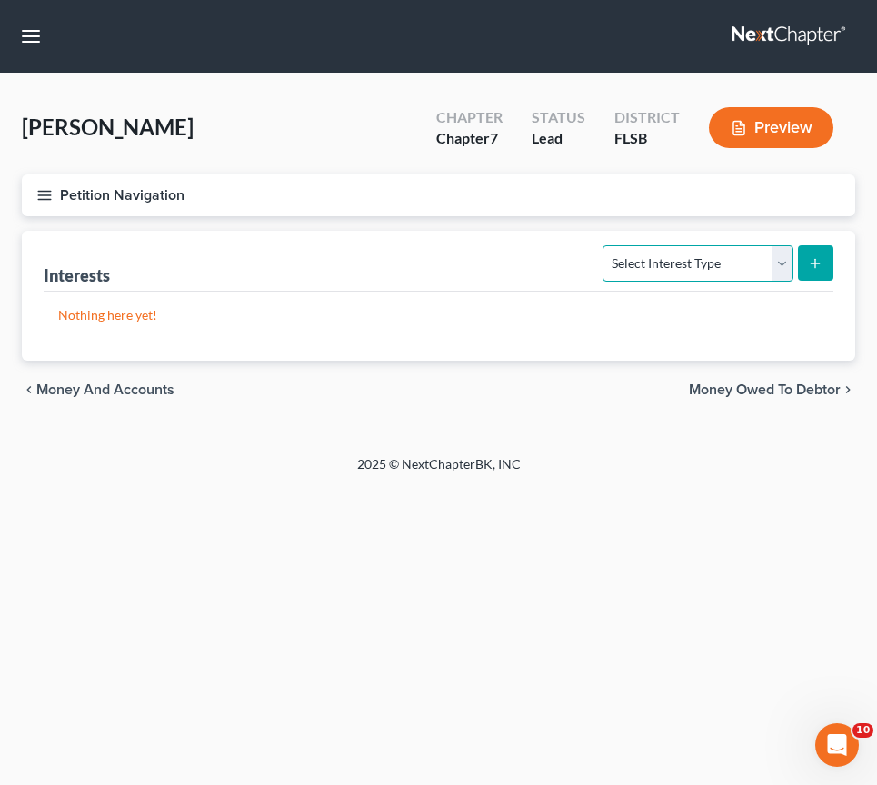
click at [786, 268] on select "Select Interest Type 401K Annuity Bond Education IRA Government Bond Government…" at bounding box center [697, 263] width 190 height 36
click at [804, 389] on span "Money Owed to Debtor" at bounding box center [765, 389] width 152 height 15
click at [787, 276] on select "Select Type of Money Owed Accounts Receivable Alimony Child Support Claims Agai…" at bounding box center [656, 263] width 273 height 36
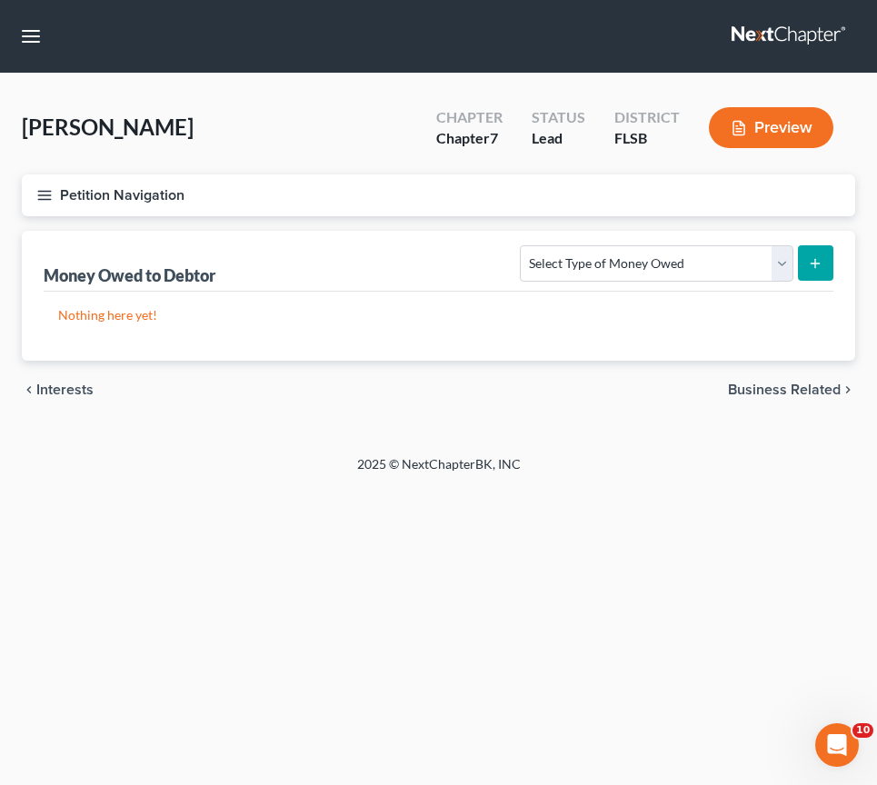
click at [756, 383] on span "Business Related" at bounding box center [784, 389] width 113 height 15
click at [756, 383] on span "Farm / Livestock" at bounding box center [787, 389] width 106 height 15
click at [759, 382] on span "Miscellaneous Property" at bounding box center [764, 389] width 154 height 15
click at [785, 262] on select "Select Property Type Assigned for Creditor Benefit [DATE] Holding for Another N…" at bounding box center [666, 263] width 251 height 36
click at [810, 388] on span "Property Analysis" at bounding box center [782, 389] width 115 height 15
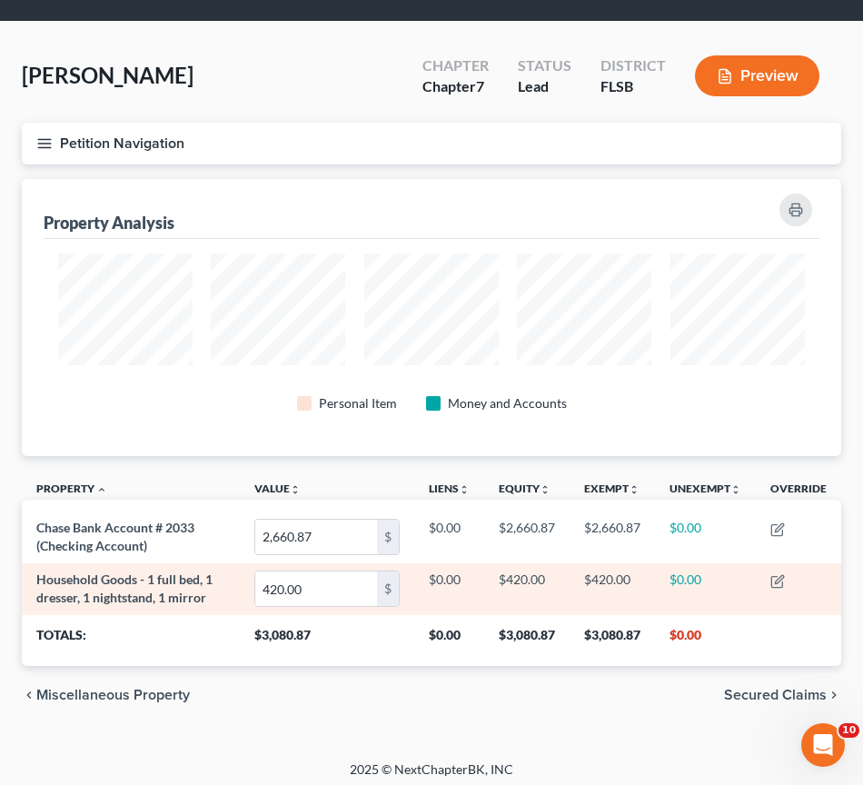
scroll to position [60, 0]
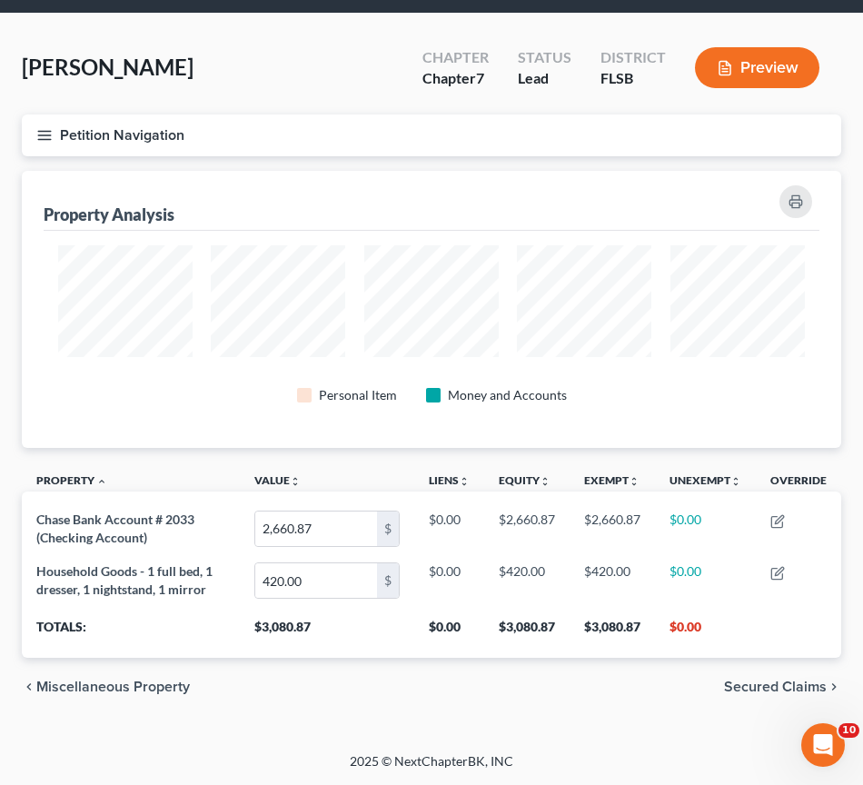
click at [803, 684] on span "Secured Claims" at bounding box center [775, 687] width 103 height 15
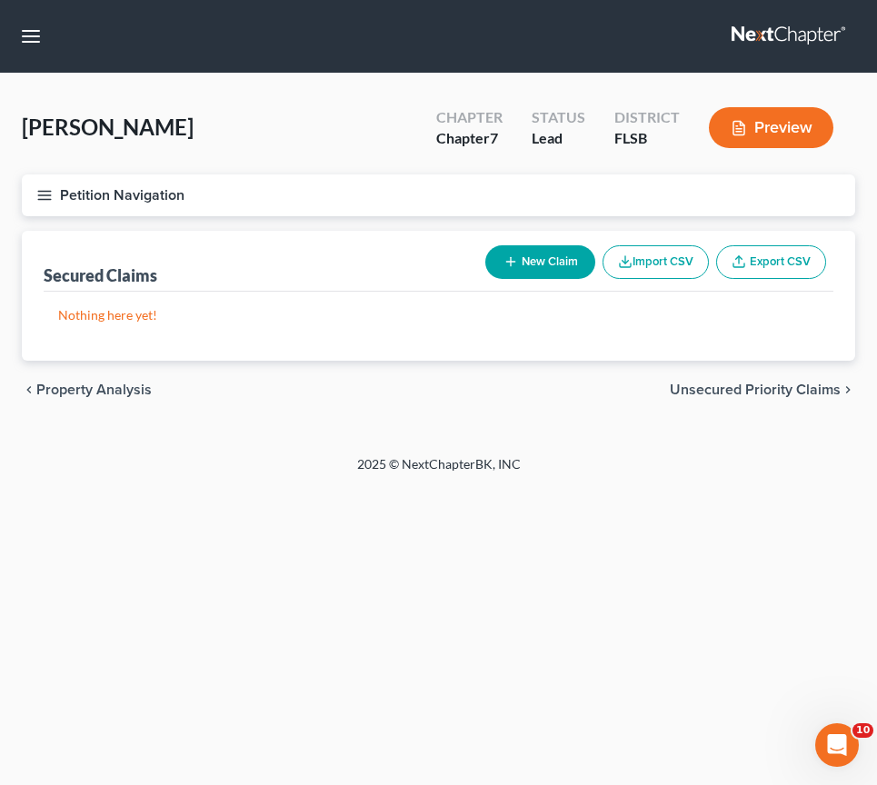
click at [807, 387] on span "Unsecured Priority Claims" at bounding box center [755, 389] width 171 height 15
click at [807, 387] on span "Unsecured Nonpriority Claims" at bounding box center [741, 389] width 197 height 15
click at [807, 387] on span "Lawsuits" at bounding box center [811, 389] width 57 height 15
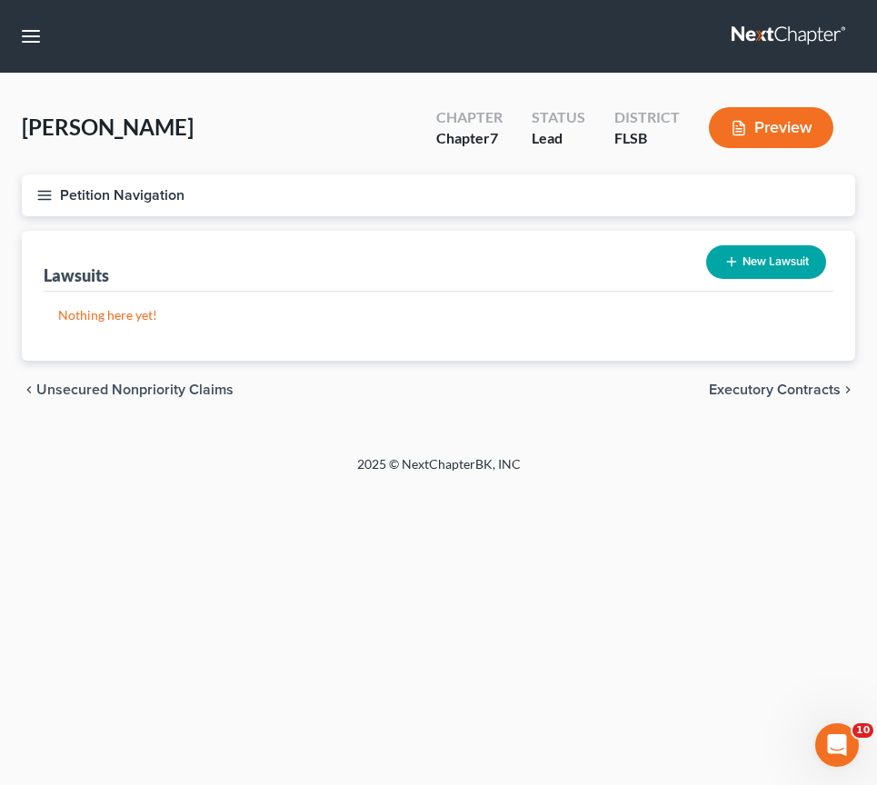
click at [807, 387] on span "Executory Contracts" at bounding box center [775, 389] width 132 height 15
click at [807, 387] on span "Codebtors" at bounding box center [806, 389] width 68 height 15
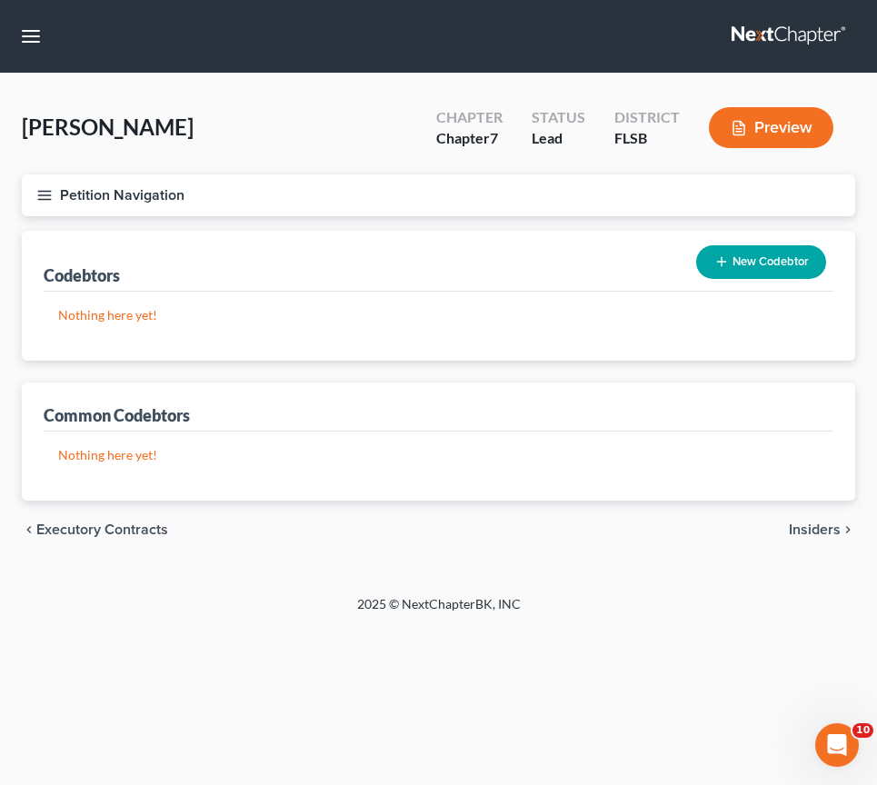
click at [818, 530] on span "Insiders" at bounding box center [815, 529] width 52 height 15
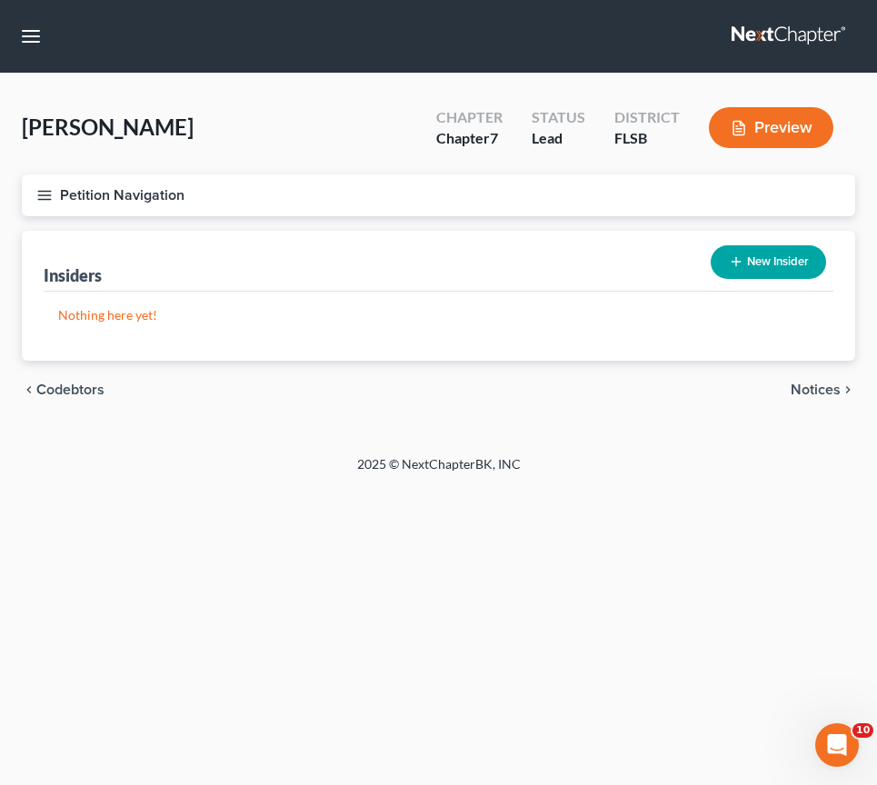
click at [821, 393] on span "Notices" at bounding box center [815, 389] width 50 height 15
click at [824, 384] on span "Employment Income" at bounding box center [775, 389] width 131 height 15
click at [824, 384] on span "Non Employment Income" at bounding box center [760, 389] width 162 height 15
click at [824, 384] on span "Expected Change in Income" at bounding box center [750, 389] width 181 height 15
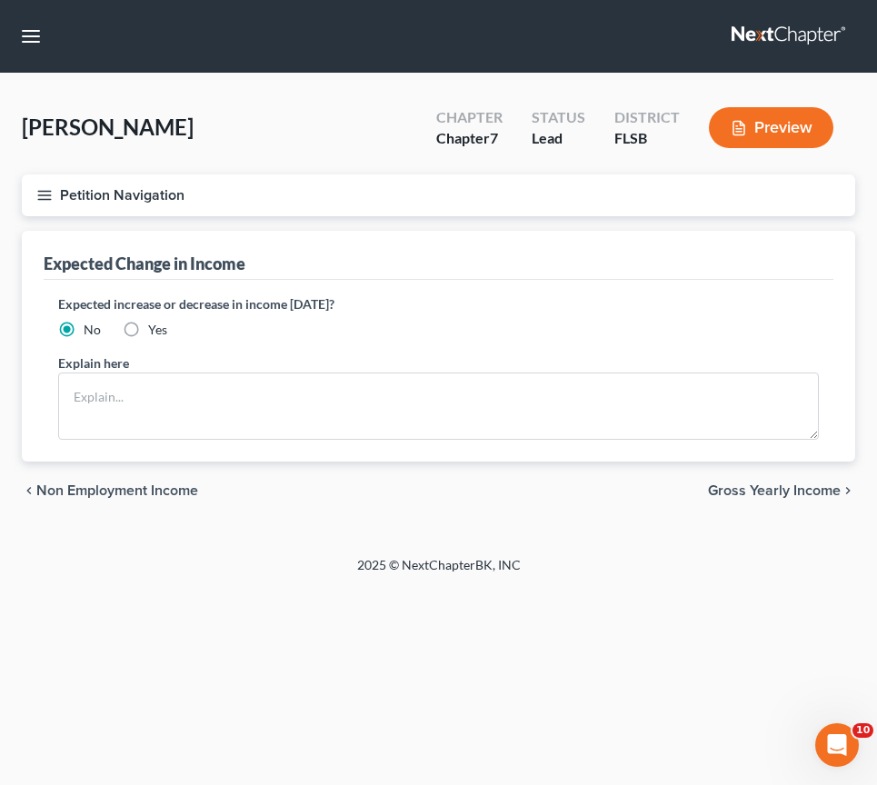
click at [801, 493] on span "Gross Yearly Income" at bounding box center [774, 490] width 133 height 15
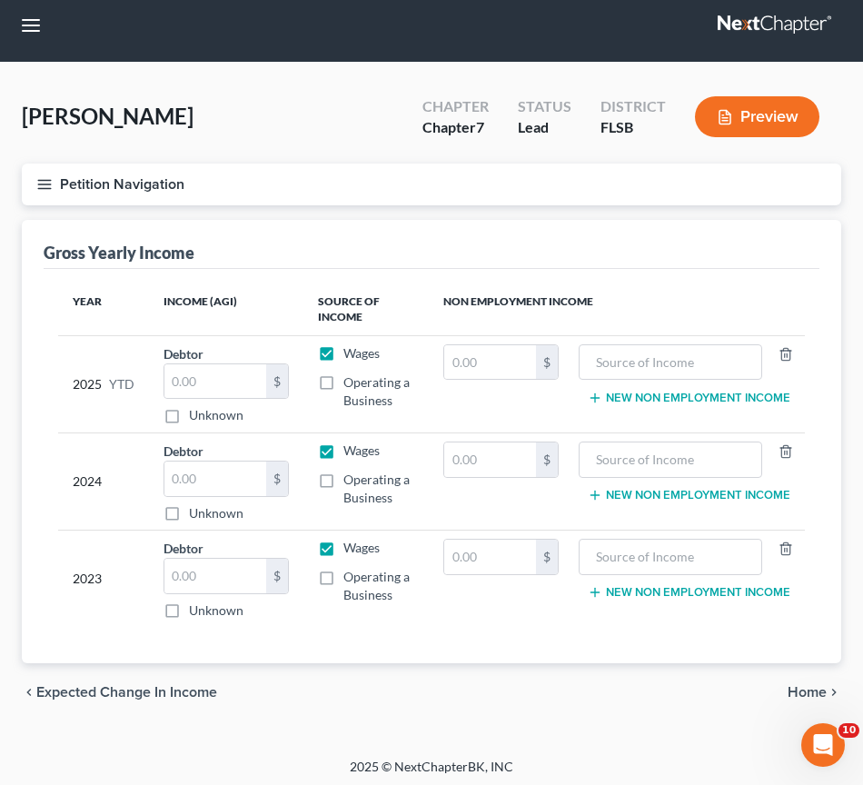
scroll to position [16, 0]
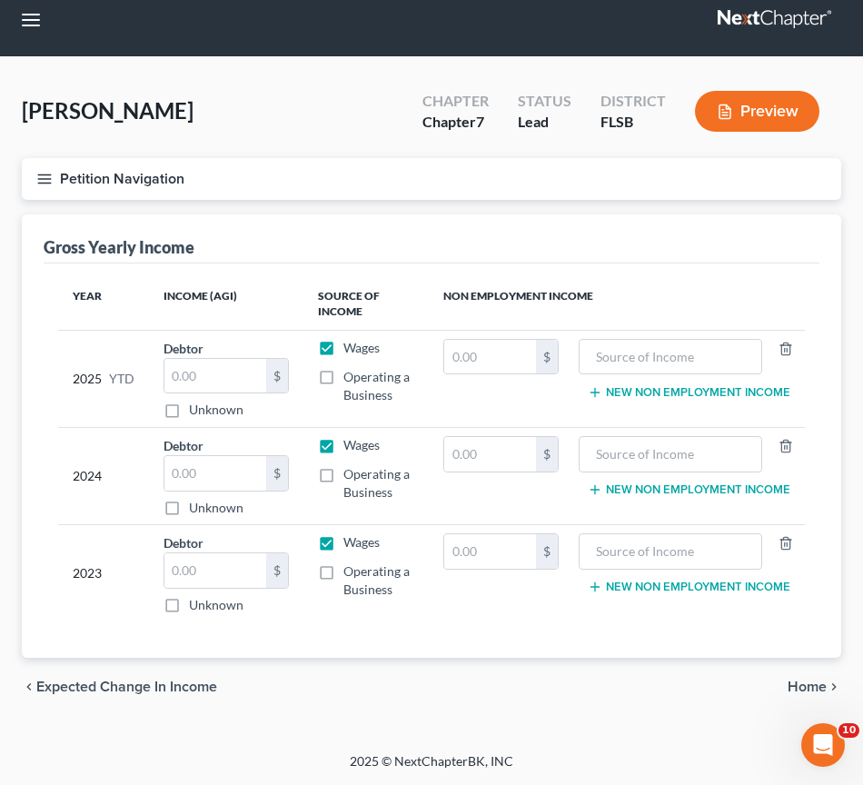
click at [824, 687] on span "Home" at bounding box center [807, 687] width 39 height 15
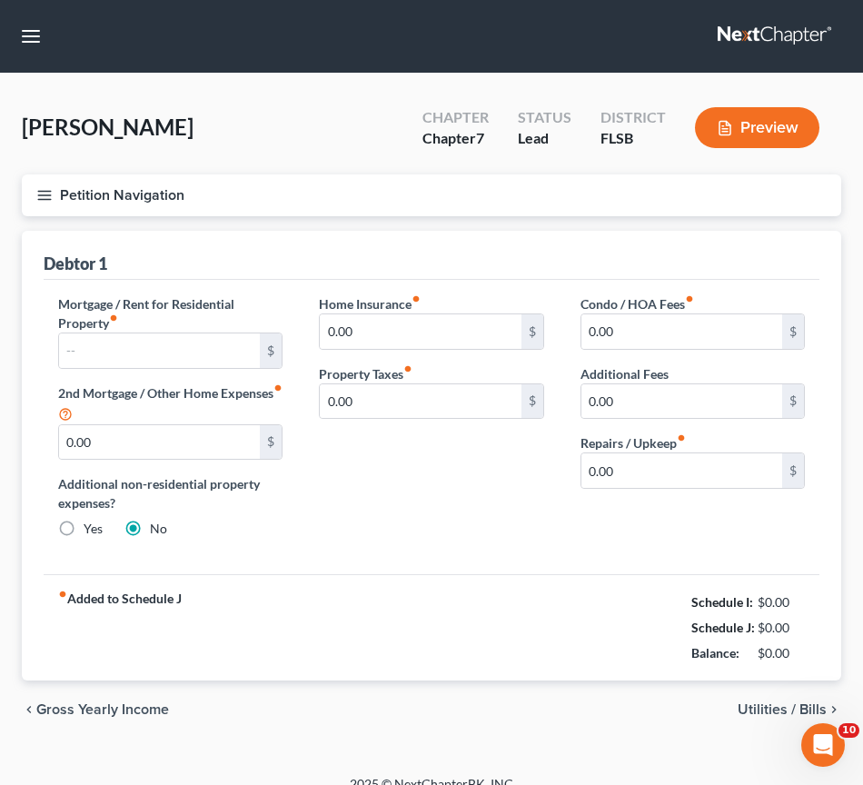
scroll to position [23, 0]
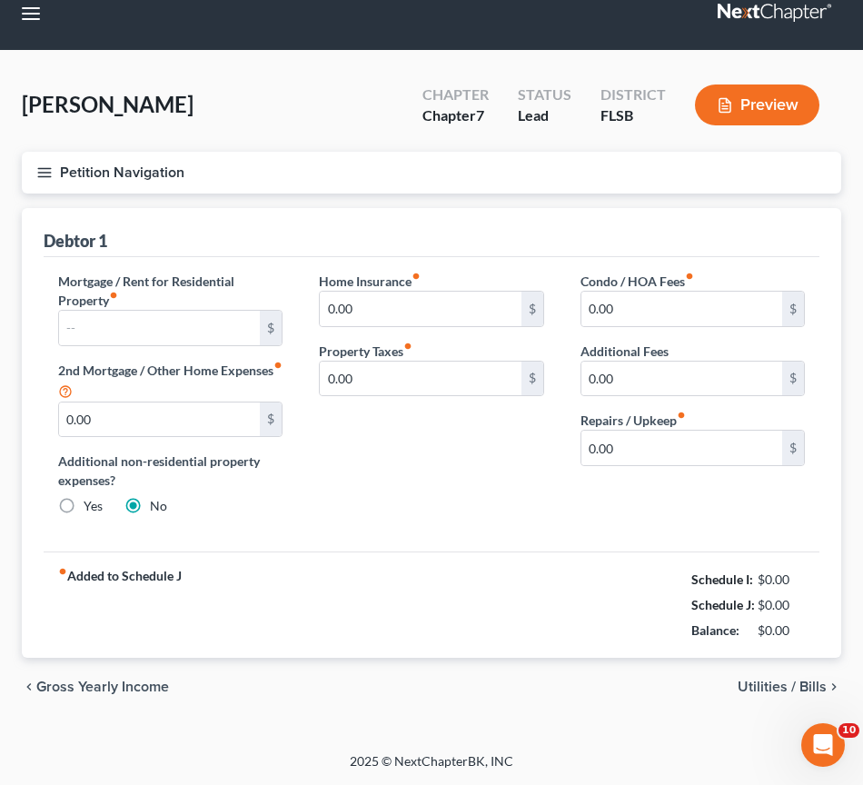
click at [813, 682] on span "Utilities / Bills" at bounding box center [782, 687] width 89 height 15
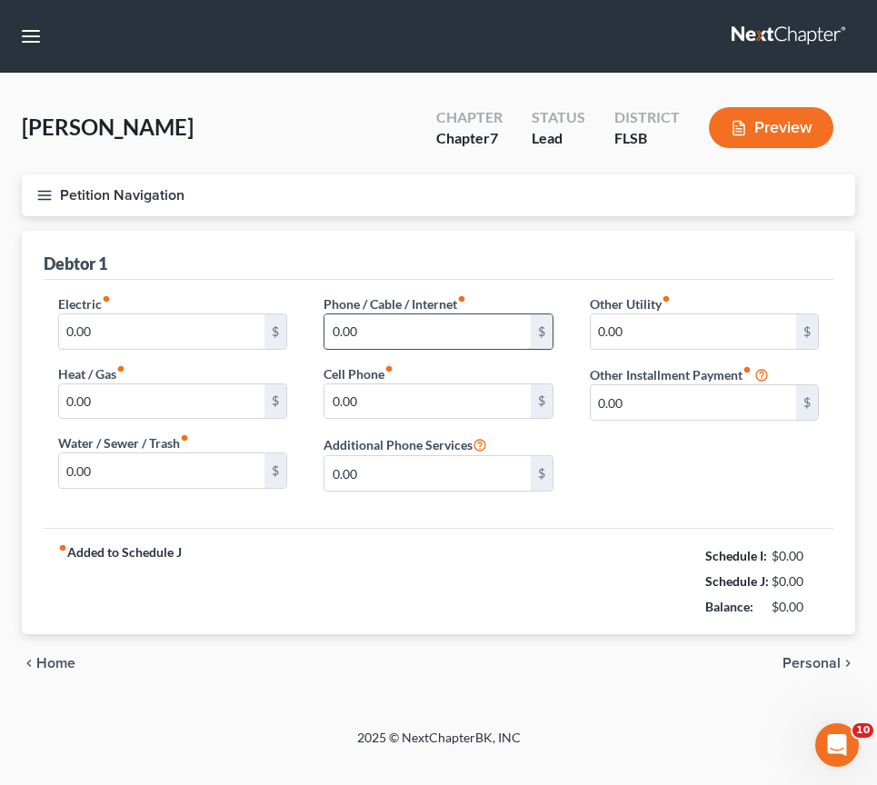
click at [410, 323] on input "0.00" at bounding box center [426, 331] width 205 height 35
click at [403, 399] on input "0.00" at bounding box center [426, 401] width 205 height 35
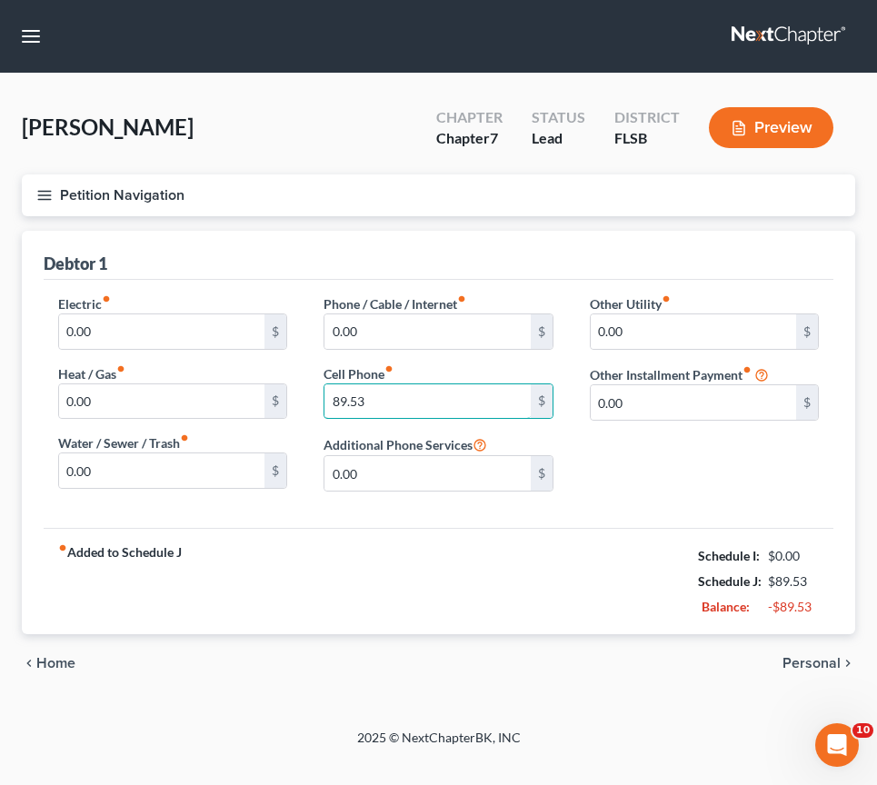
type input "89.53"
click at [814, 664] on span "Personal" at bounding box center [811, 663] width 58 height 15
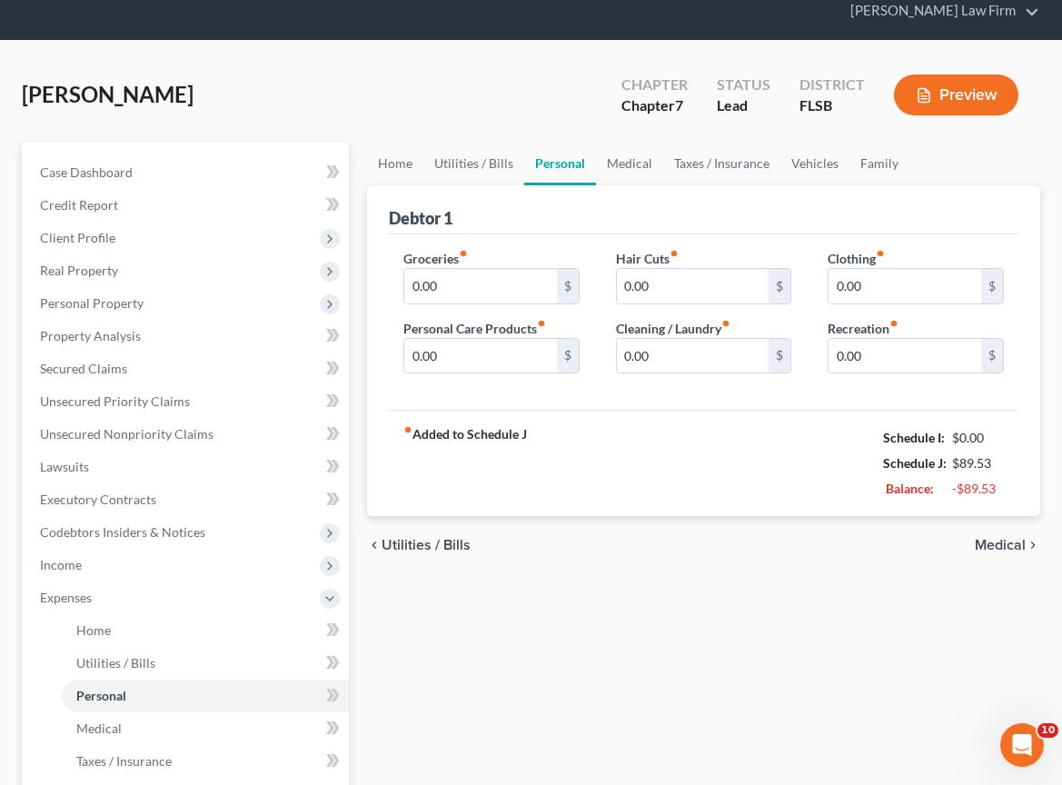
scroll to position [85, 0]
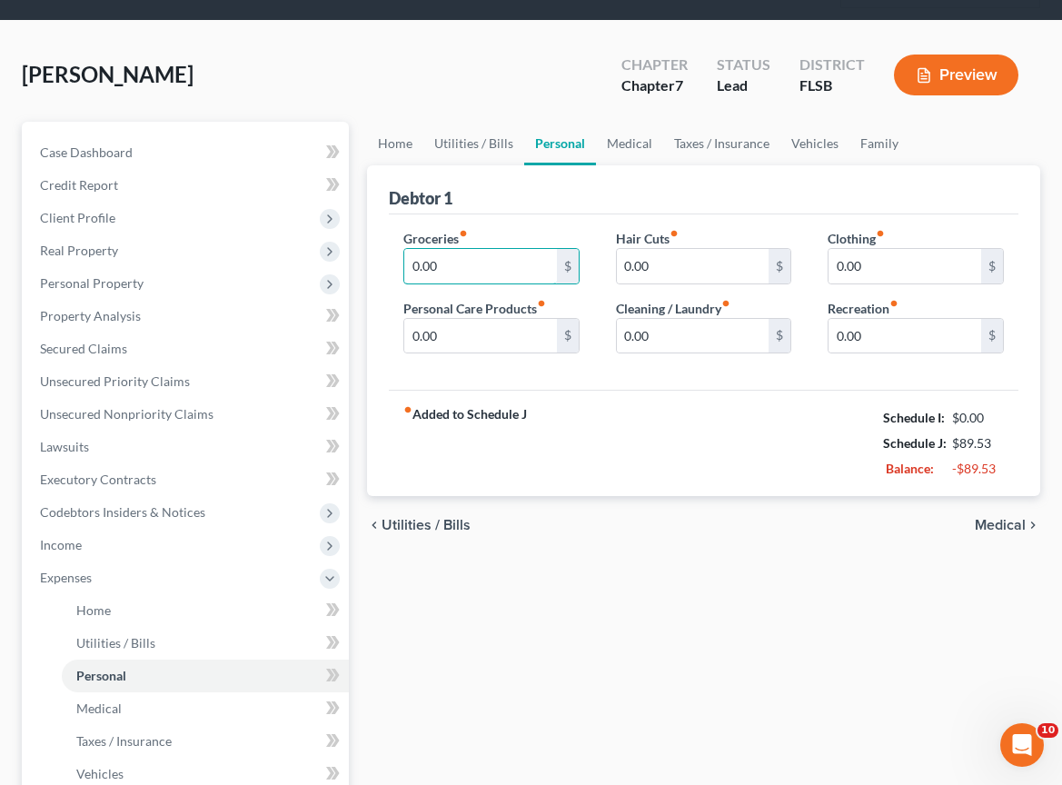
drag, startPoint x: 447, startPoint y: 233, endPoint x: 389, endPoint y: 225, distance: 58.7
click at [389, 229] on div "Groceries fiber_manual_record 0.00 $ Personal Care Products fiber_manual_record…" at bounding box center [491, 299] width 213 height 140
drag, startPoint x: 454, startPoint y: 233, endPoint x: 412, endPoint y: 227, distance: 42.3
click at [412, 249] on input "0.00" at bounding box center [480, 266] width 153 height 35
type input "300"
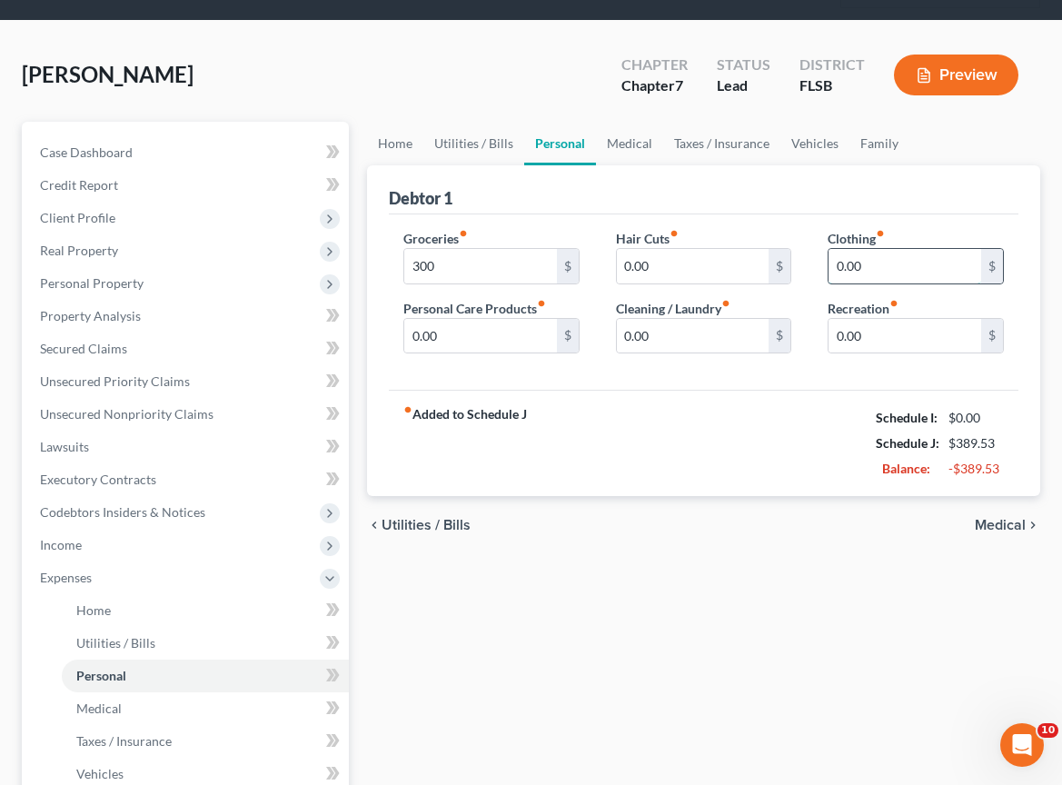
drag, startPoint x: 872, startPoint y: 231, endPoint x: 902, endPoint y: 227, distance: 30.2
click at [819, 229] on div "Clothing fiber_manual_record 0.00 $ Recreation fiber_manual_record 0.00 $" at bounding box center [915, 299] width 213 height 140
drag, startPoint x: 853, startPoint y: 230, endPoint x: 888, endPoint y: 232, distance: 34.6
click at [853, 249] on input "0.00" at bounding box center [905, 266] width 153 height 35
drag, startPoint x: 878, startPoint y: 231, endPoint x: 831, endPoint y: 228, distance: 46.4
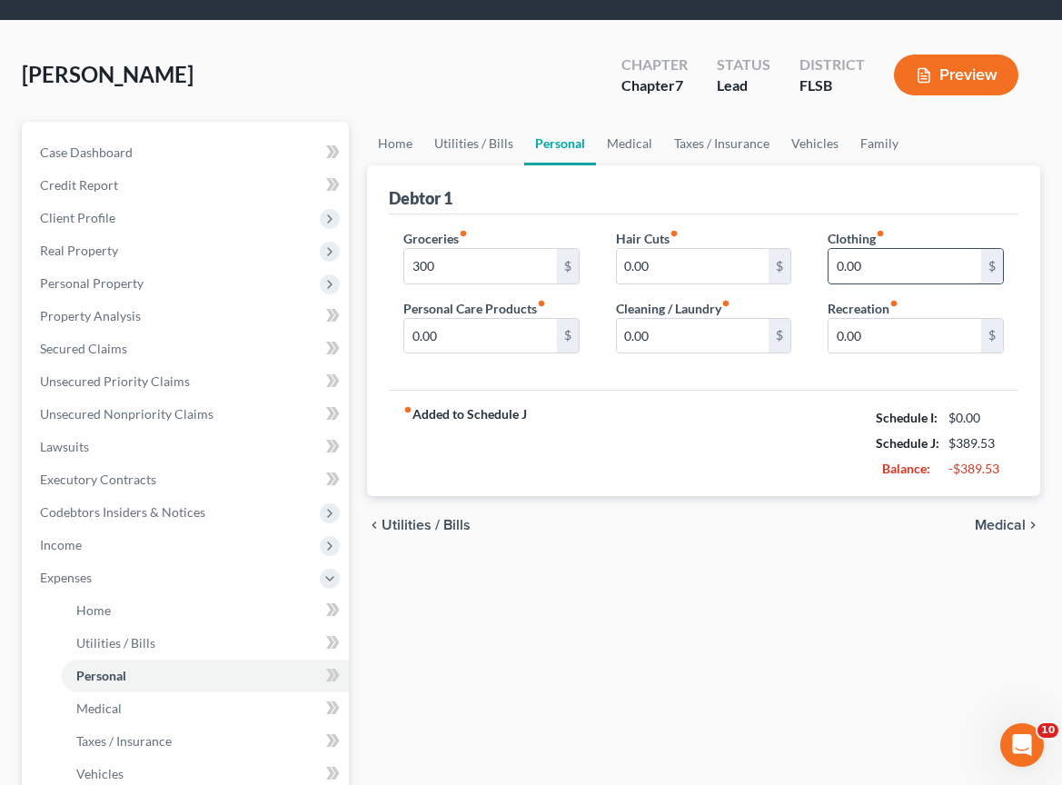
click at [831, 249] on input "0.00" at bounding box center [905, 266] width 153 height 35
type input "100"
drag, startPoint x: 654, startPoint y: 539, endPoint x: 630, endPoint y: 570, distance: 39.4
click at [653, 540] on div "Home Utilities / Bills Personal Medical Taxes / Insurance Vehicles Family Debto…" at bounding box center [703, 597] width 691 height 951
click at [1014, 518] on span "Medical" at bounding box center [1000, 525] width 51 height 15
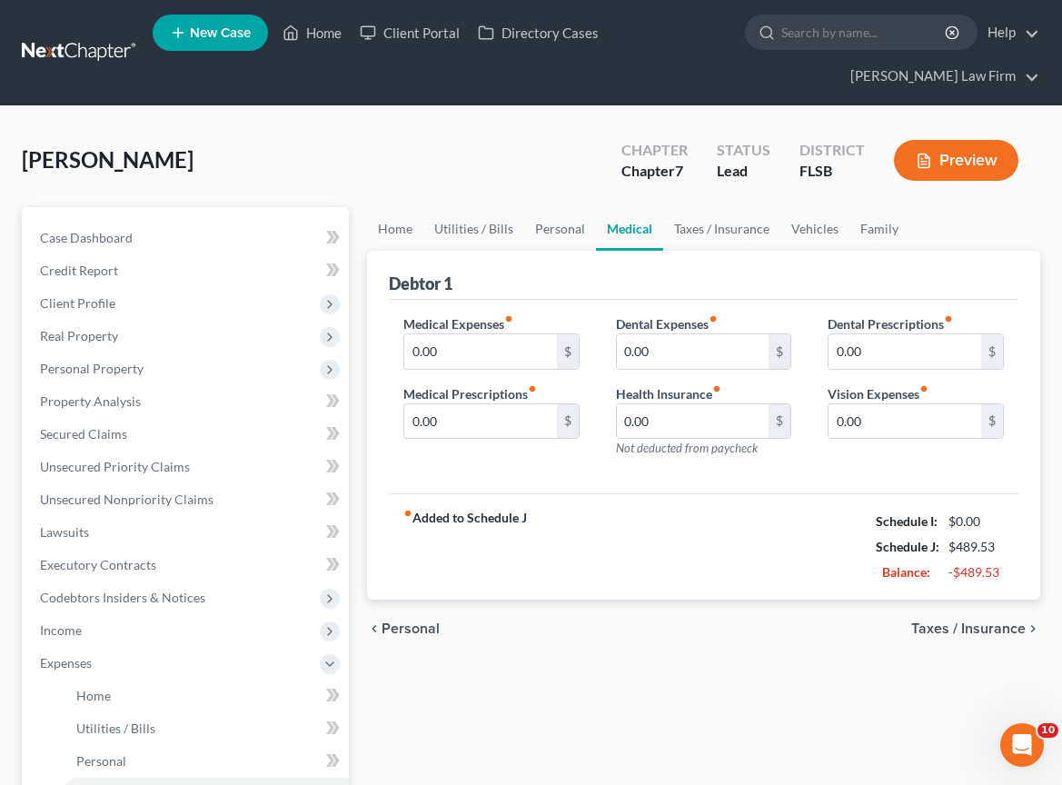
click at [978, 621] on span "Taxes / Insurance" at bounding box center [968, 628] width 114 height 15
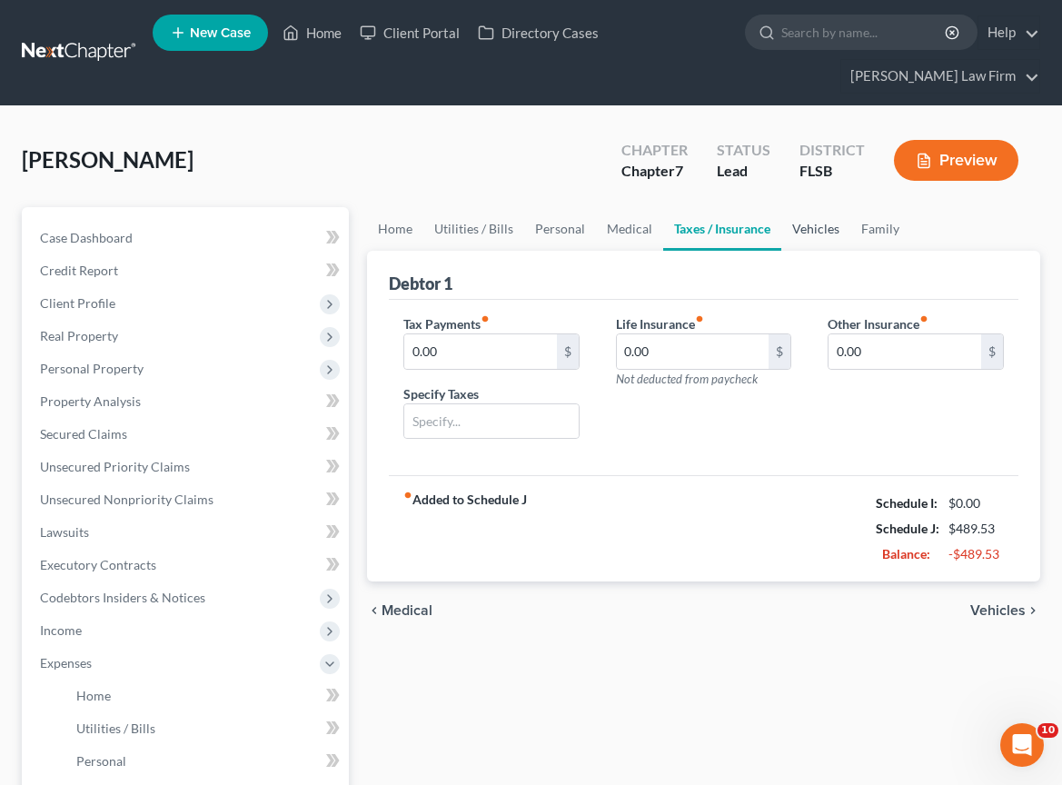
click at [831, 207] on link "Vehicles" at bounding box center [815, 229] width 69 height 44
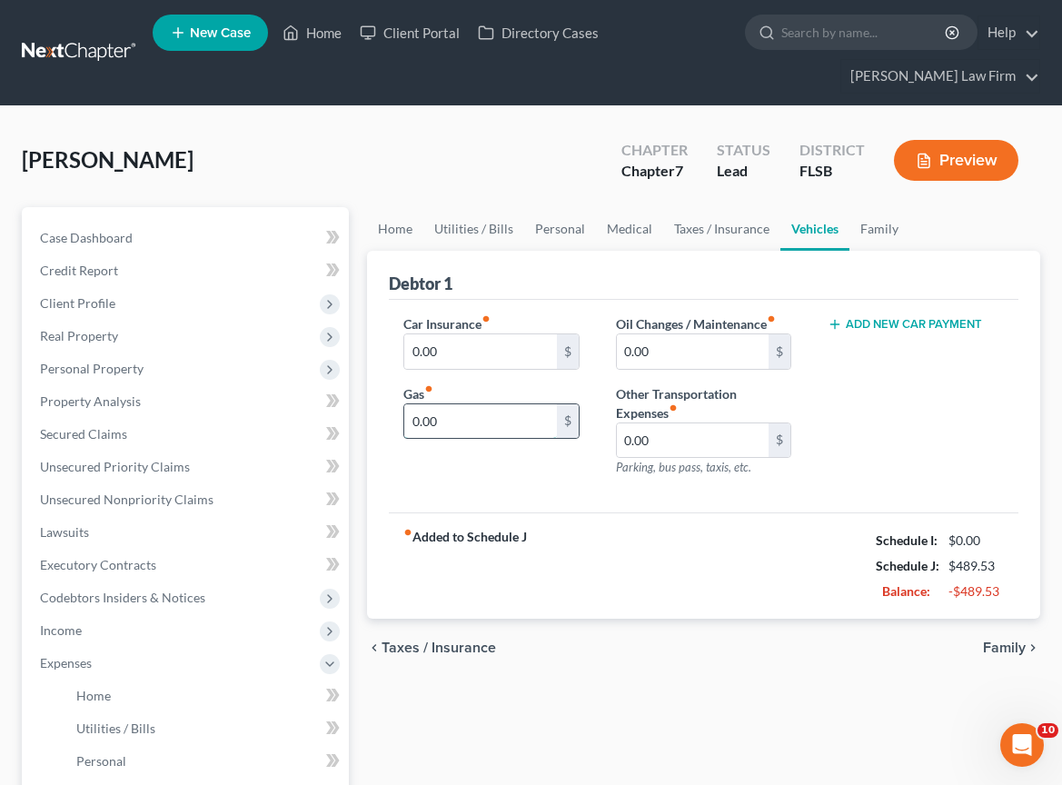
drag, startPoint x: 426, startPoint y: 387, endPoint x: 432, endPoint y: 380, distance: 9.7
click at [408, 404] on input "0.00" at bounding box center [480, 421] width 153 height 35
drag, startPoint x: 434, startPoint y: 381, endPoint x: 414, endPoint y: 383, distance: 20.2
click at [414, 404] on input "0.00" at bounding box center [480, 421] width 153 height 35
type input "200"
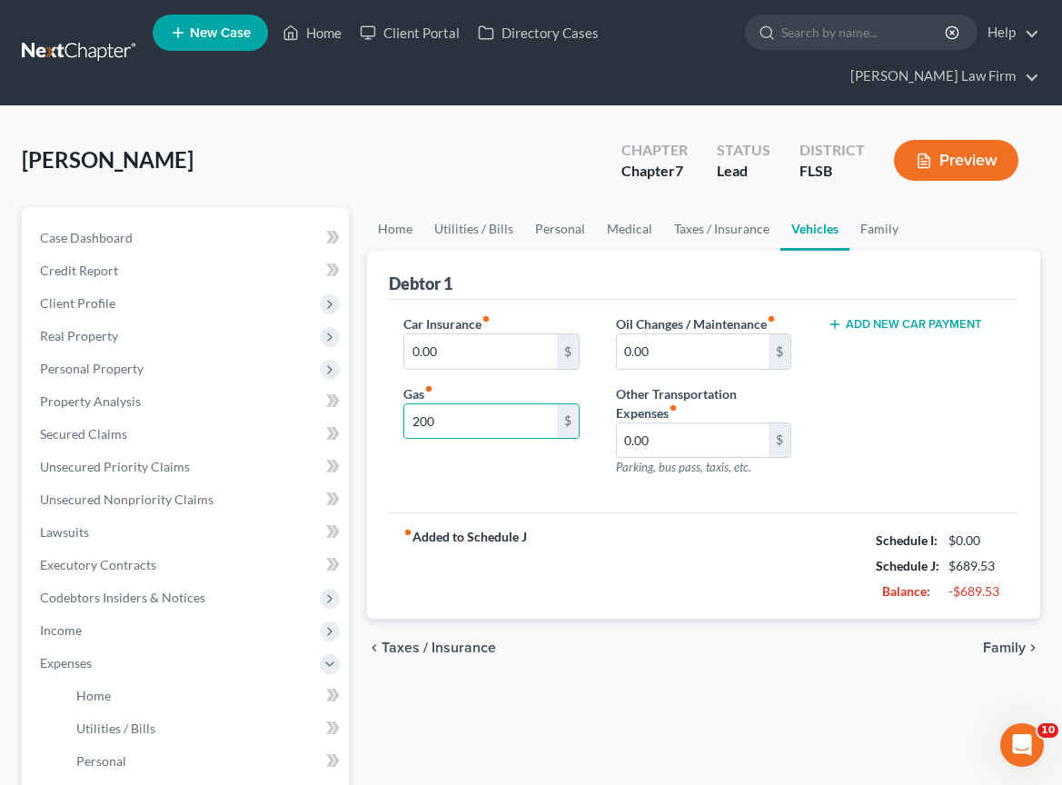
click at [622, 619] on div "chevron_left Taxes / Insurance Family chevron_right" at bounding box center [703, 648] width 673 height 58
click at [1015, 640] on span "Family" at bounding box center [1004, 647] width 43 height 15
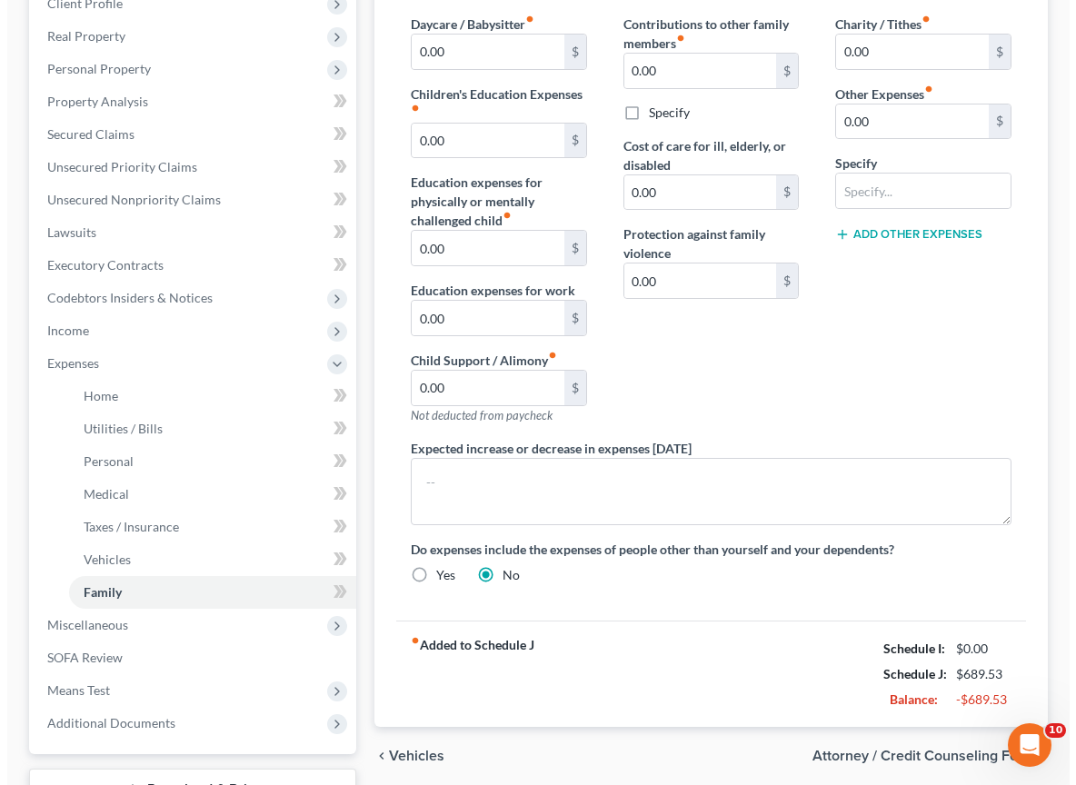
scroll to position [355, 0]
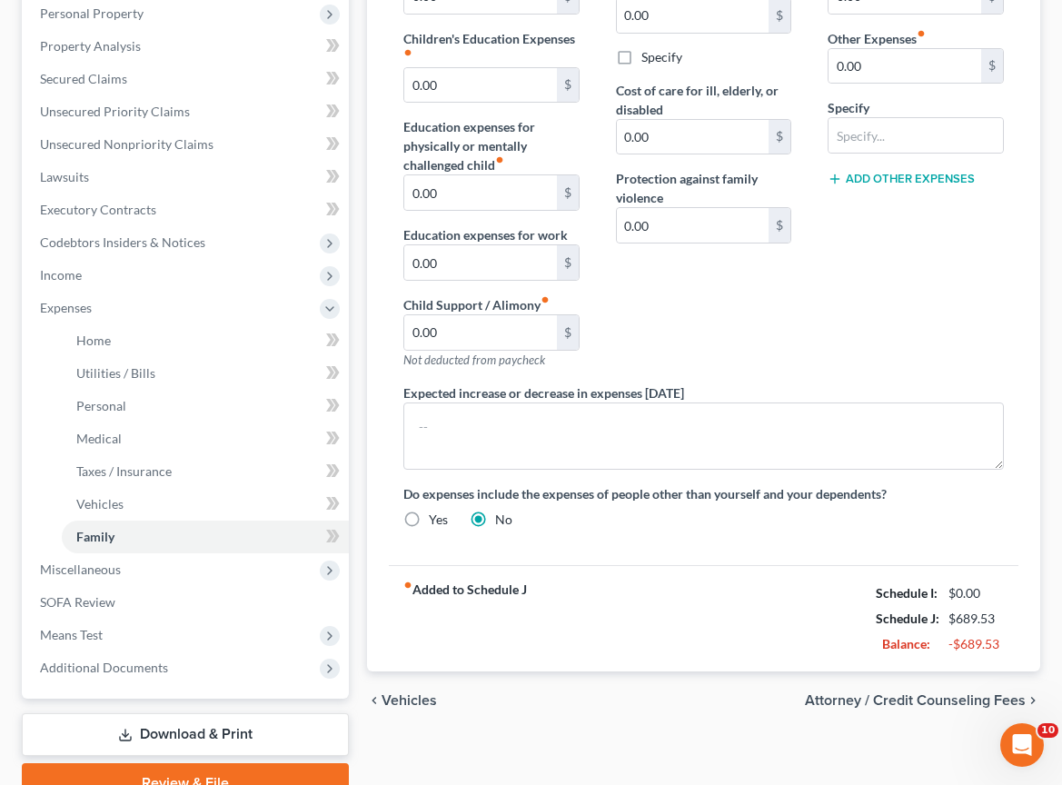
click at [998, 693] on span "Attorney / Credit Counseling Fees" at bounding box center [915, 700] width 221 height 15
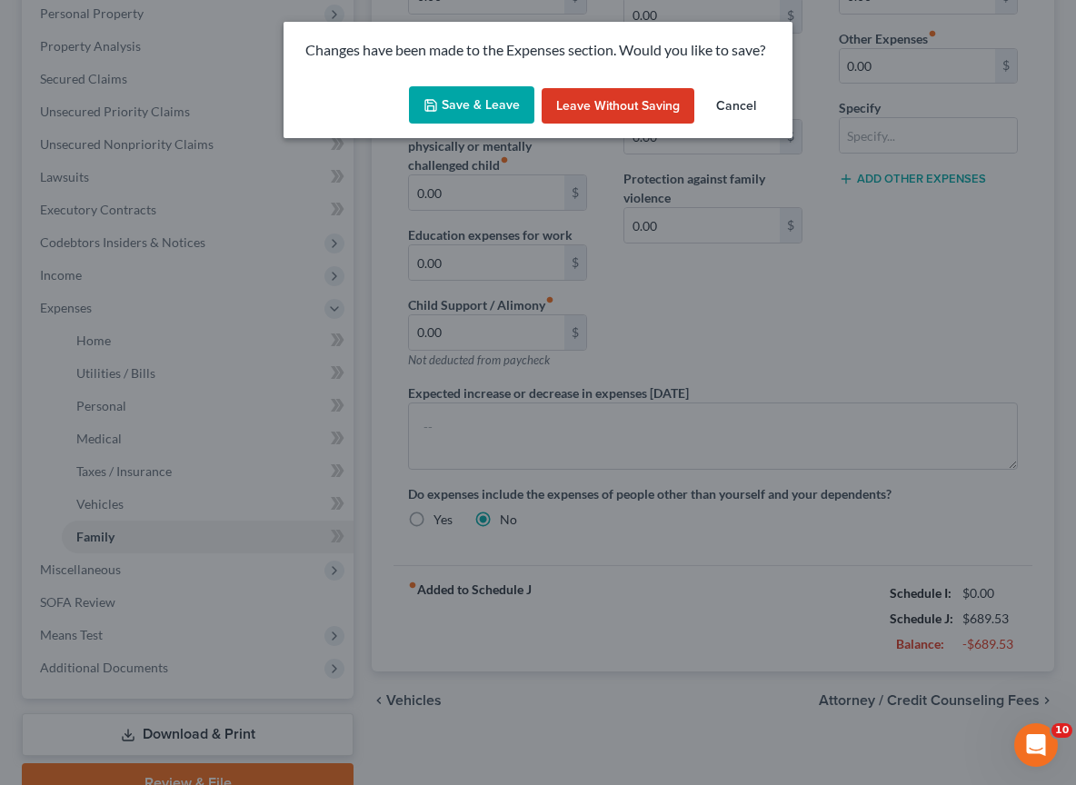
click at [483, 97] on button "Save & Leave" at bounding box center [471, 105] width 125 height 38
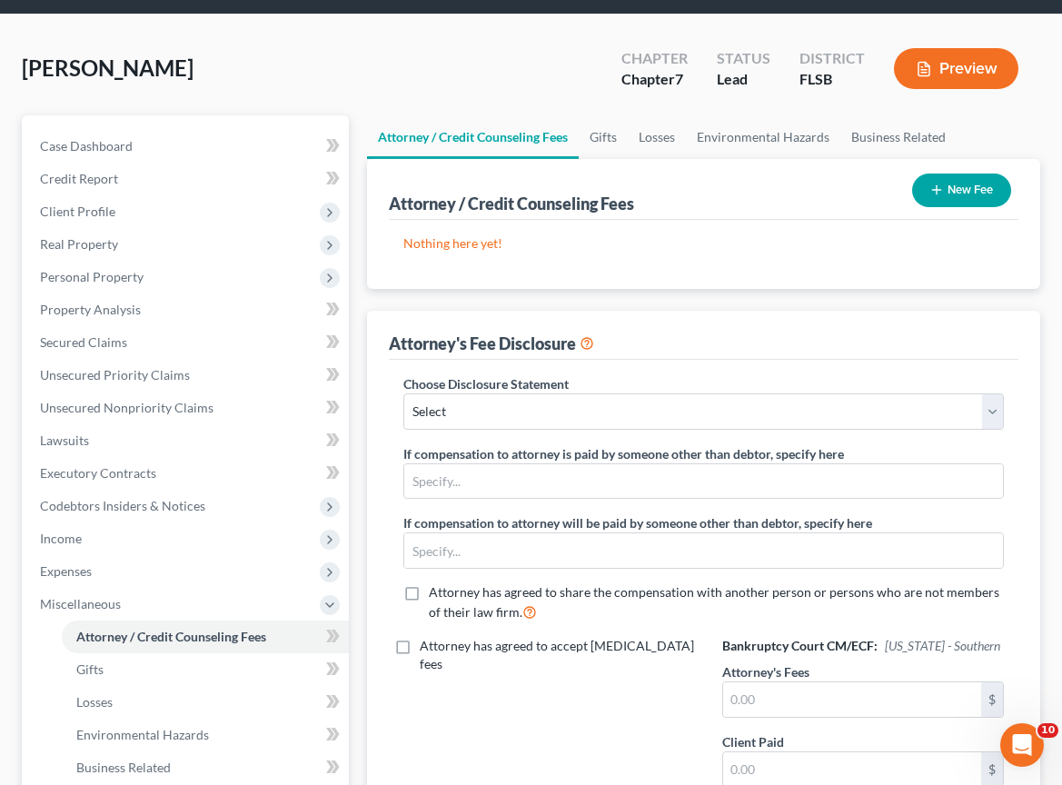
scroll to position [215, 0]
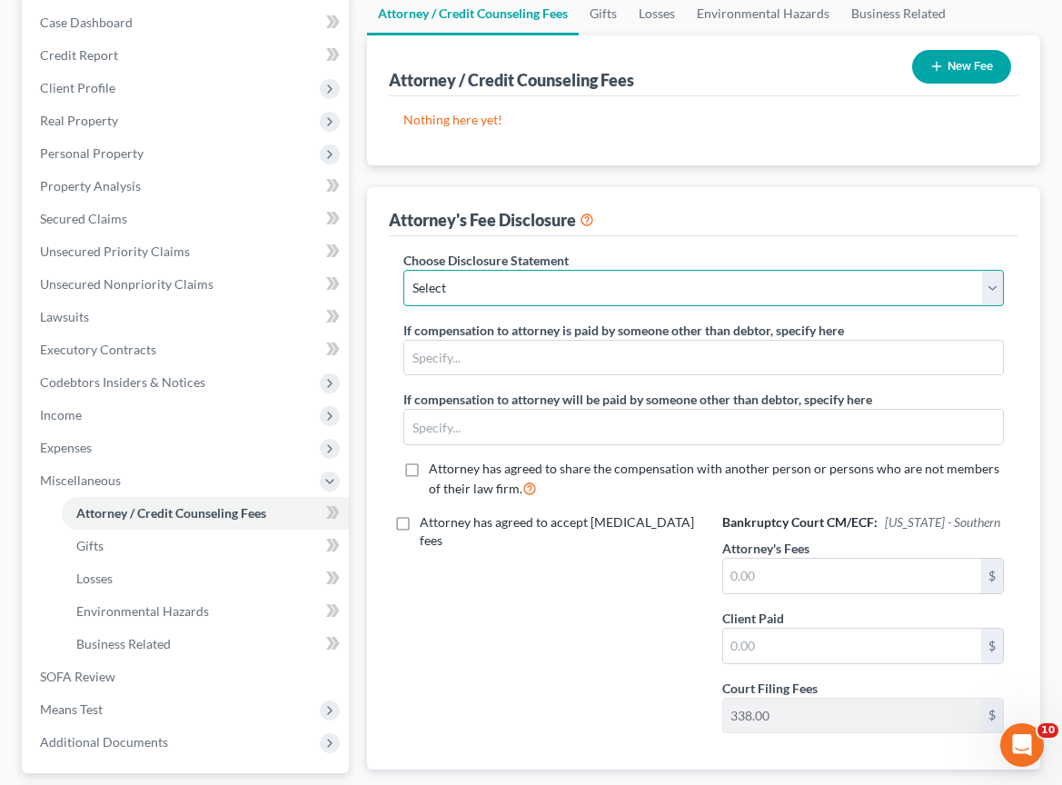
click at [992, 270] on select "Select Attorney" at bounding box center [703, 288] width 601 height 36
select select "0"
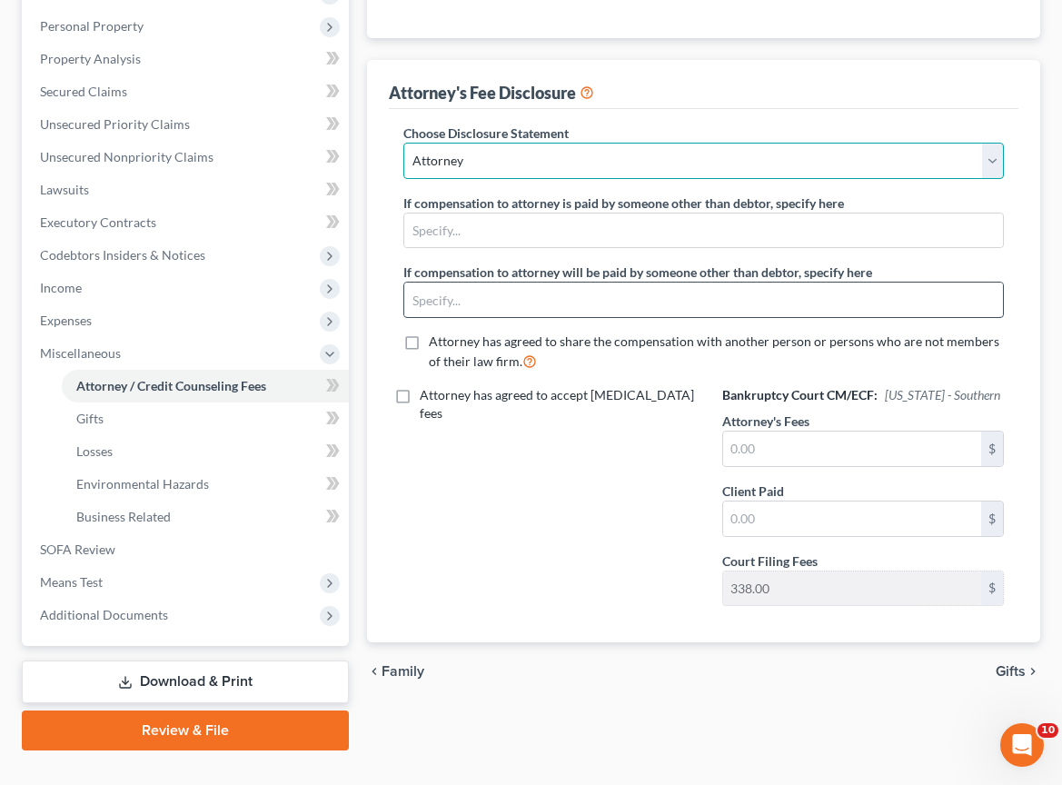
scroll to position [344, 0]
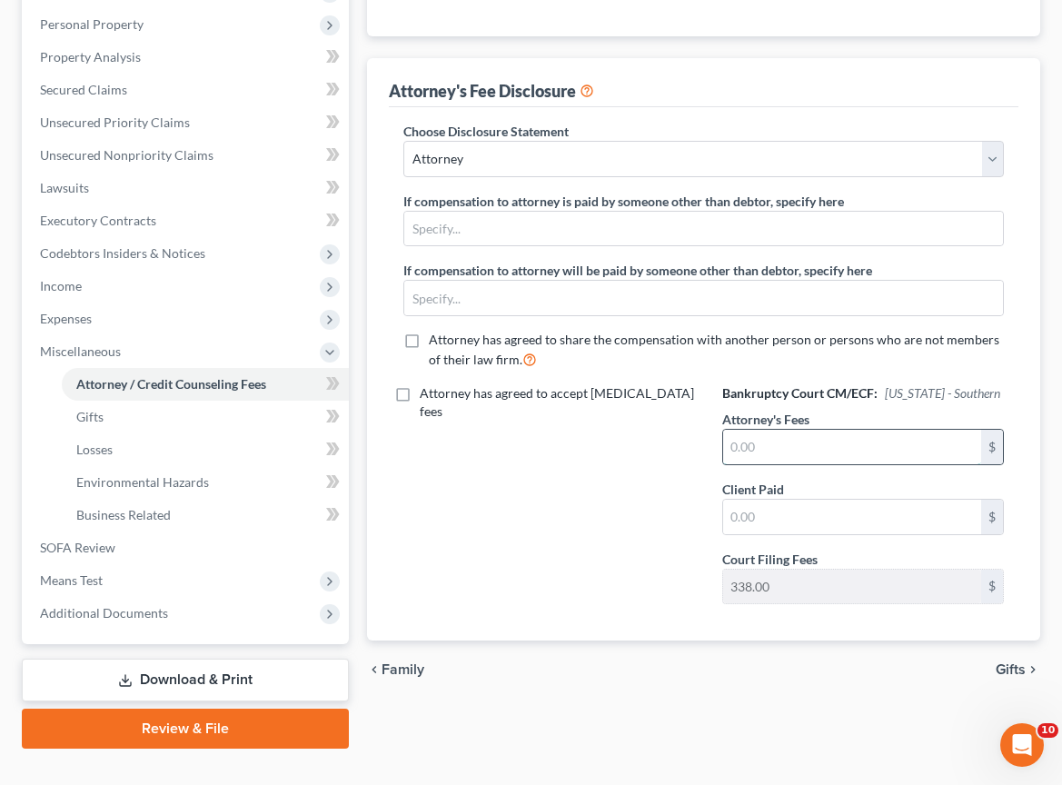
click at [859, 430] on input "text" at bounding box center [852, 447] width 258 height 35
